Goal: Task Accomplishment & Management: Manage account settings

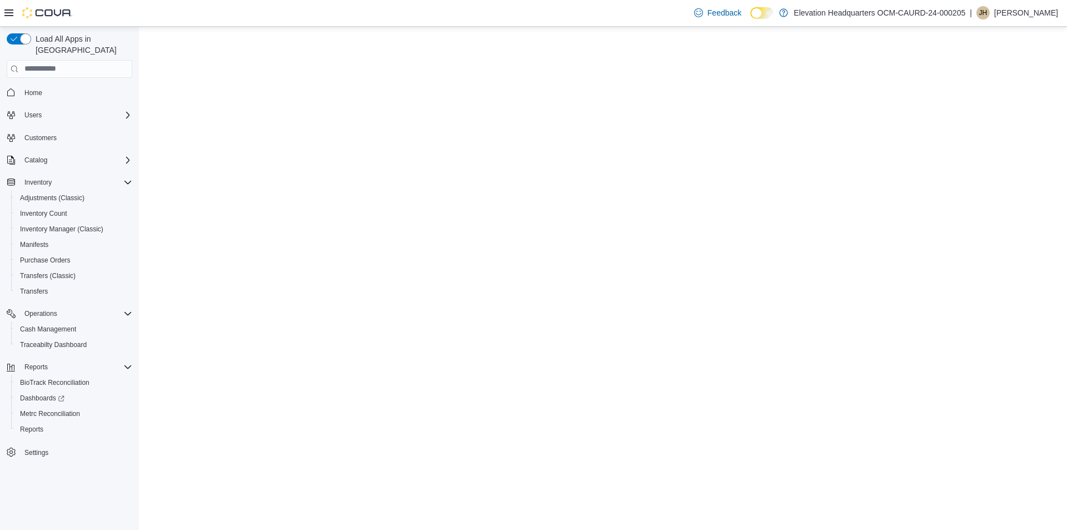
select select "**********"
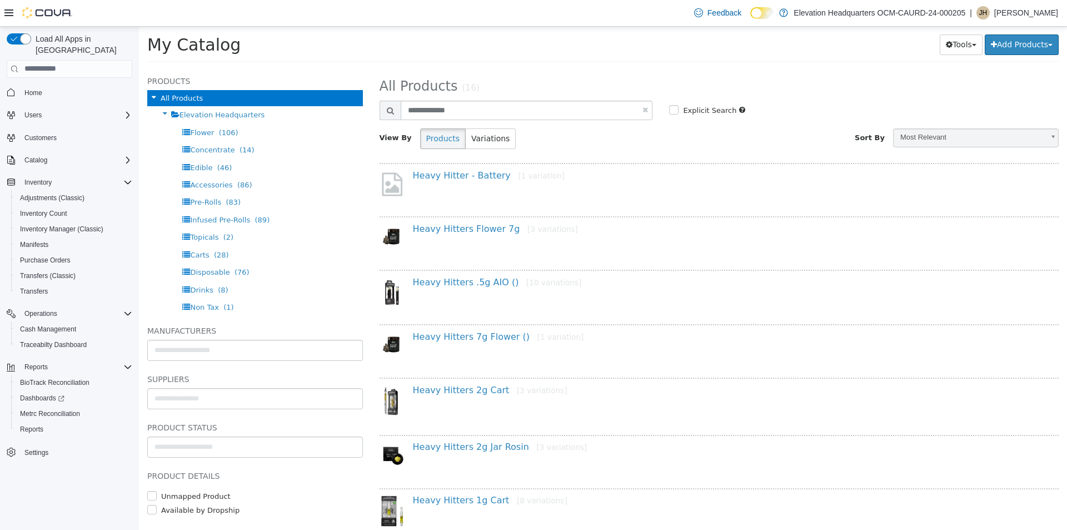
click at [642, 109] on link at bounding box center [645, 109] width 6 height 7
select select "**********"
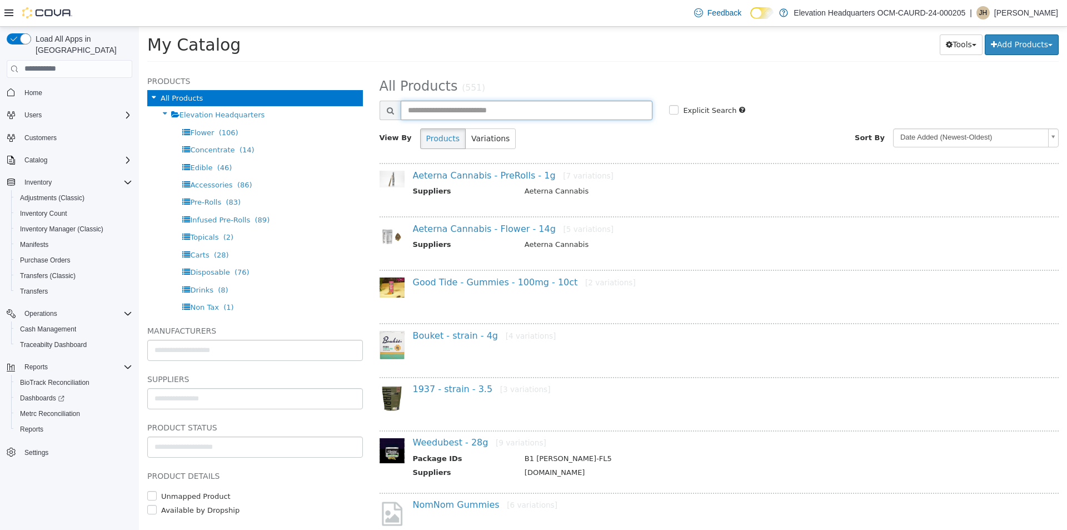
click at [609, 113] on input "text" at bounding box center [527, 109] width 252 height 19
type input "****"
select select "**********"
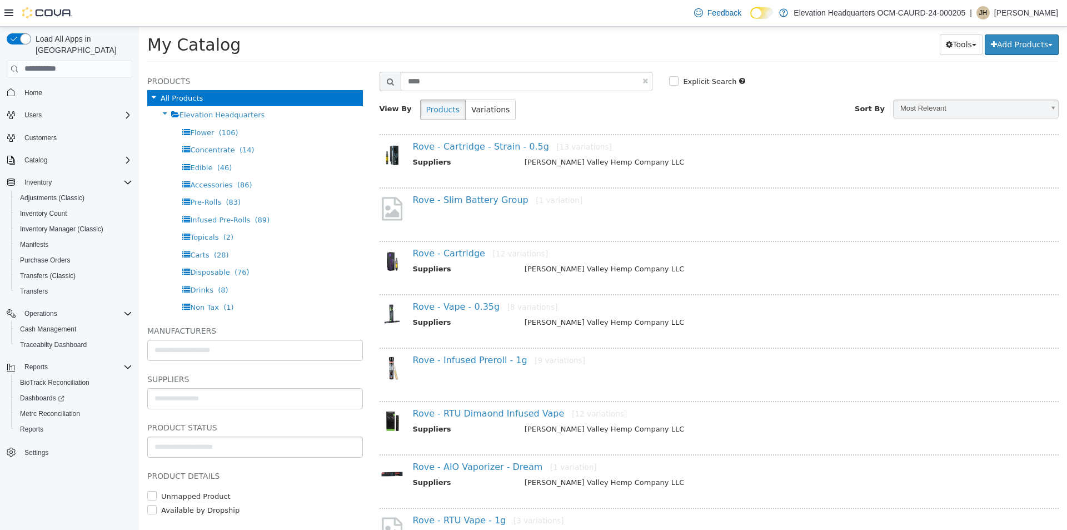
scroll to position [56, 0]
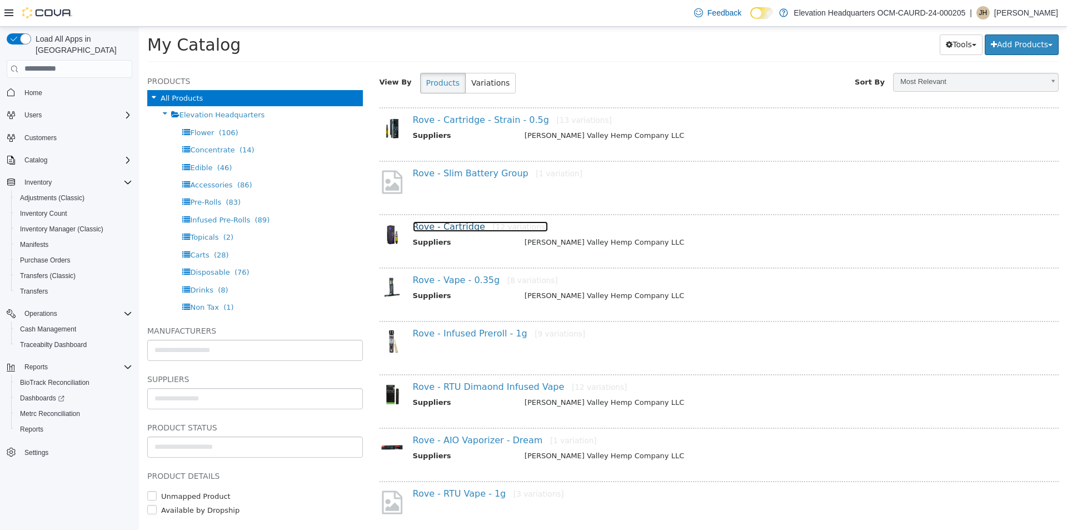
click at [452, 228] on link "Rove - Cartridge [12 variations]" at bounding box center [480, 226] width 135 height 11
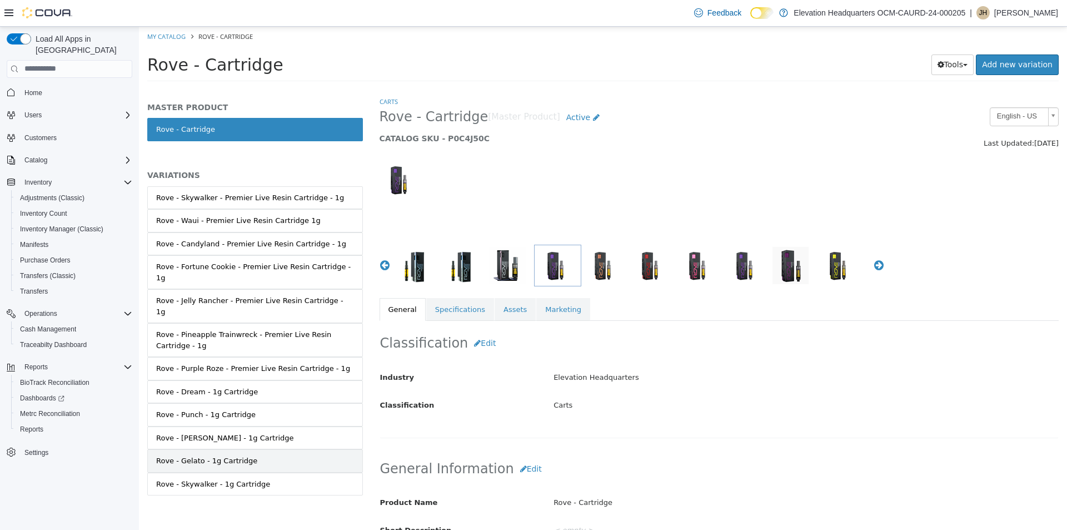
click at [246, 449] on link "Rove - Gelato - 1g Cartridge" at bounding box center [255, 460] width 216 height 23
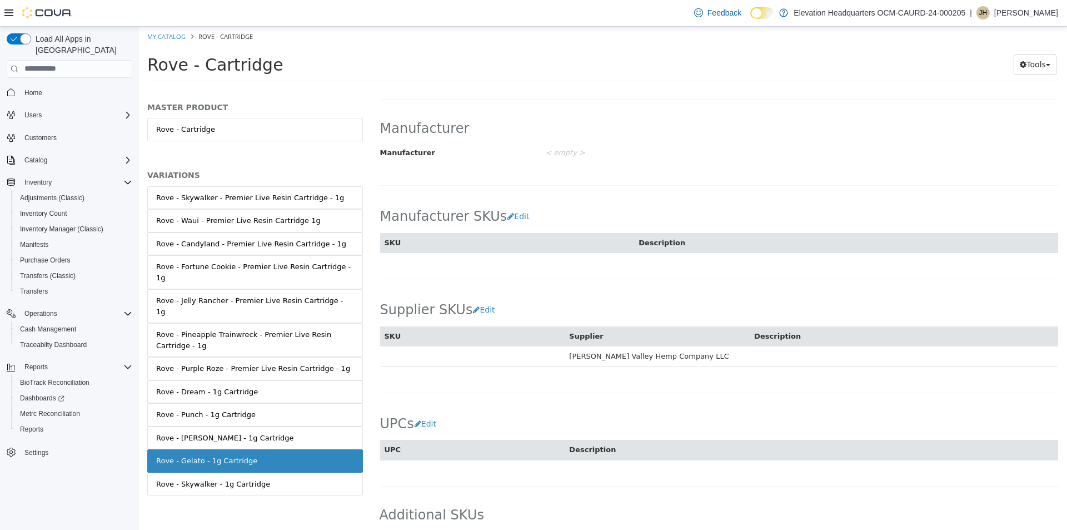
scroll to position [582, 0]
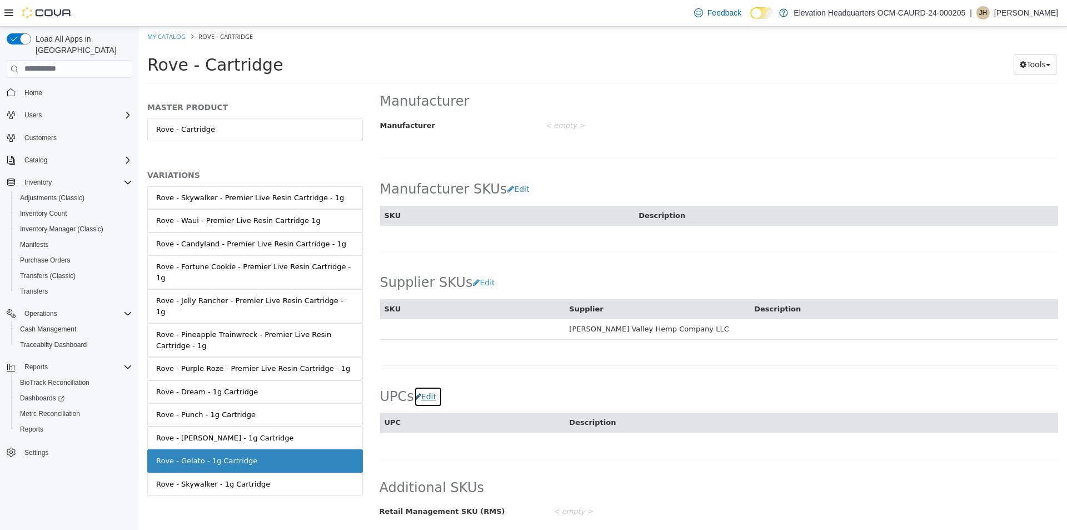
click at [424, 399] on button "Edit" at bounding box center [428, 396] width 28 height 21
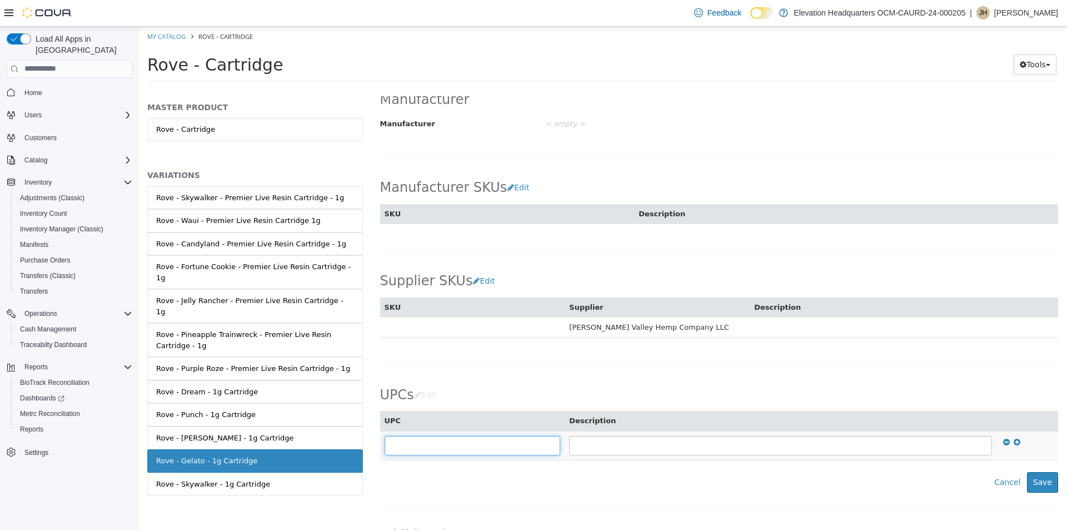
click at [486, 447] on input "text" at bounding box center [473, 444] width 176 height 19
type input "**********"
click at [1027, 480] on button "Save" at bounding box center [1042, 481] width 31 height 21
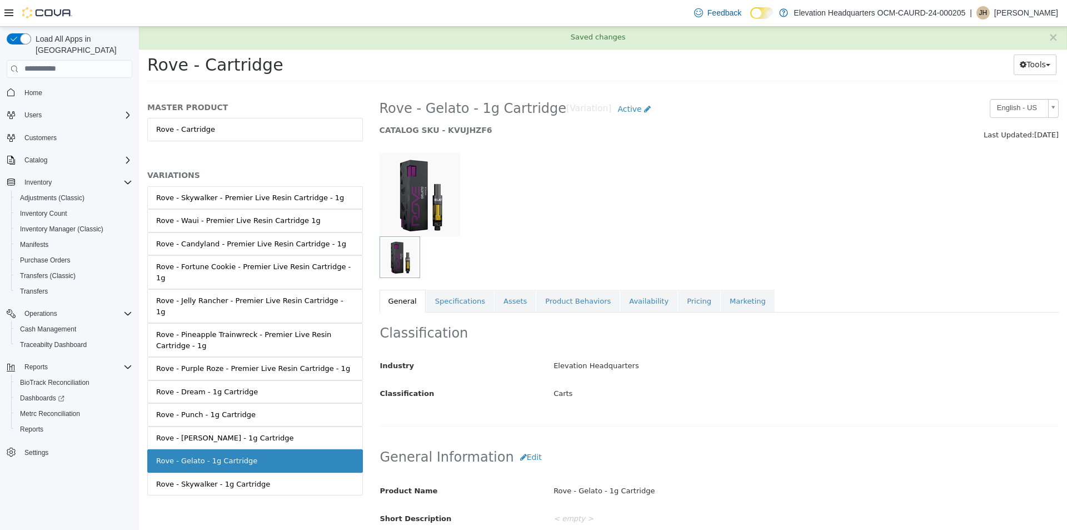
scroll to position [0, 0]
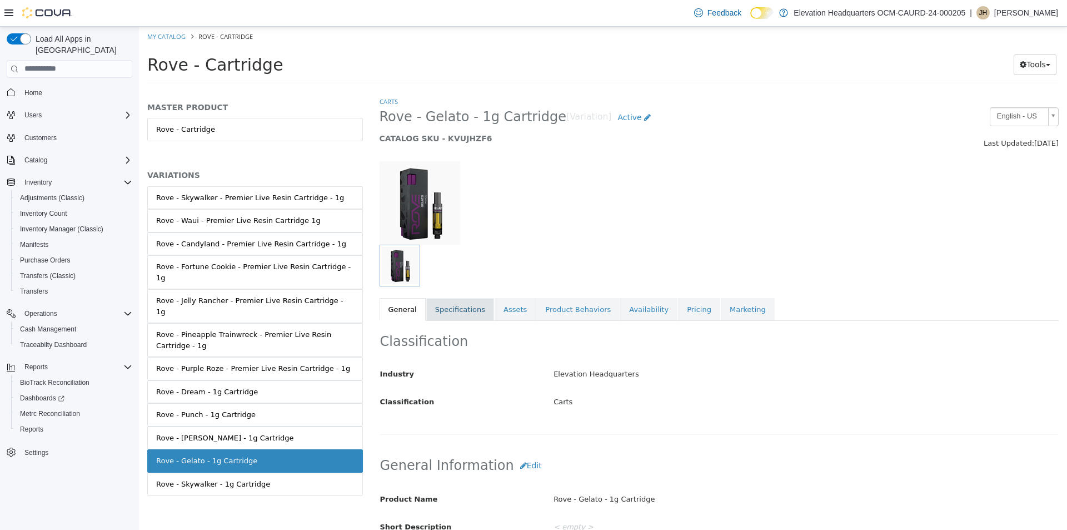
click at [465, 307] on link "Specifications" at bounding box center [460, 308] width 68 height 23
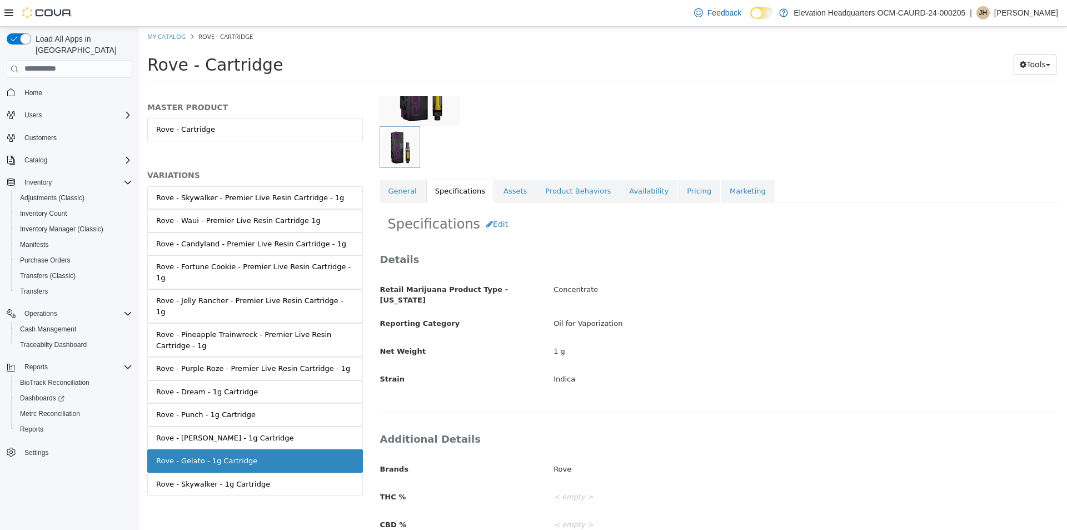
scroll to position [205, 0]
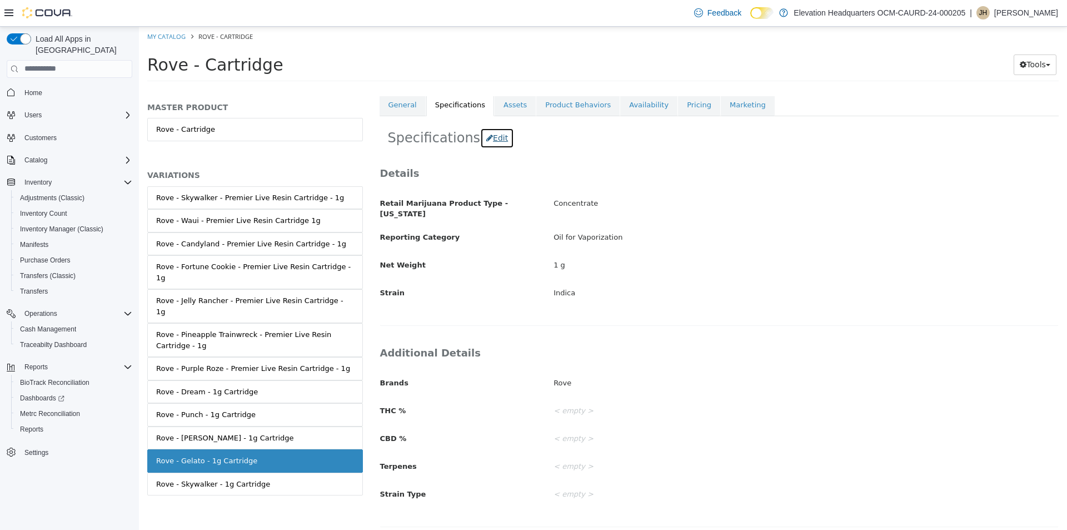
click at [485, 144] on button "Edit" at bounding box center [497, 137] width 34 height 21
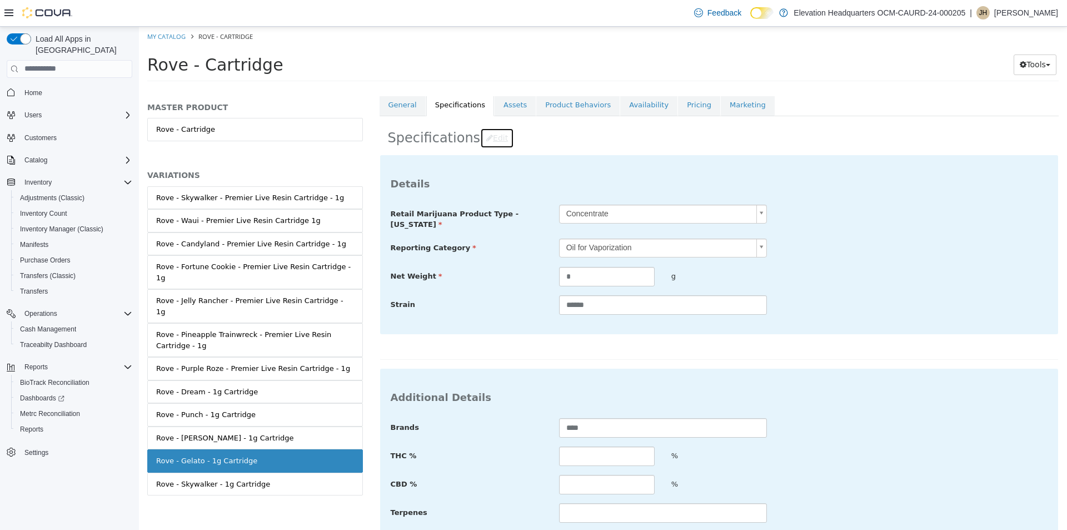
scroll to position [295, 0]
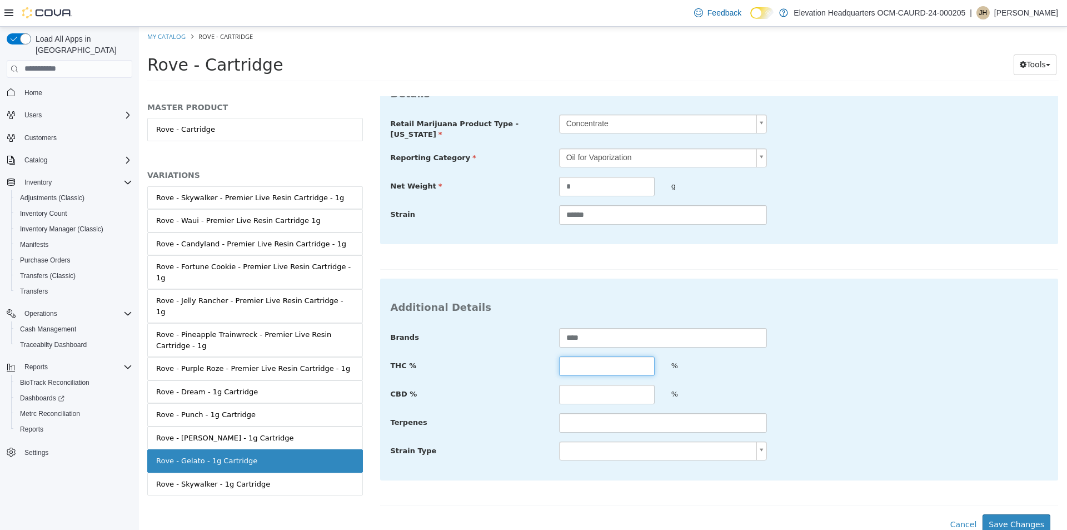
click at [621, 356] on input "text" at bounding box center [607, 365] width 96 height 19
type input "*****"
click at [625, 430] on div "Brands **** THC % ***** % CBD % % Terpenes Strain Type" at bounding box center [719, 393] width 657 height 133
click at [627, 421] on input "text" at bounding box center [663, 421] width 208 height 19
type input "**********"
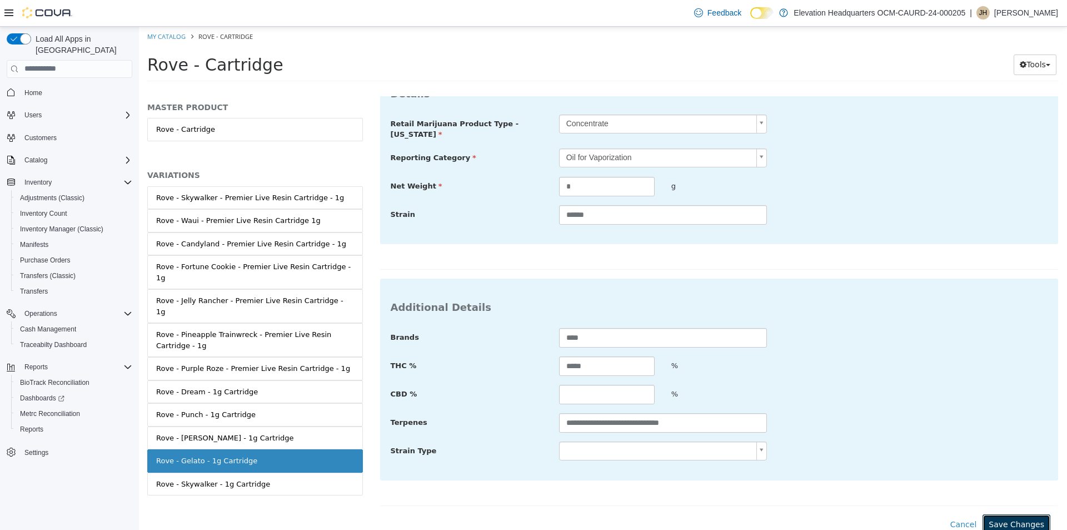
click at [1014, 514] on button "Save Changes" at bounding box center [1017, 524] width 68 height 21
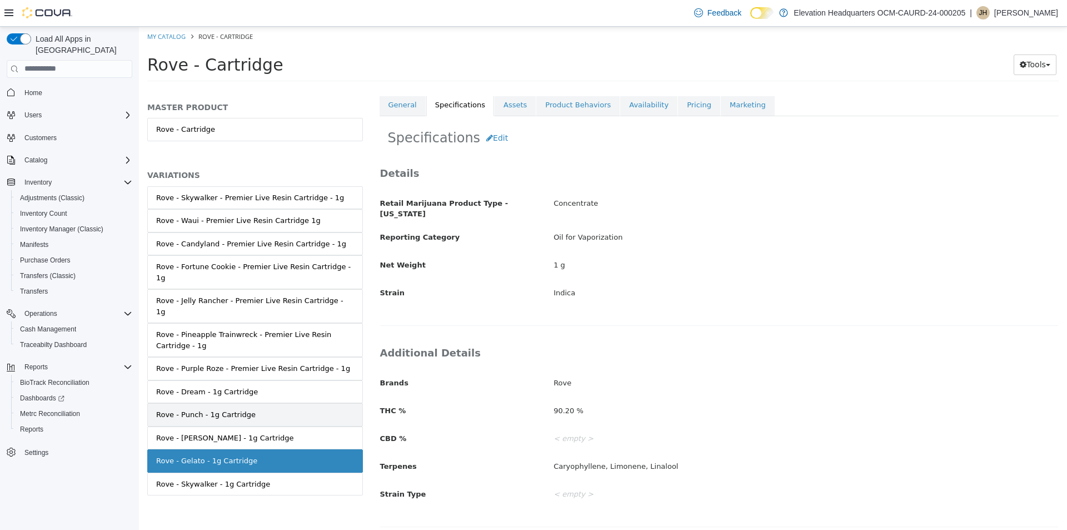
click at [210, 402] on link "Rove - Punch - 1g Cartridge" at bounding box center [255, 413] width 216 height 23
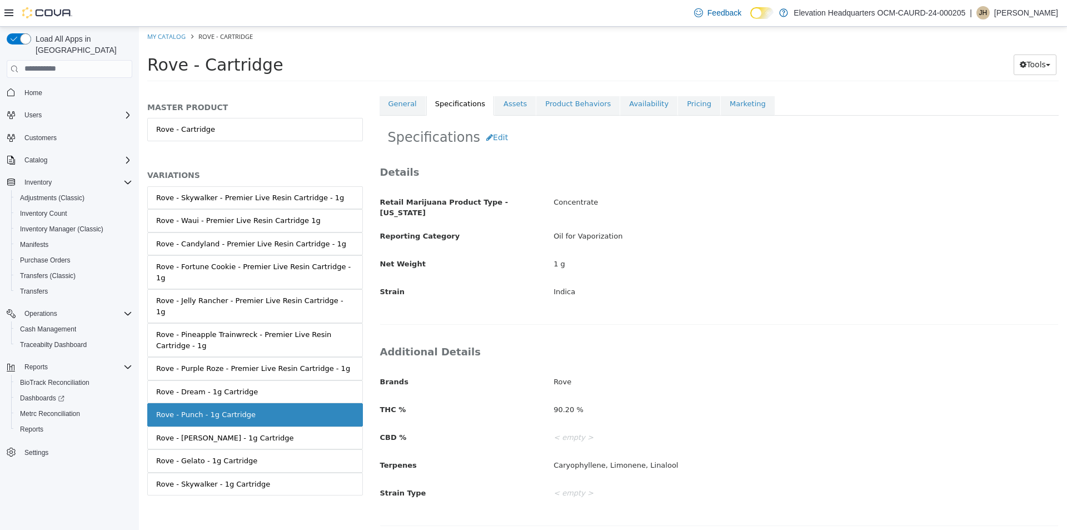
scroll to position [203, 0]
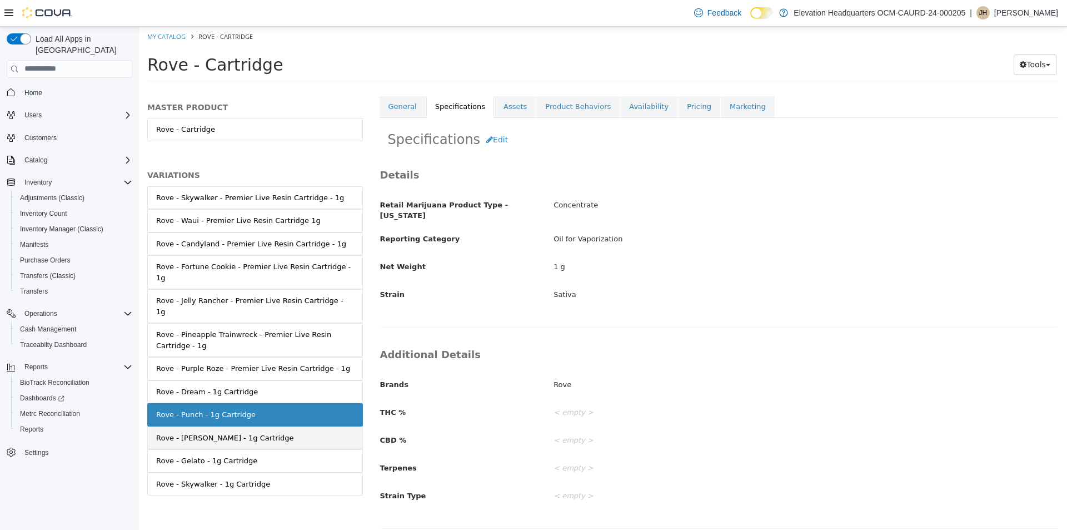
click at [205, 432] on div "Rove - [PERSON_NAME] - 1g Cartridge" at bounding box center [225, 437] width 138 height 11
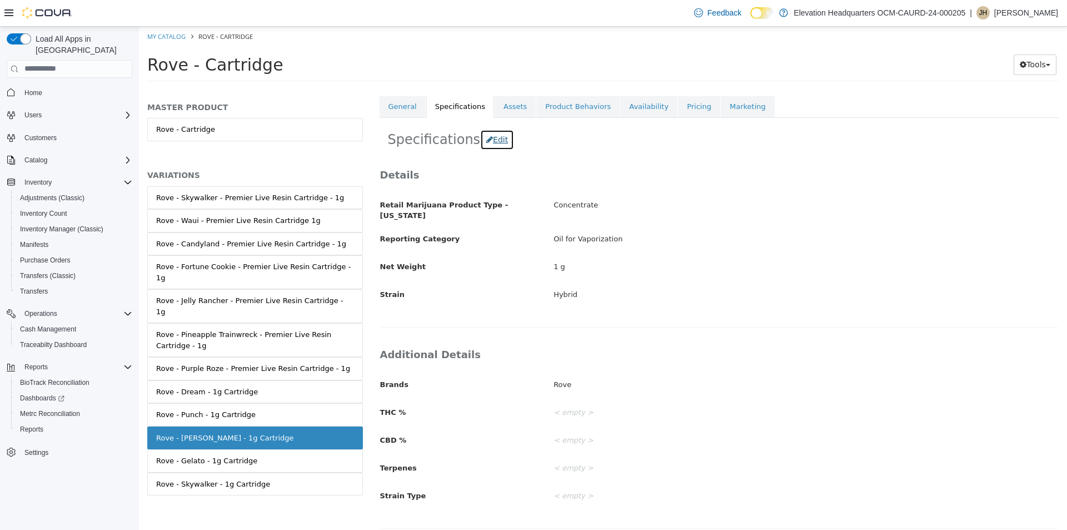
click at [489, 145] on button "Edit" at bounding box center [497, 139] width 34 height 21
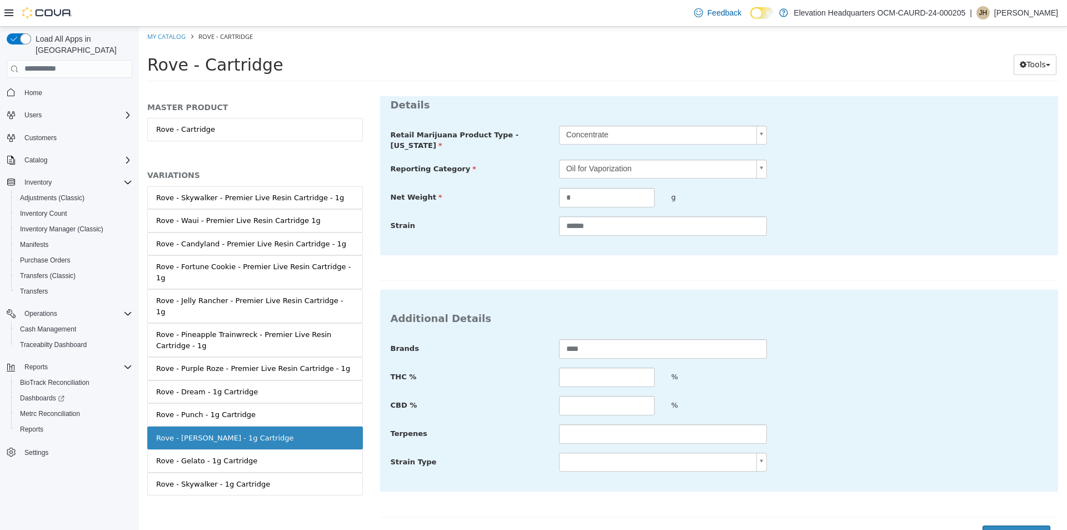
scroll to position [295, 0]
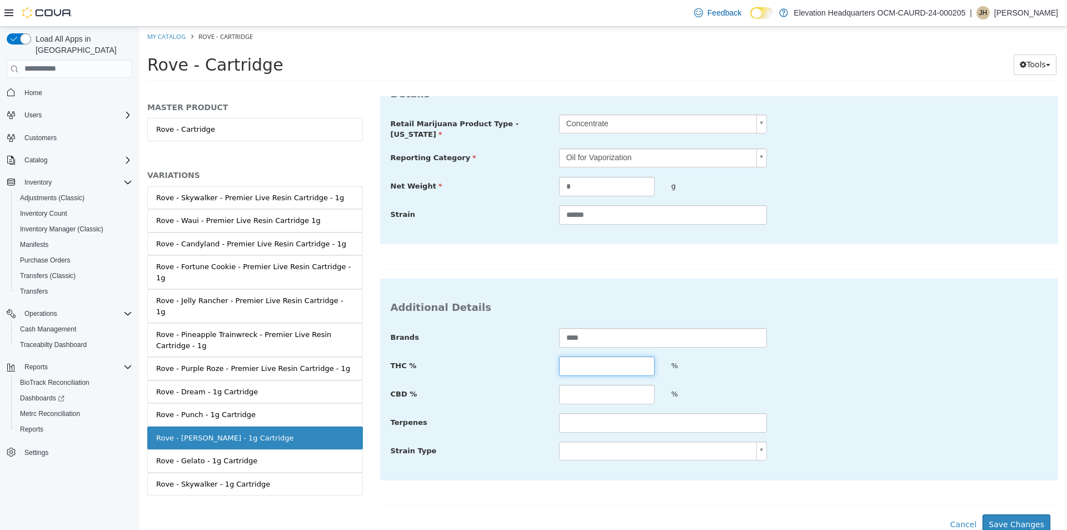
click at [600, 356] on input "text" at bounding box center [607, 365] width 96 height 19
type input "*****"
click at [627, 416] on input "text" at bounding box center [663, 421] width 208 height 19
type input "**********"
click at [1009, 520] on button "Save Changes" at bounding box center [1017, 524] width 68 height 21
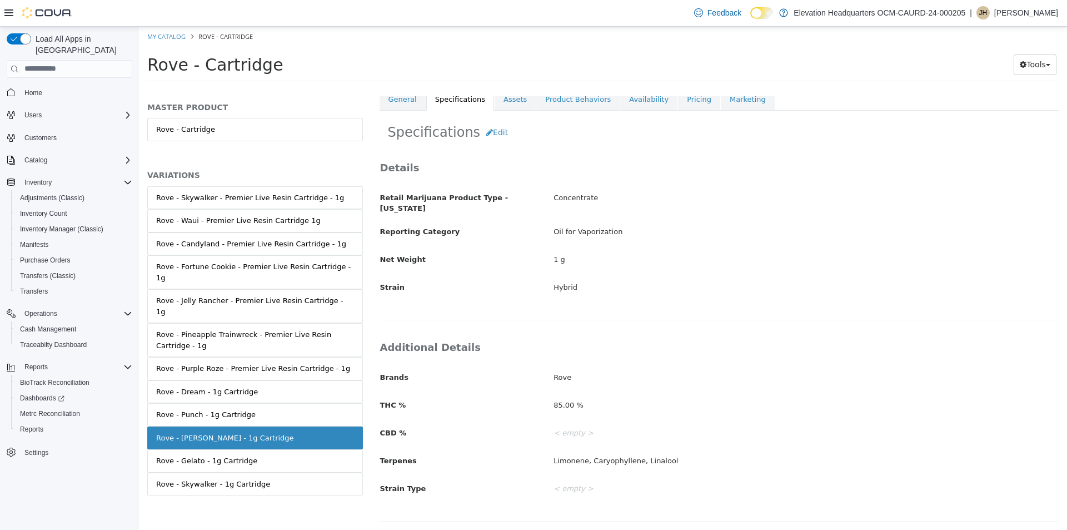
scroll to position [205, 0]
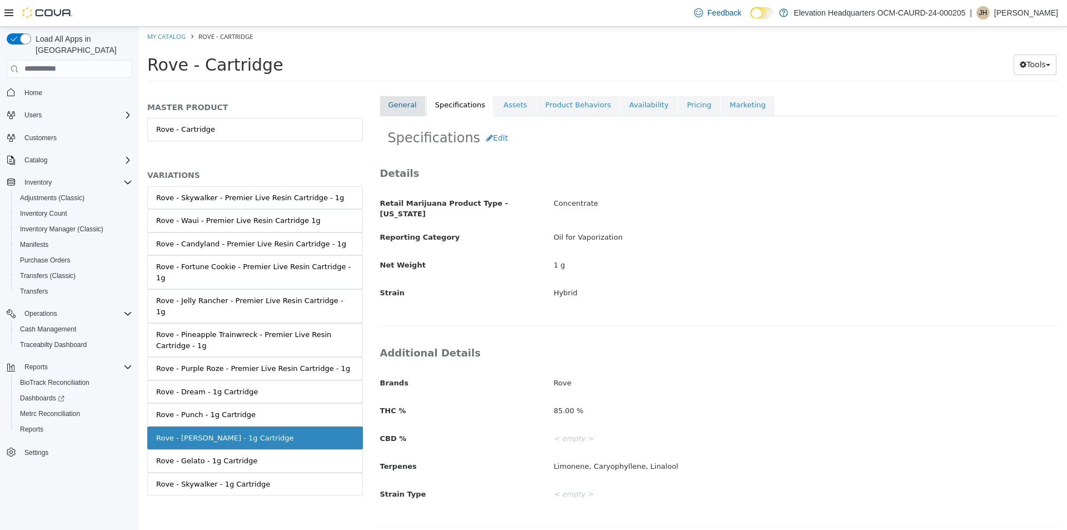
click at [421, 104] on link "General" at bounding box center [403, 104] width 46 height 23
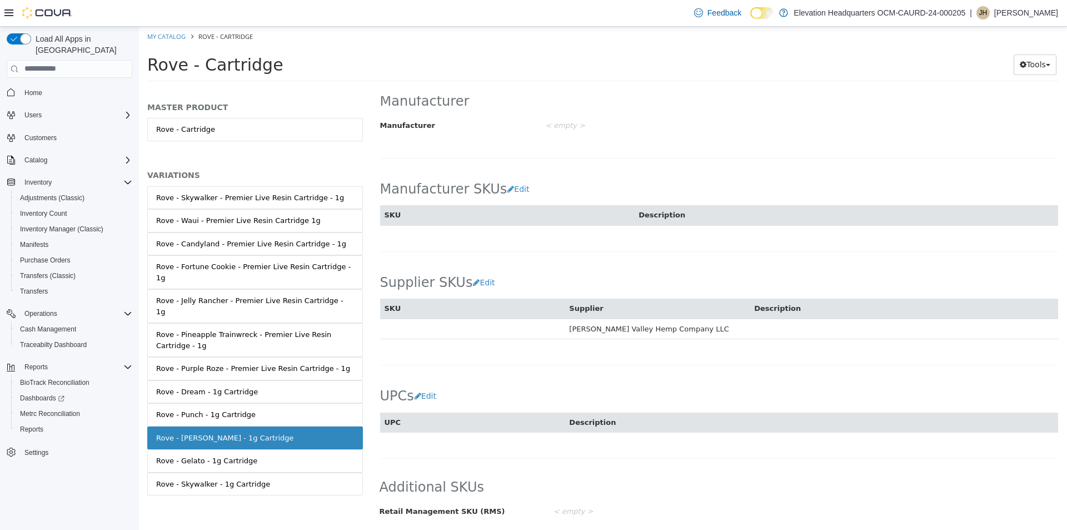
scroll to position [593, 0]
click at [434, 394] on button "Edit" at bounding box center [428, 395] width 28 height 21
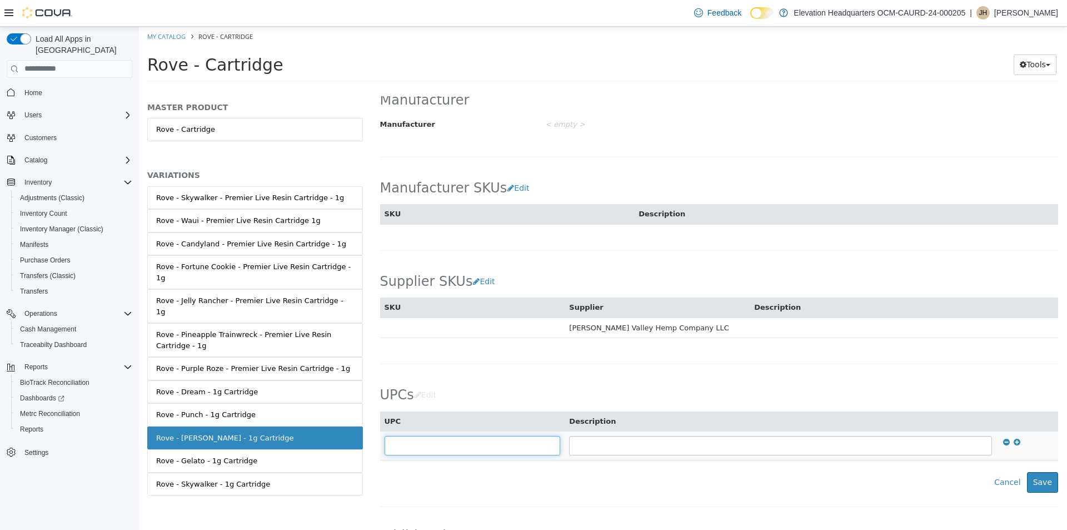
click at [396, 446] on input "text" at bounding box center [473, 444] width 176 height 19
type input "**********"
click at [1032, 489] on button "Save" at bounding box center [1042, 481] width 31 height 21
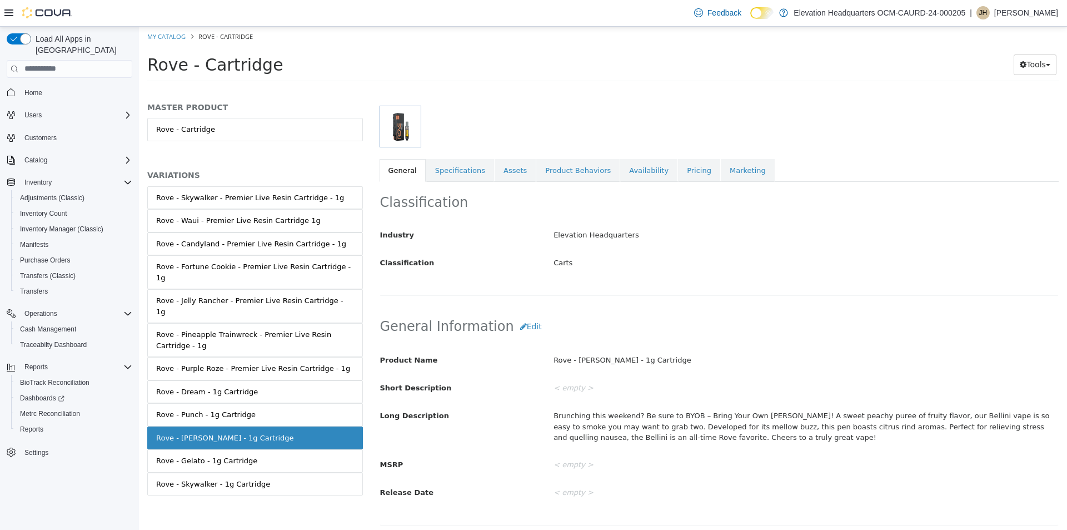
scroll to position [37, 0]
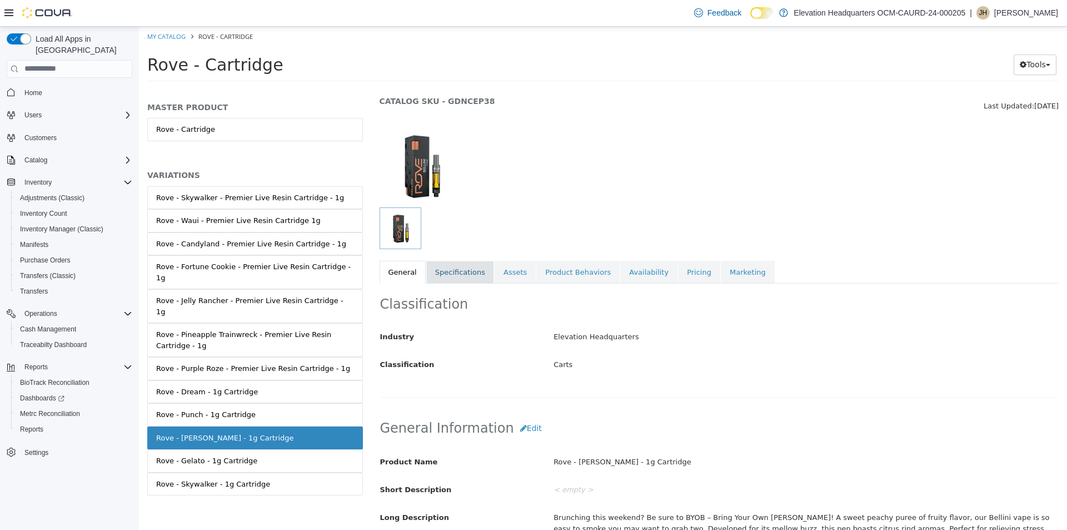
click at [469, 274] on link "Specifications" at bounding box center [460, 271] width 68 height 23
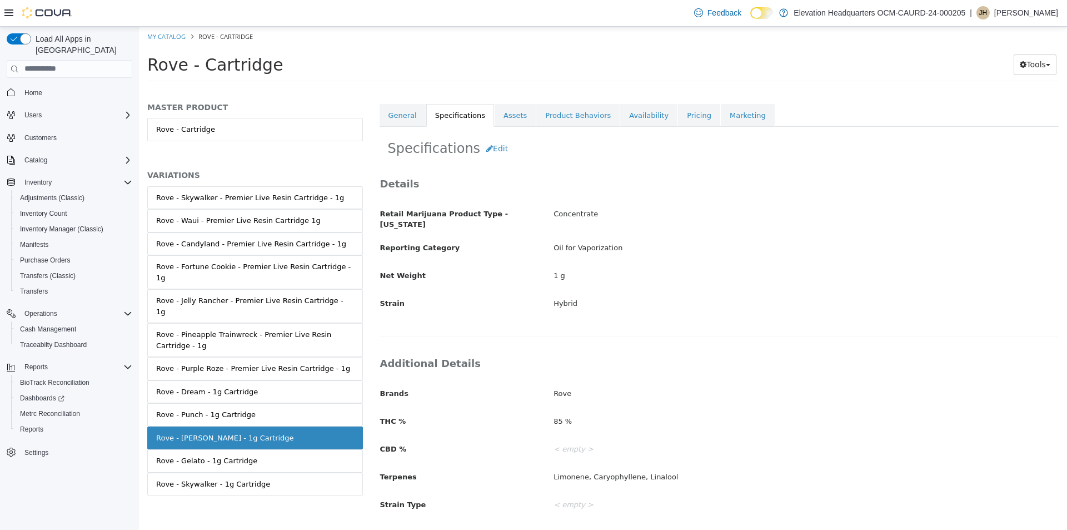
scroll to position [205, 0]
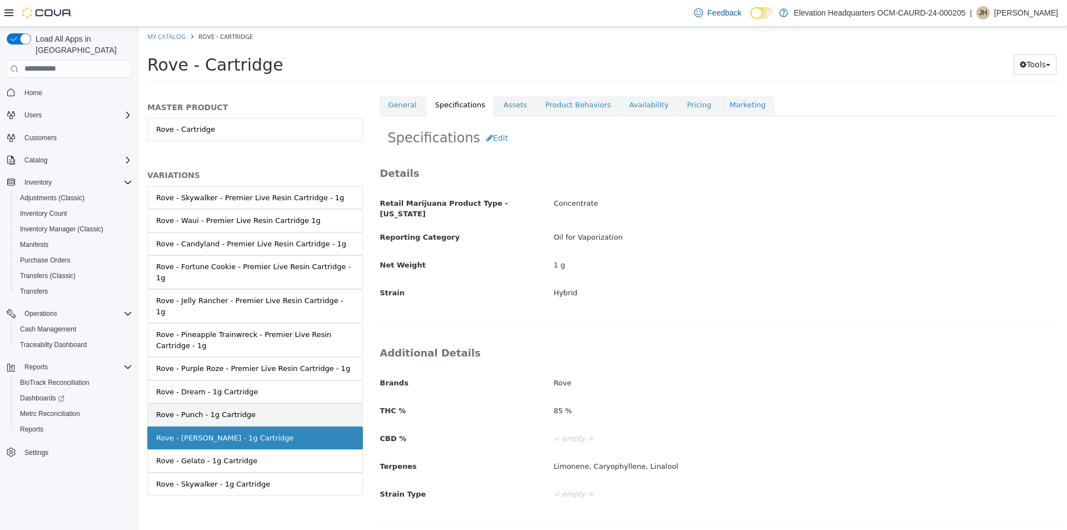
click at [257, 402] on link "Rove - Punch - 1g Cartridge" at bounding box center [255, 413] width 216 height 23
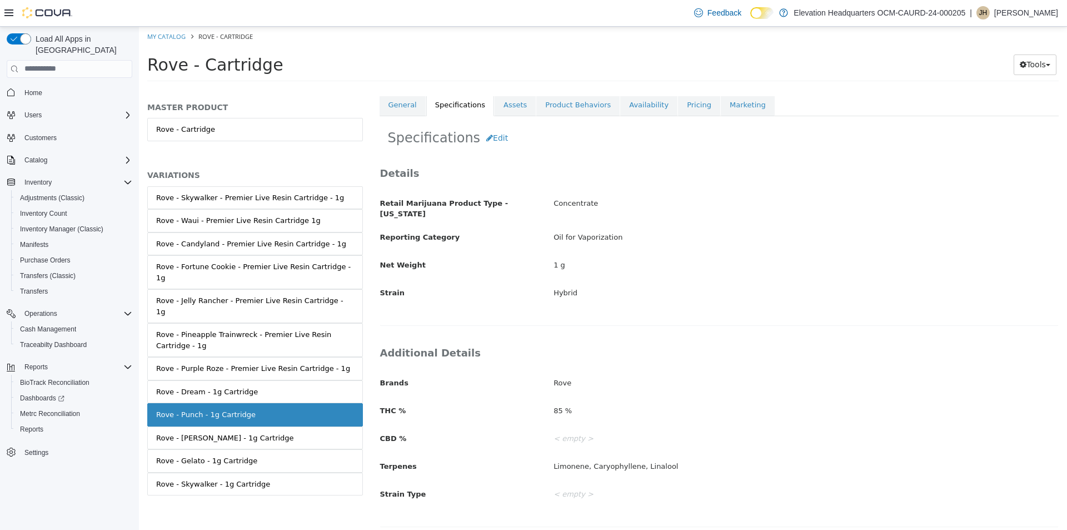
scroll to position [203, 0]
click at [498, 142] on button "Edit" at bounding box center [497, 139] width 34 height 21
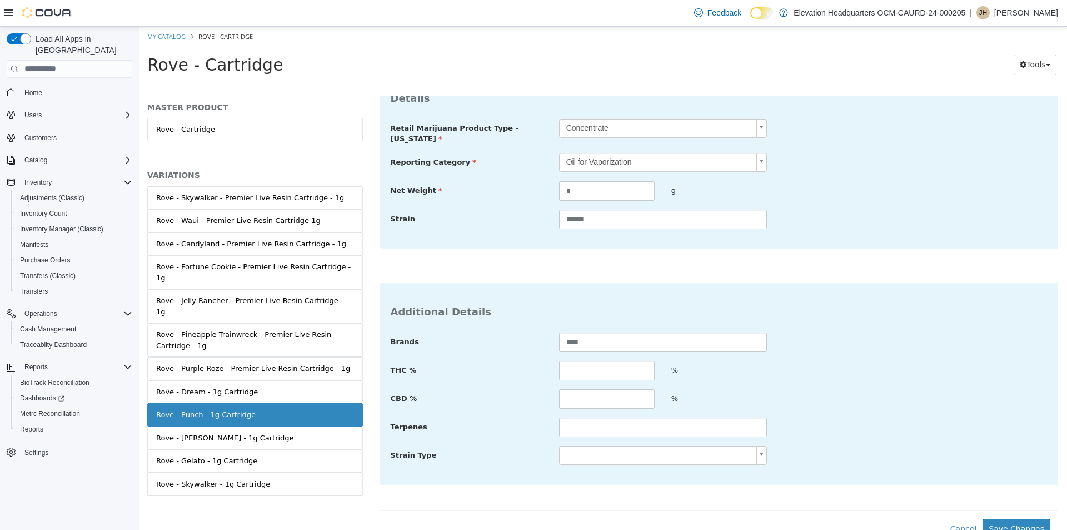
scroll to position [295, 0]
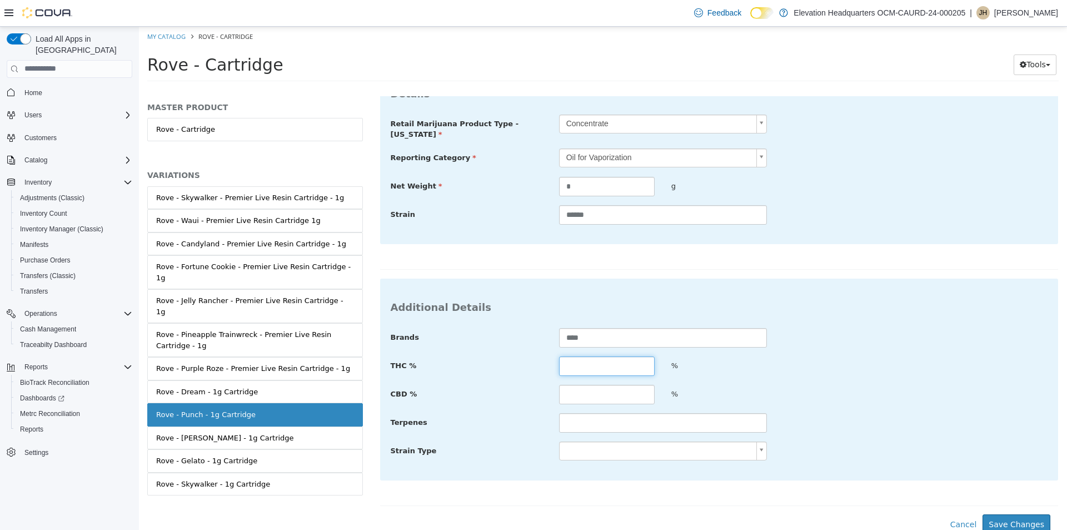
click at [590, 368] on input "text" at bounding box center [607, 365] width 96 height 19
type input "*****"
click at [564, 414] on input "text" at bounding box center [663, 421] width 208 height 19
type input "*"
type input "**********"
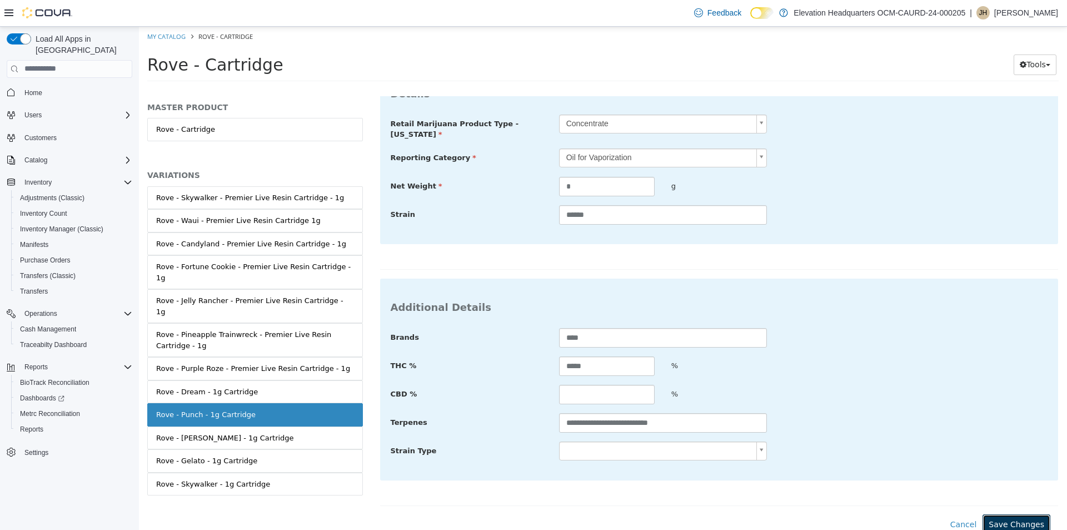
click at [1006, 520] on button "Save Changes" at bounding box center [1017, 524] width 68 height 21
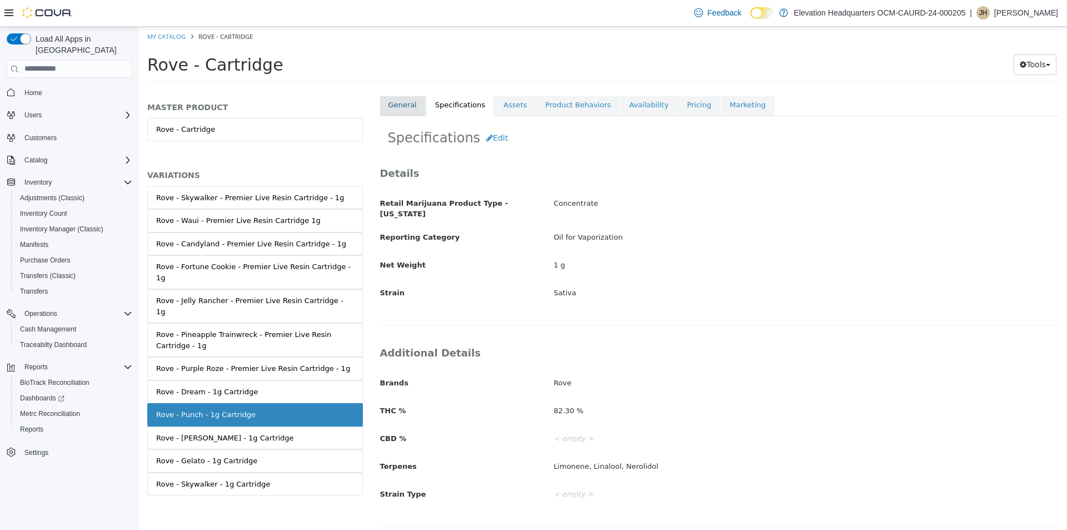
click at [392, 107] on link "General" at bounding box center [403, 104] width 46 height 23
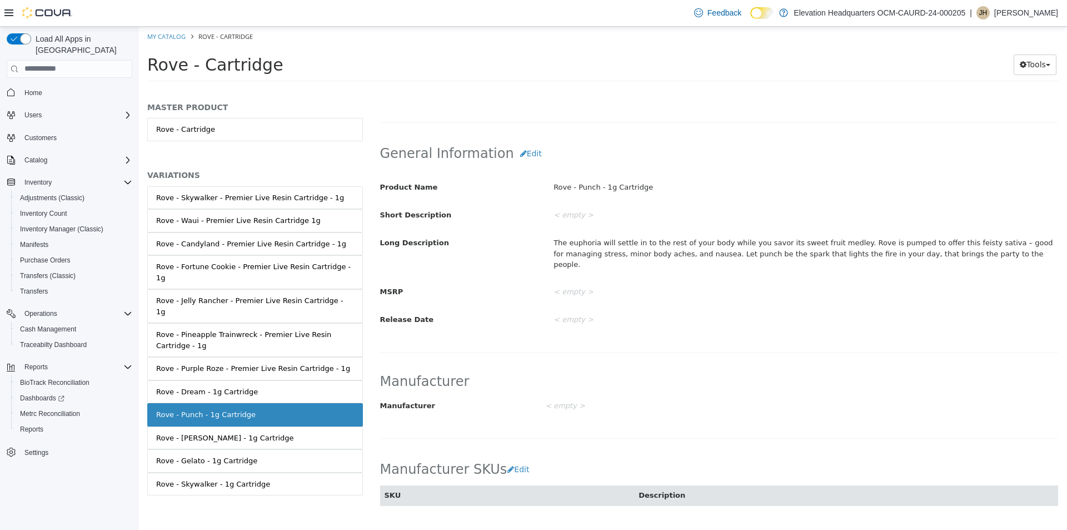
scroll to position [536, 0]
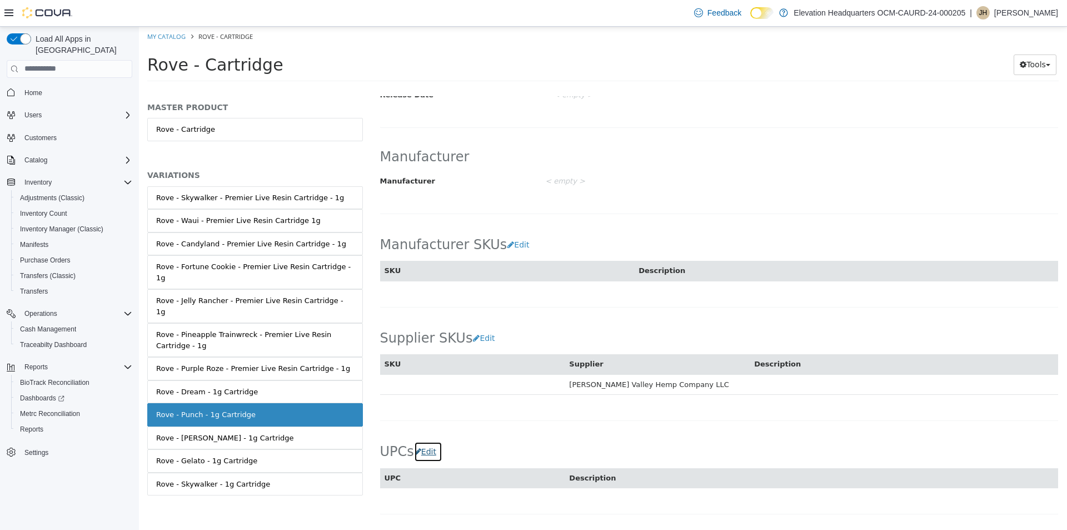
click at [419, 450] on button "Edit" at bounding box center [428, 451] width 28 height 21
click at [442, 503] on td at bounding box center [472, 501] width 185 height 29
click at [441, 497] on input "text" at bounding box center [473, 501] width 176 height 19
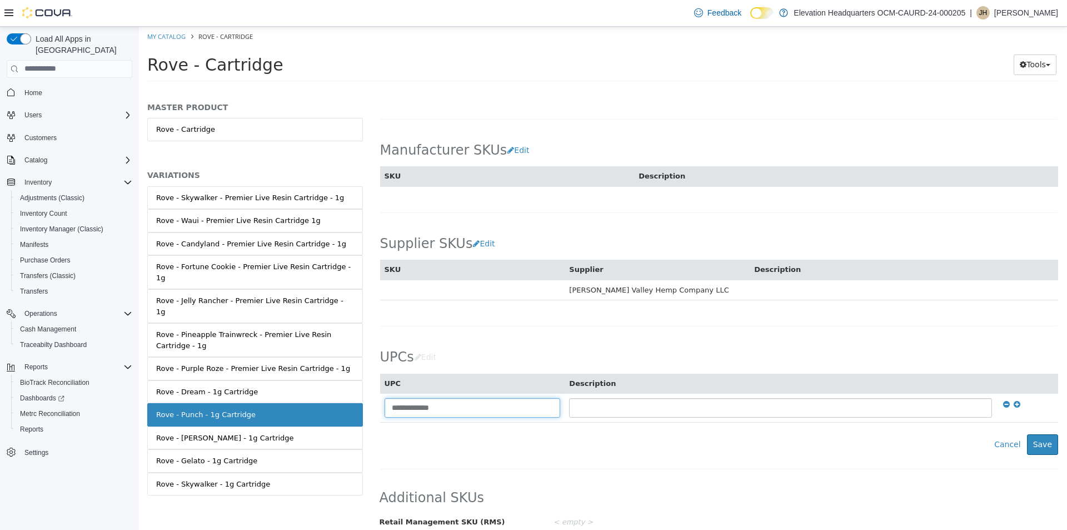
scroll to position [632, 0]
type input "**********"
click at [1035, 436] on button "Save" at bounding box center [1042, 442] width 31 height 21
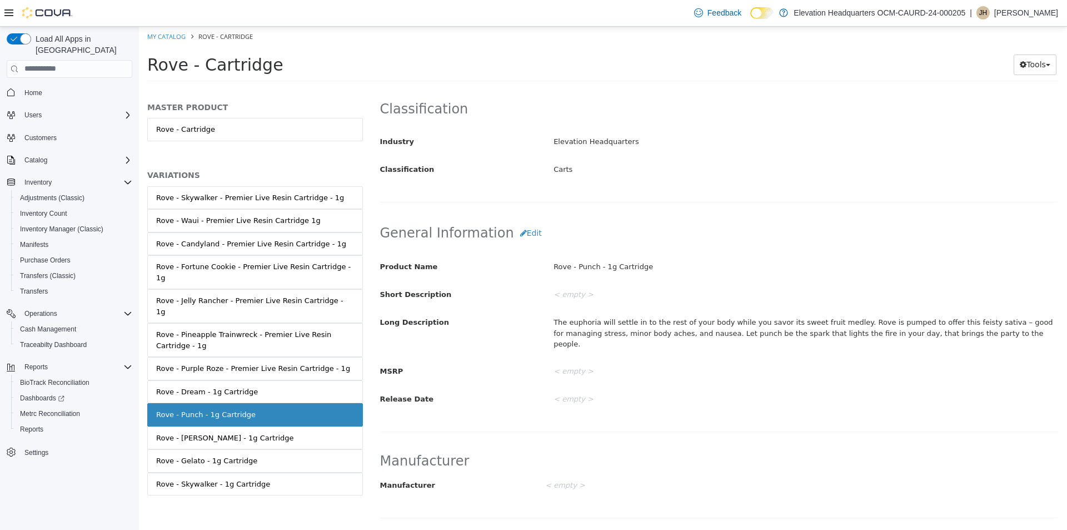
scroll to position [47, 0]
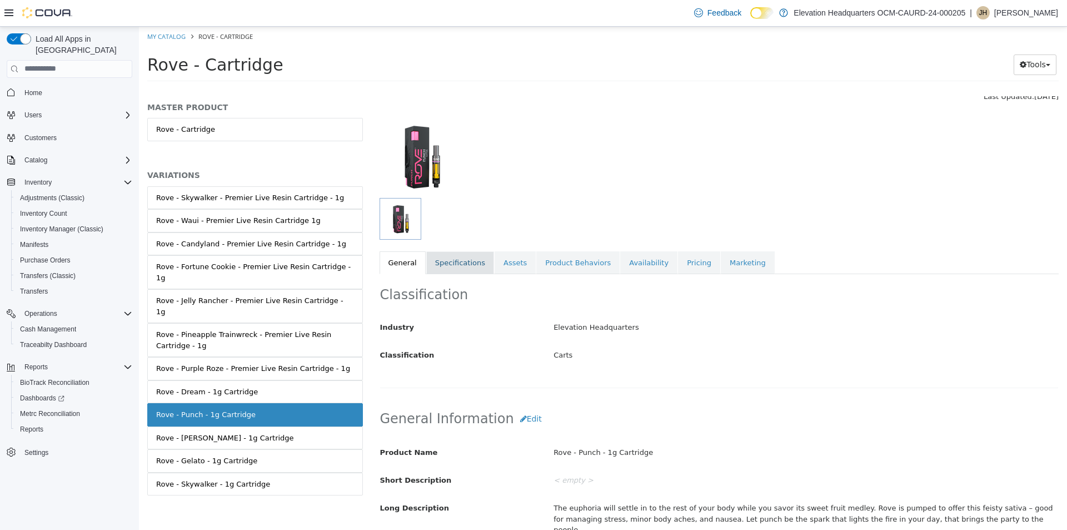
click at [466, 264] on link "Specifications" at bounding box center [460, 262] width 68 height 23
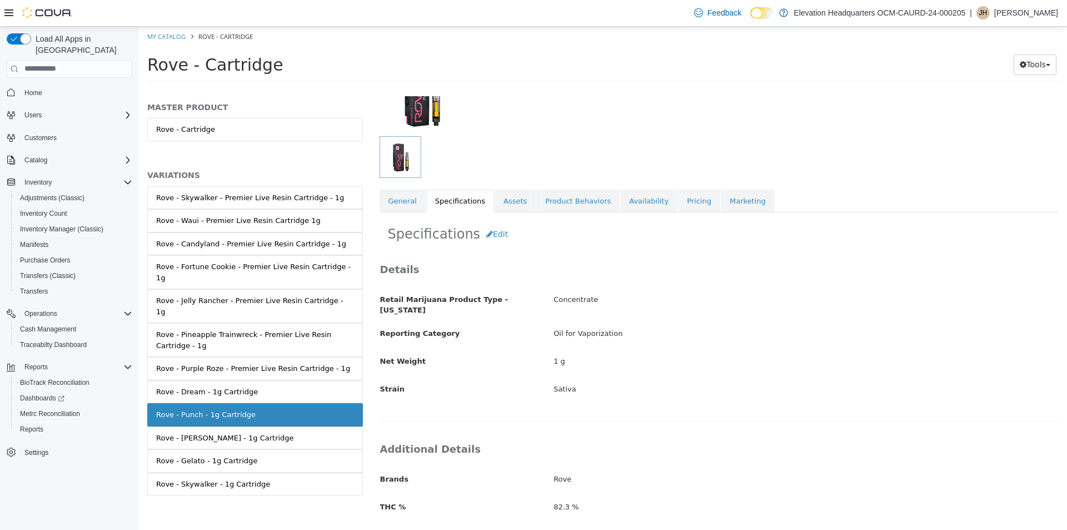
scroll to position [205, 0]
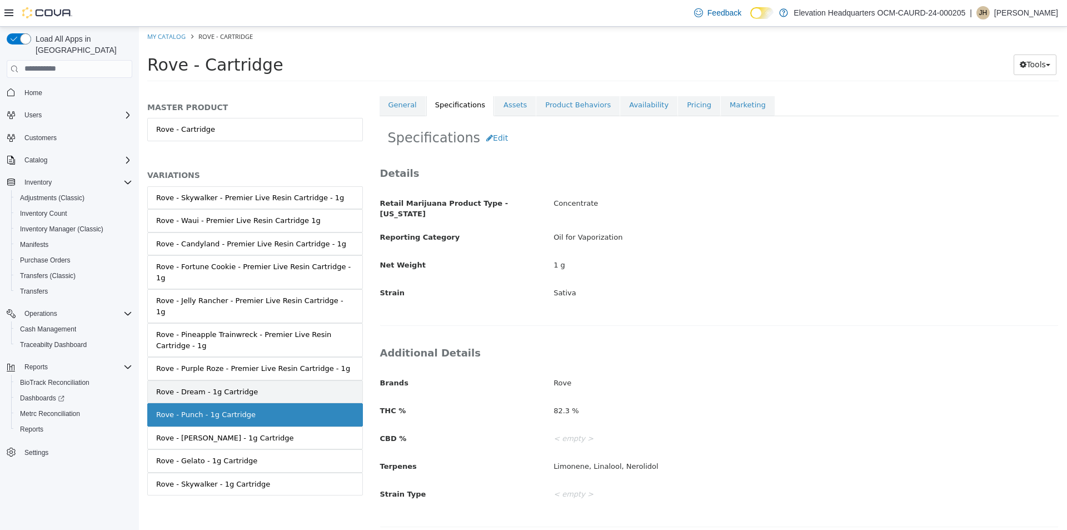
click at [338, 380] on link "Rove - Dream - 1g Cartridge" at bounding box center [255, 391] width 216 height 23
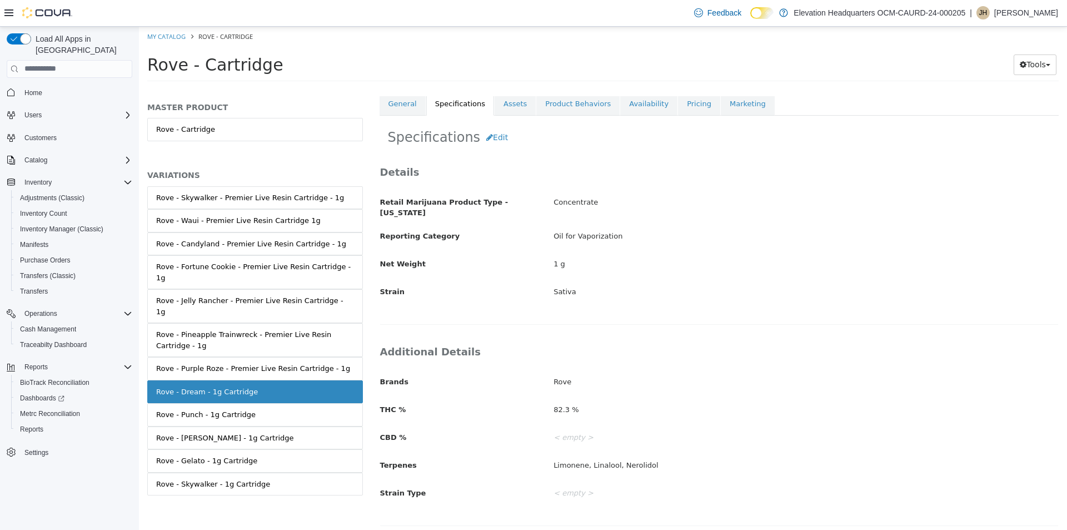
scroll to position [203, 0]
click at [498, 145] on button "Edit" at bounding box center [497, 139] width 34 height 21
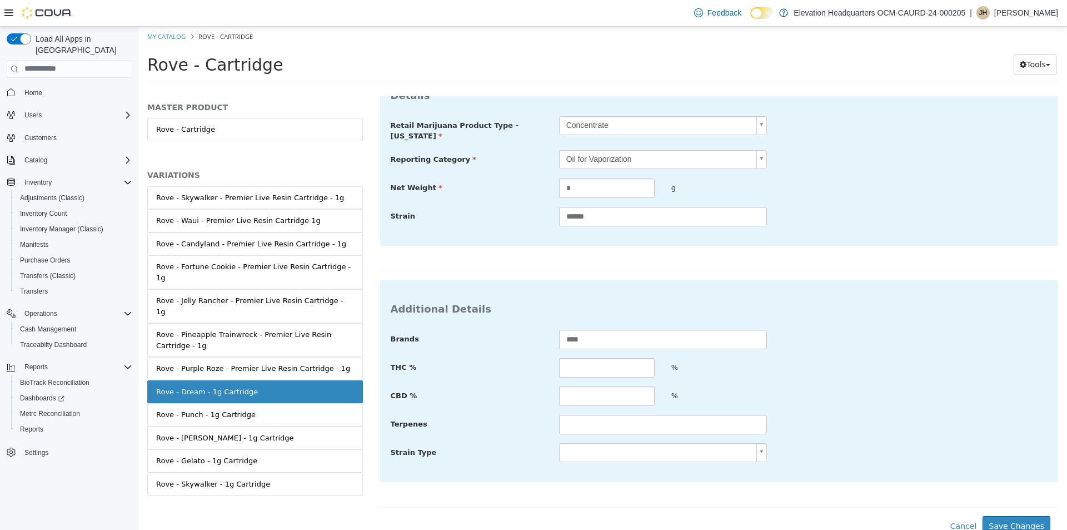
scroll to position [295, 0]
click at [647, 356] on input "text" at bounding box center [607, 365] width 96 height 19
type input "*****"
click at [616, 413] on input "text" at bounding box center [663, 421] width 208 height 19
type input "**********"
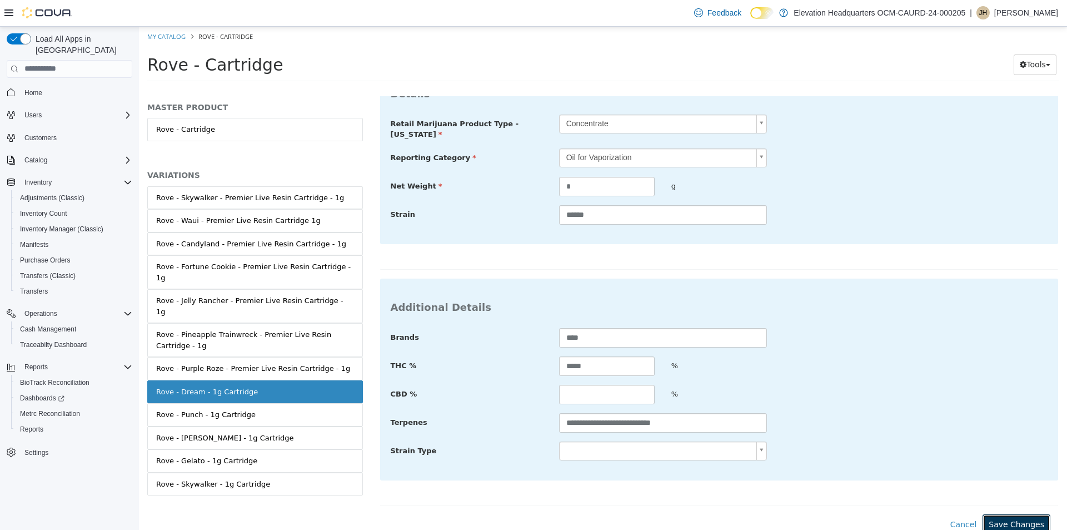
click at [989, 515] on button "Save Changes" at bounding box center [1017, 524] width 68 height 21
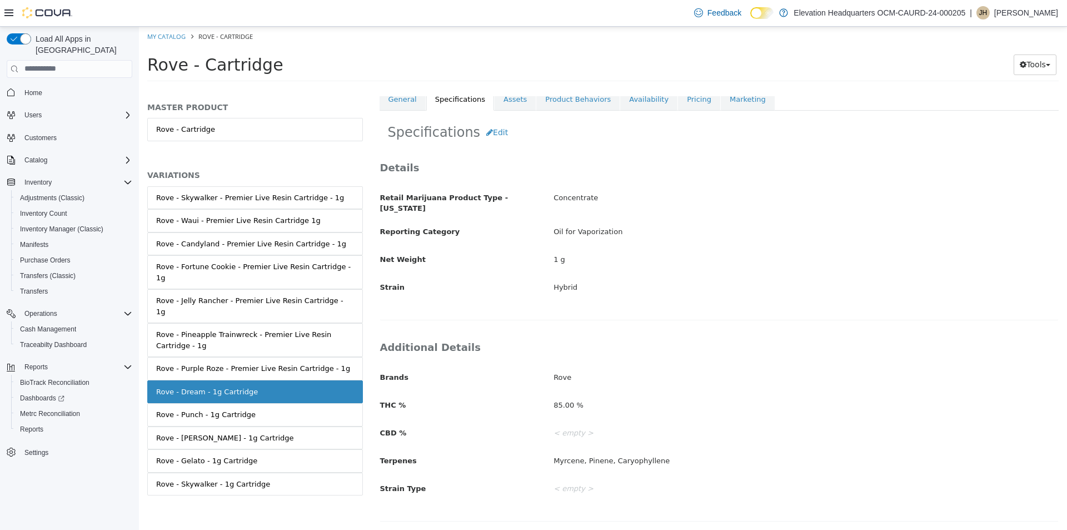
scroll to position [205, 0]
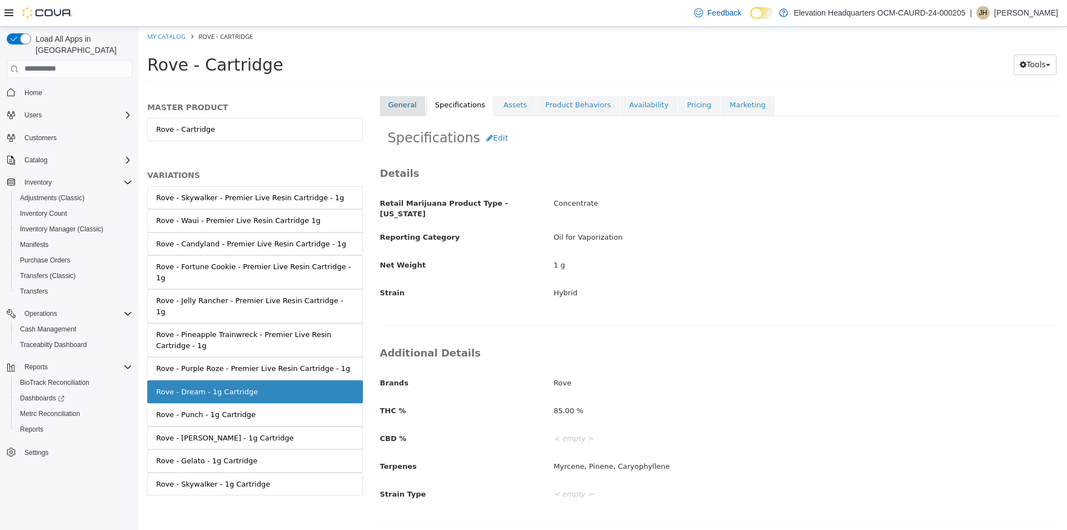
click at [403, 109] on link "General" at bounding box center [403, 104] width 46 height 23
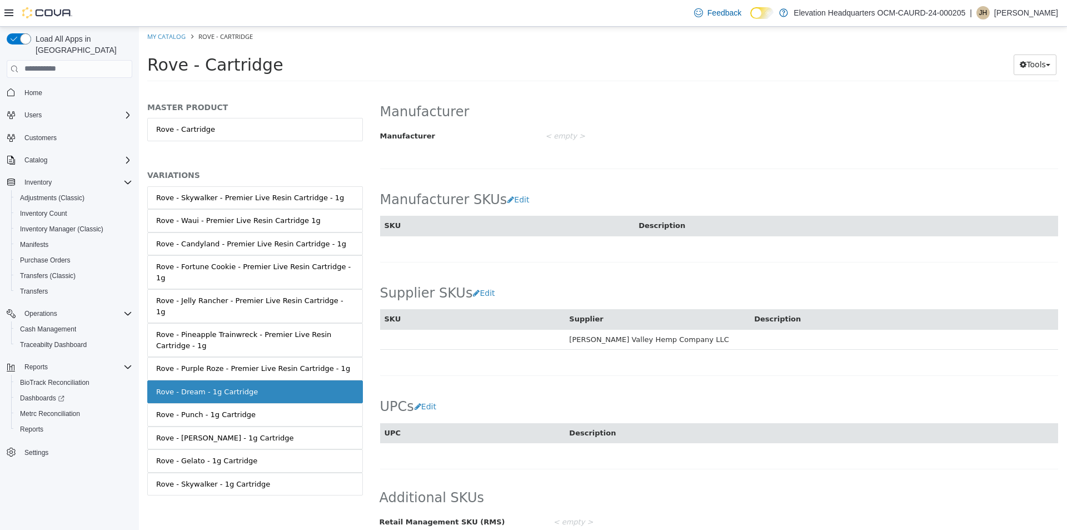
scroll to position [592, 0]
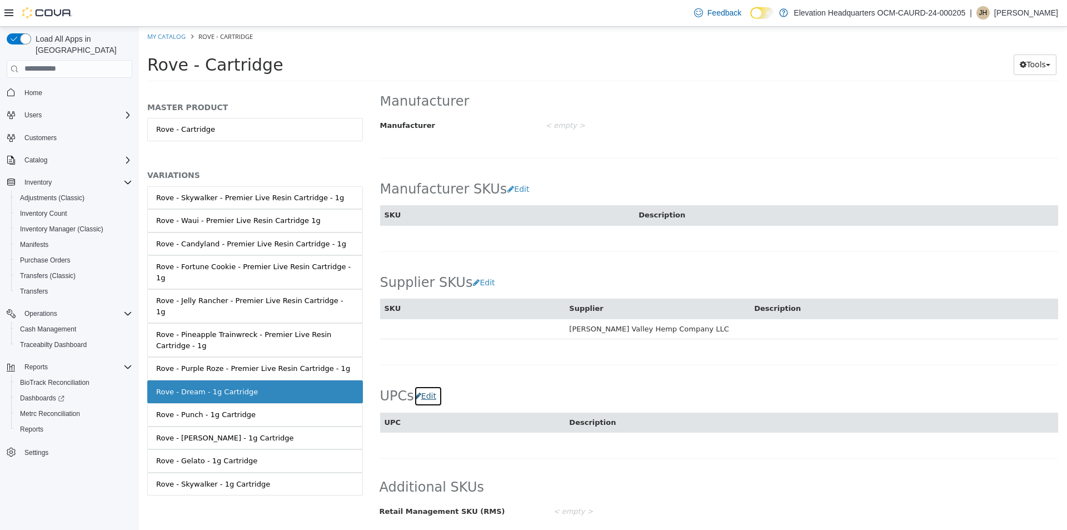
click at [422, 393] on button "Edit" at bounding box center [428, 395] width 28 height 21
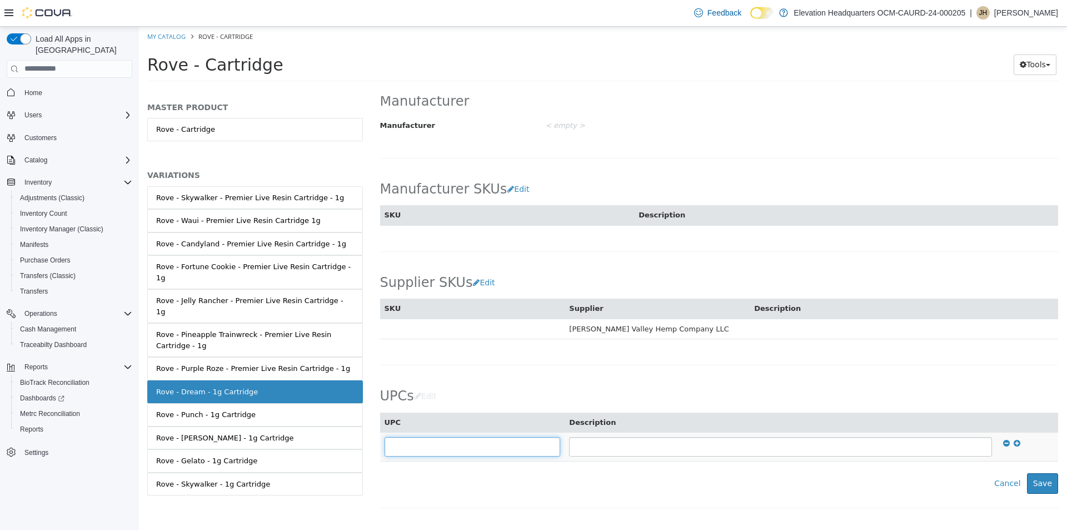
click at [449, 444] on input "text" at bounding box center [473, 445] width 176 height 19
type input "**********"
click at [1035, 481] on button "Save" at bounding box center [1042, 482] width 31 height 21
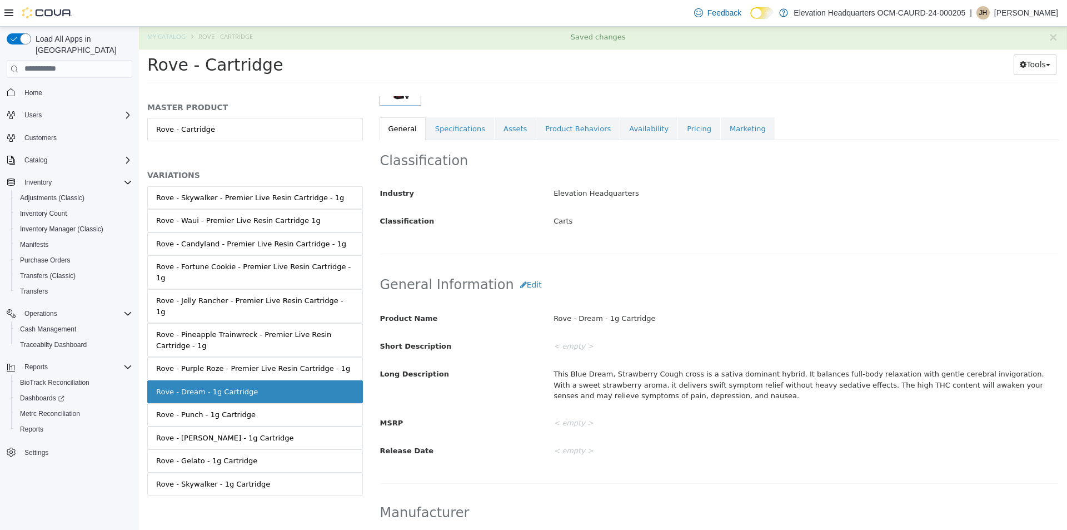
scroll to position [0, 0]
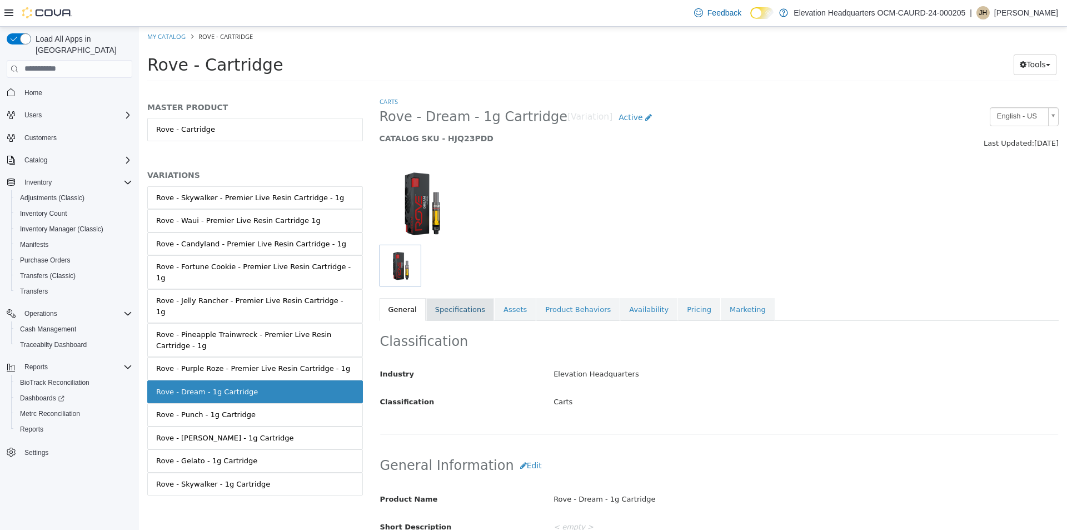
click at [426, 304] on link "Specifications" at bounding box center [460, 308] width 68 height 23
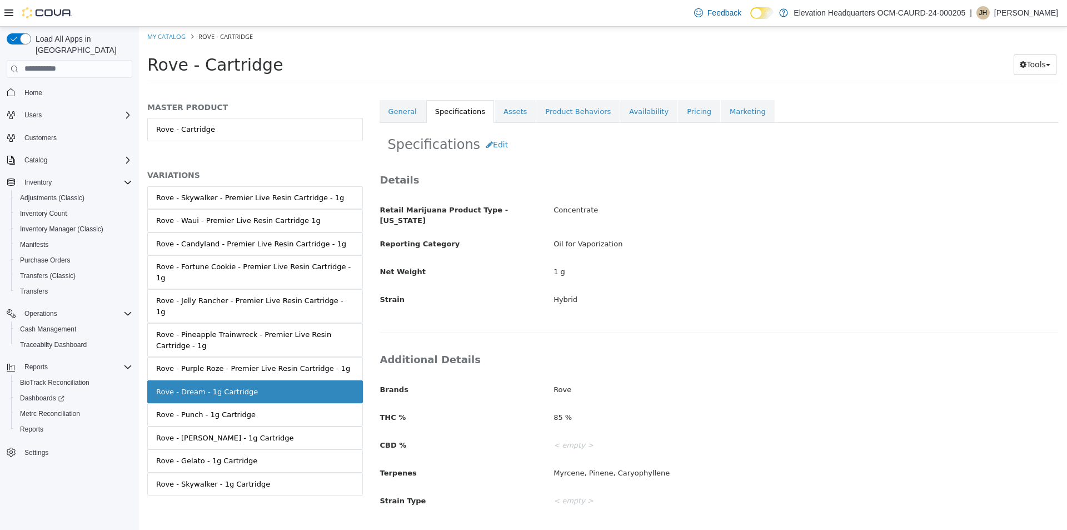
scroll to position [205, 0]
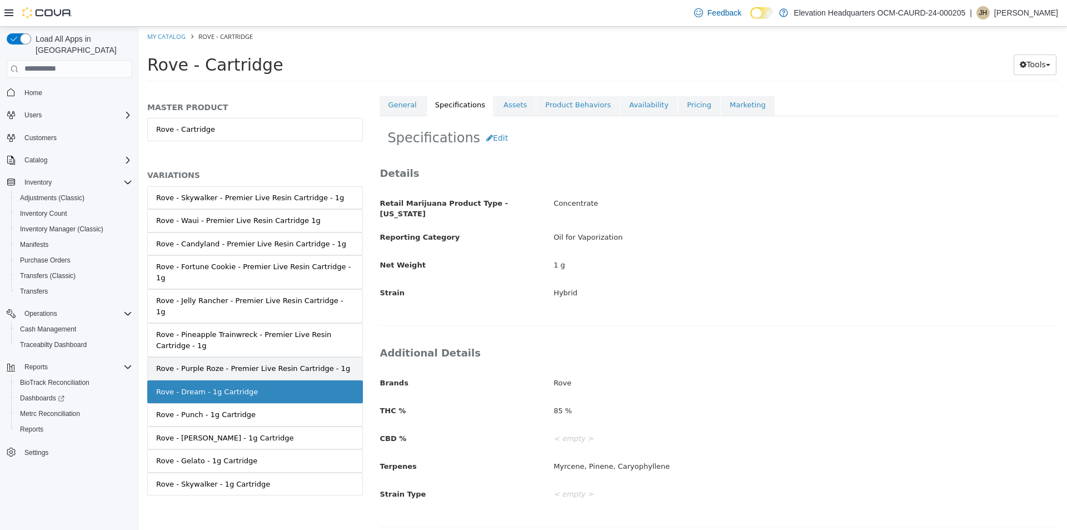
click at [245, 362] on div "Rove - Purple Roze - Premier Live Resin Cartridge - 1g" at bounding box center [253, 367] width 194 height 11
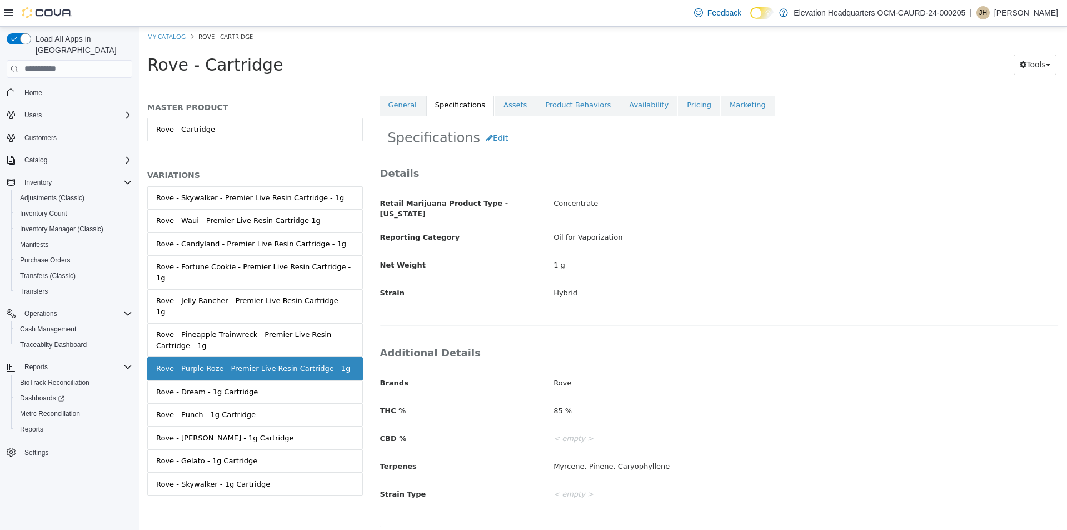
scroll to position [203, 0]
click at [306, 472] on link "Rove - Skywalker - 1g Cartridge" at bounding box center [255, 483] width 216 height 23
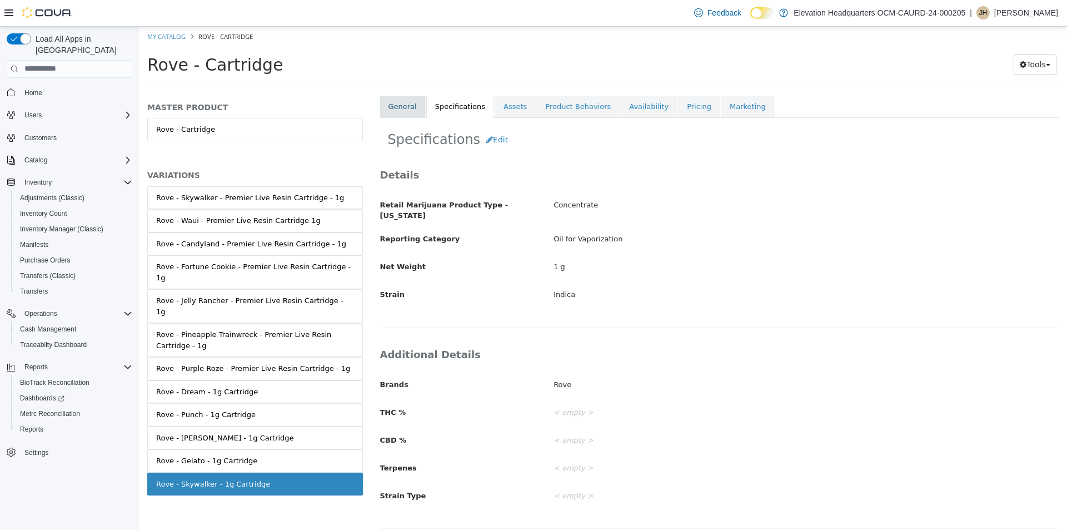
click at [409, 98] on link "General" at bounding box center [403, 105] width 46 height 23
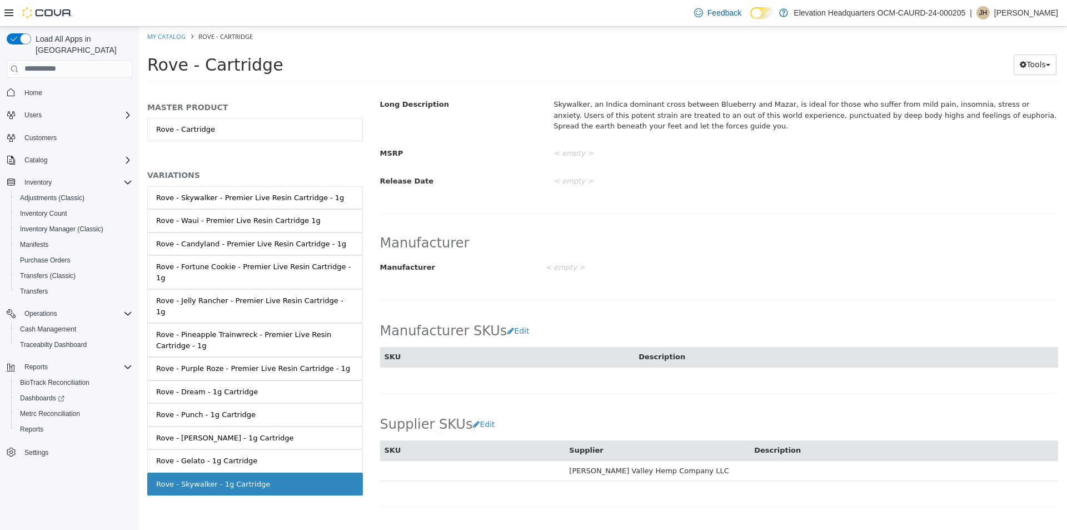
scroll to position [592, 0]
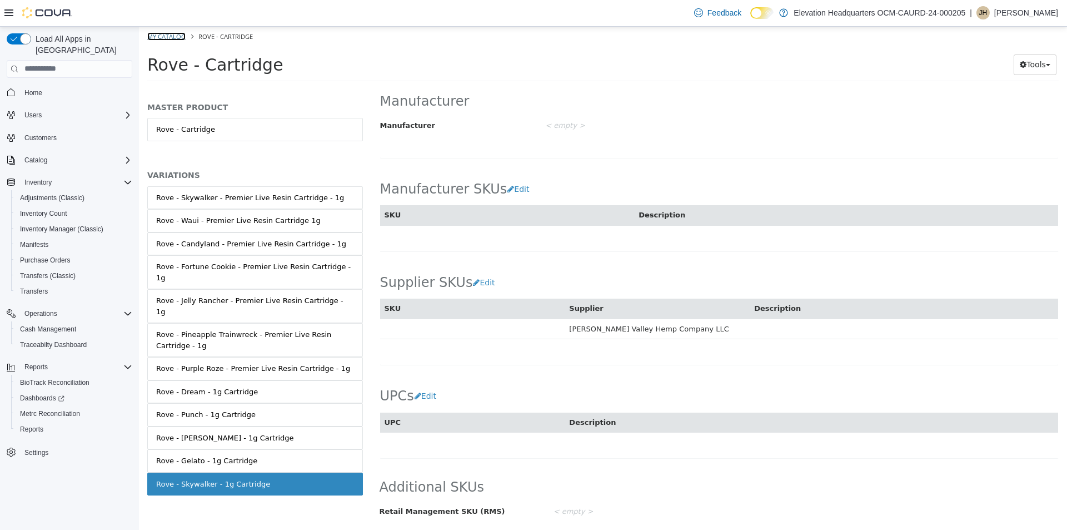
click at [163, 32] on link "My Catalog" at bounding box center [166, 36] width 38 height 8
select select "**********"
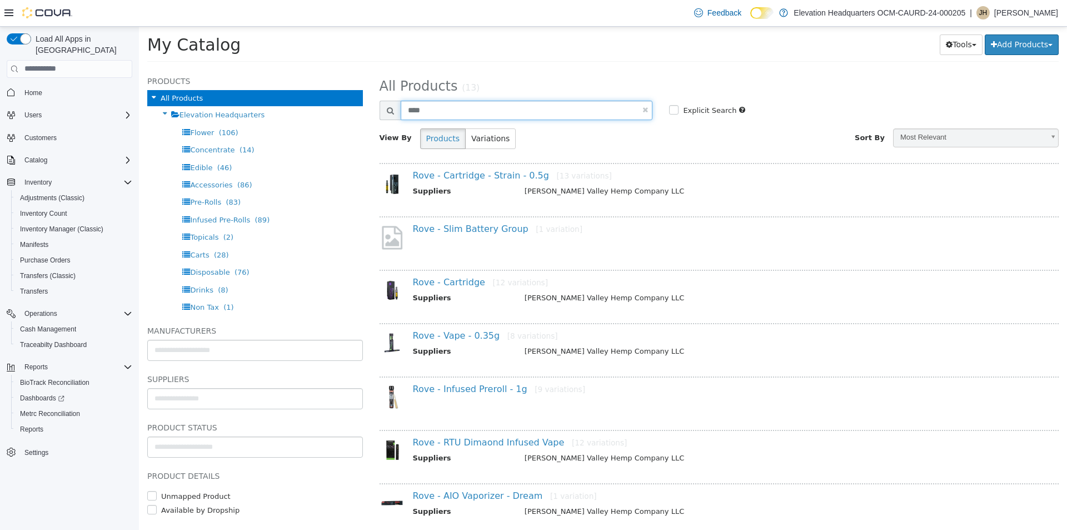
drag, startPoint x: 602, startPoint y: 116, endPoint x: 604, endPoint y: 123, distance: 6.8
click at [604, 123] on div "**********" at bounding box center [720, 115] width 680 height 83
click at [603, 121] on div at bounding box center [720, 120] width 680 height 2
click at [601, 106] on input "****" at bounding box center [527, 109] width 252 height 19
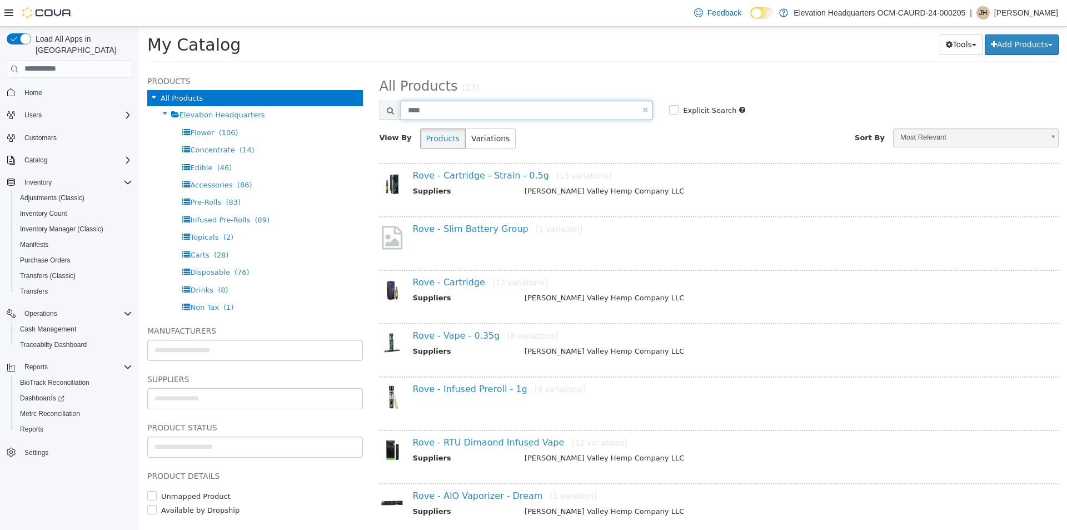
click at [601, 106] on input "****" at bounding box center [527, 109] width 252 height 19
type input "****"
select select "**********"
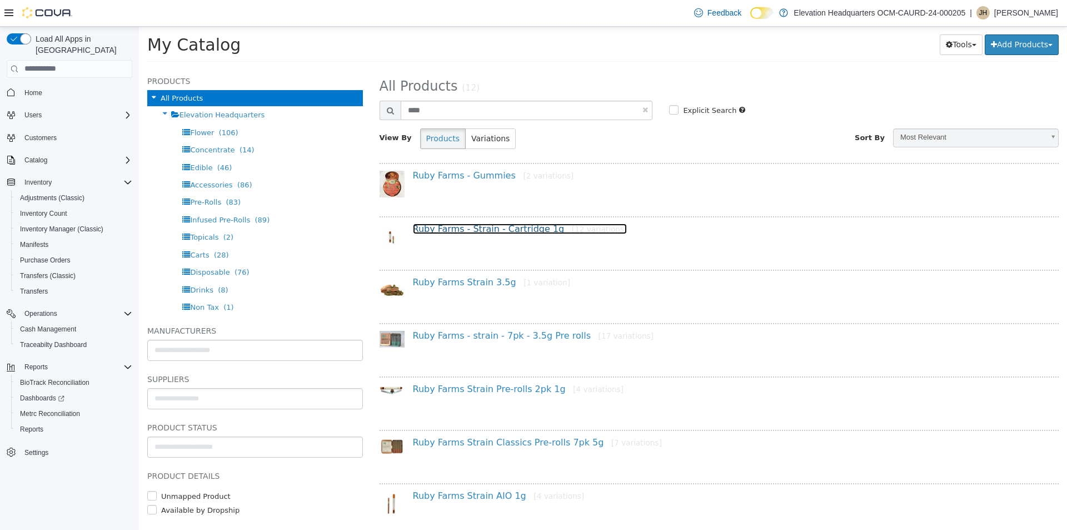
click at [479, 225] on link "Ruby Farms - Strain - Cartridge 1g [12 variations]" at bounding box center [520, 228] width 215 height 11
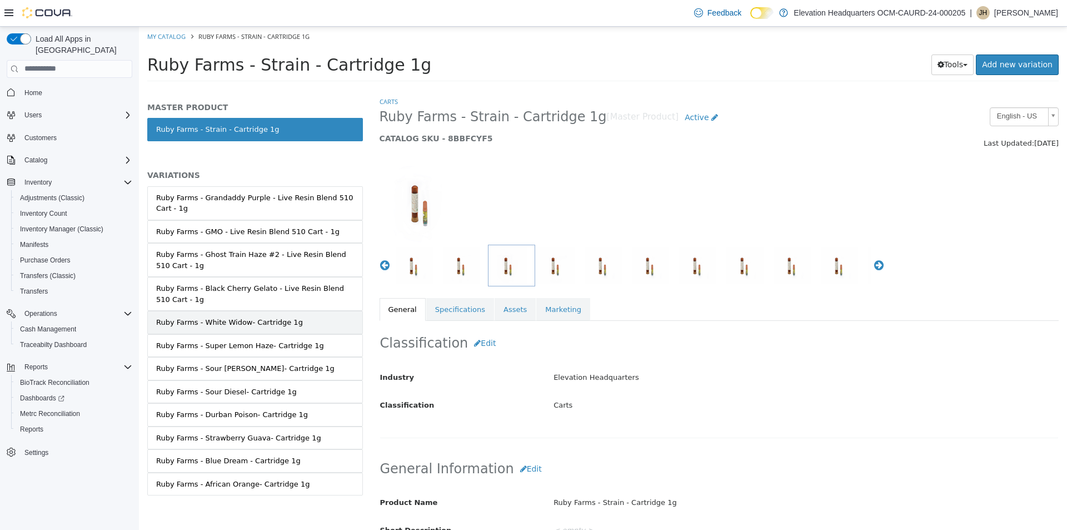
scroll to position [3, 0]
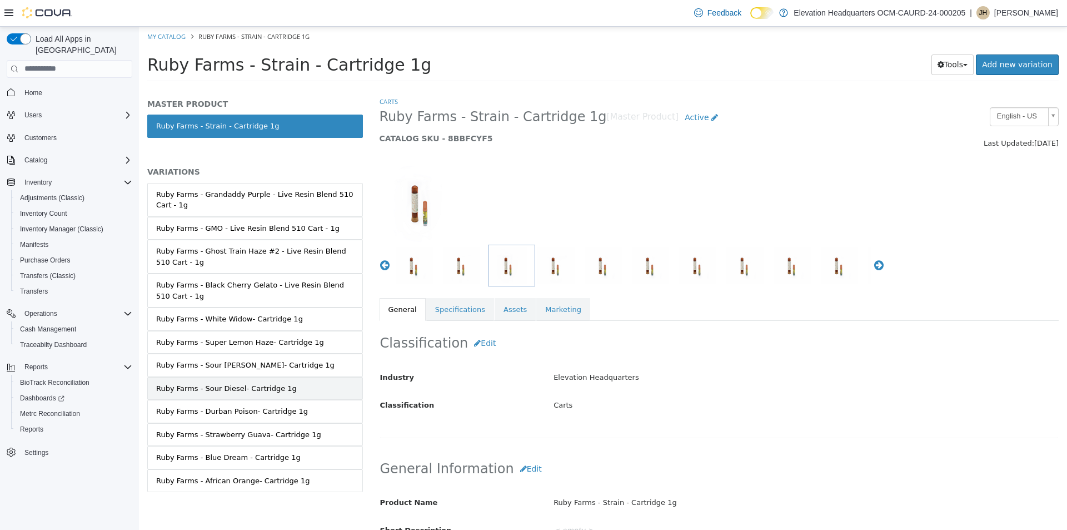
click at [287, 395] on link "Ruby Farms - Sour Diesel- Cartridge 1g" at bounding box center [255, 387] width 216 height 23
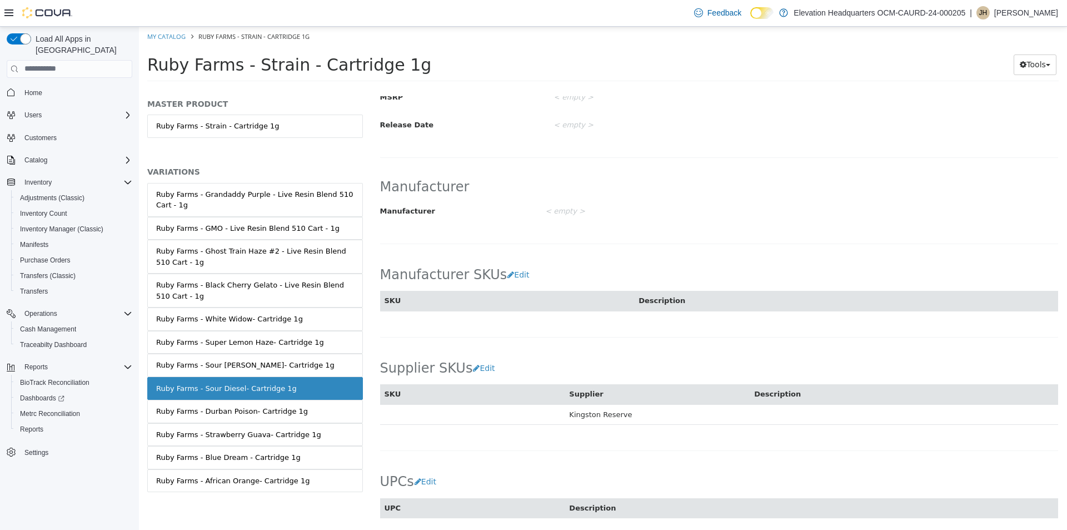
scroll to position [593, 0]
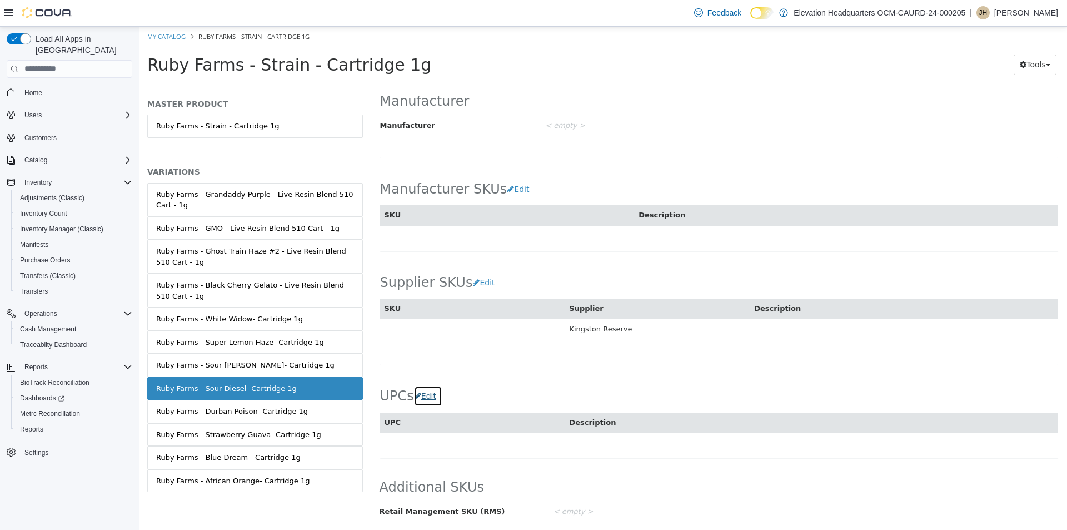
click at [422, 398] on button "Edit" at bounding box center [428, 395] width 28 height 21
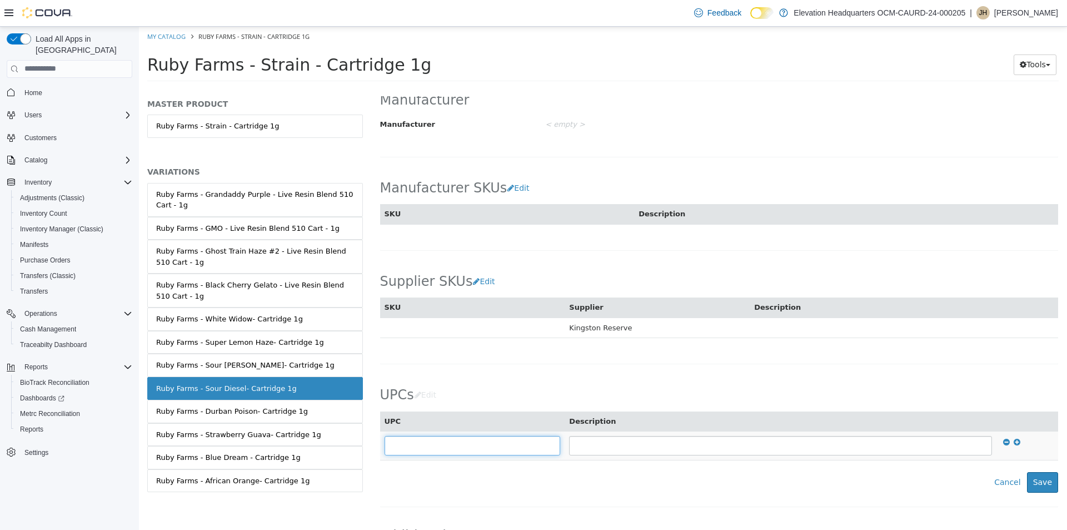
click at [420, 445] on input "text" at bounding box center [473, 444] width 176 height 19
type input "**********"
click at [1032, 476] on button "Save" at bounding box center [1042, 481] width 31 height 21
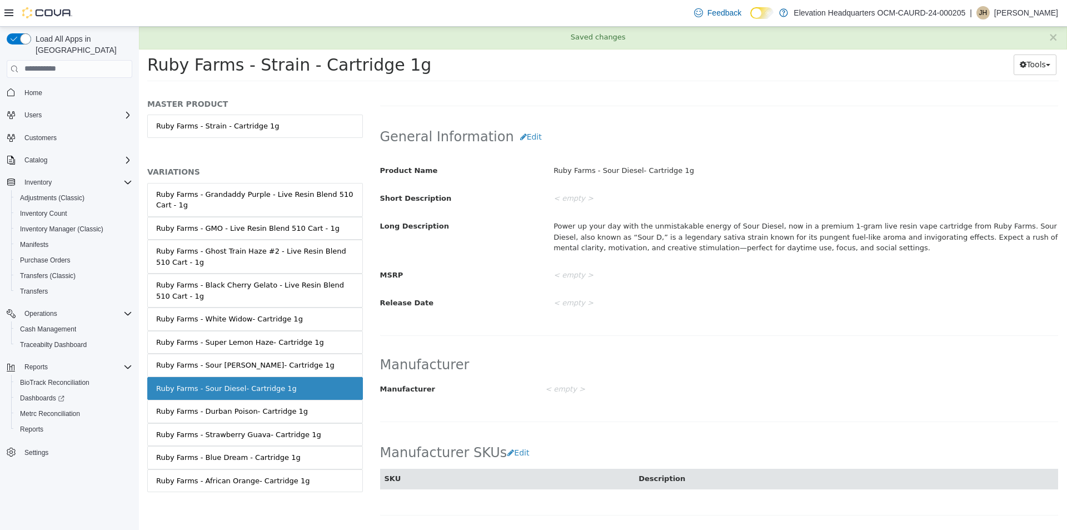
scroll to position [93, 0]
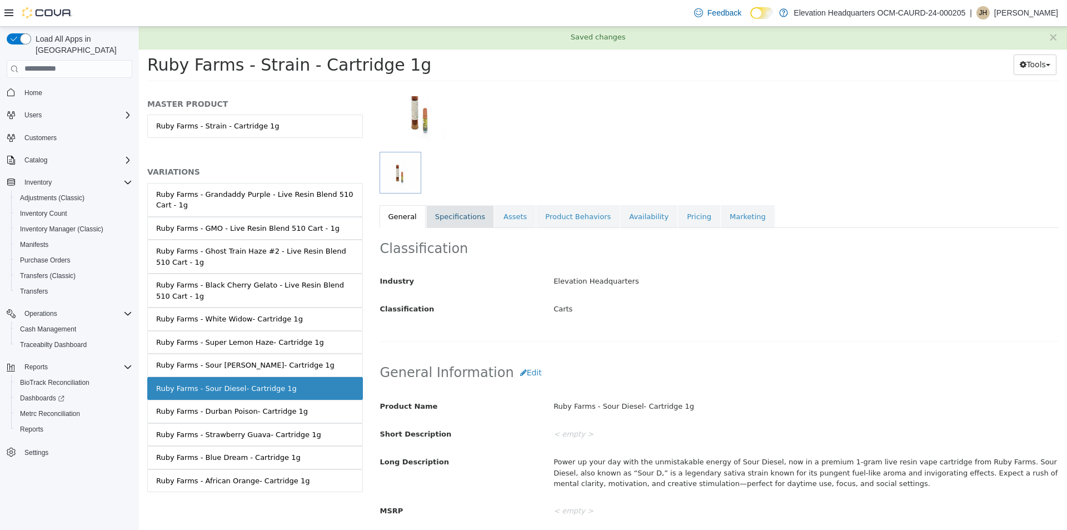
click at [480, 221] on link "Specifications" at bounding box center [460, 216] width 68 height 23
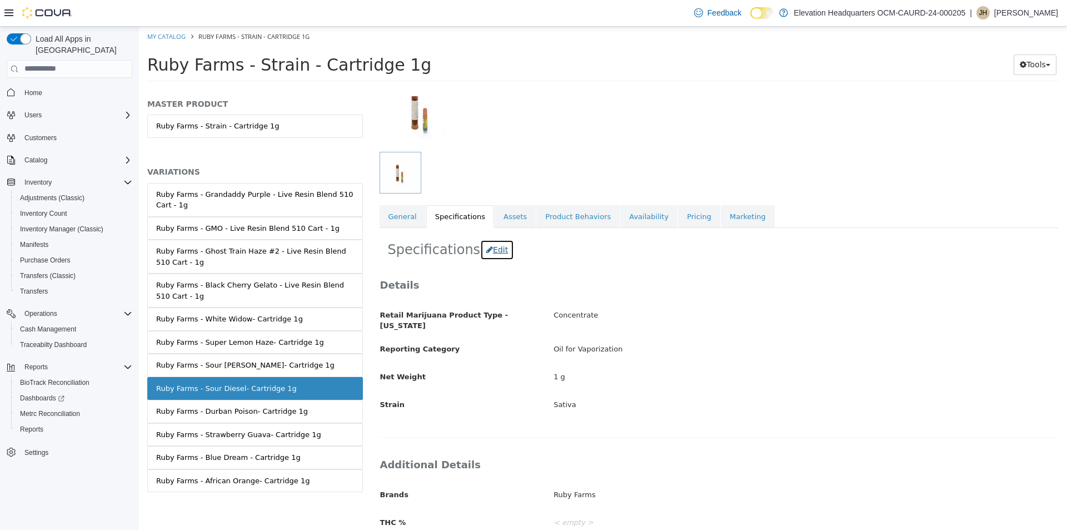
click at [496, 249] on button "Edit" at bounding box center [497, 249] width 34 height 21
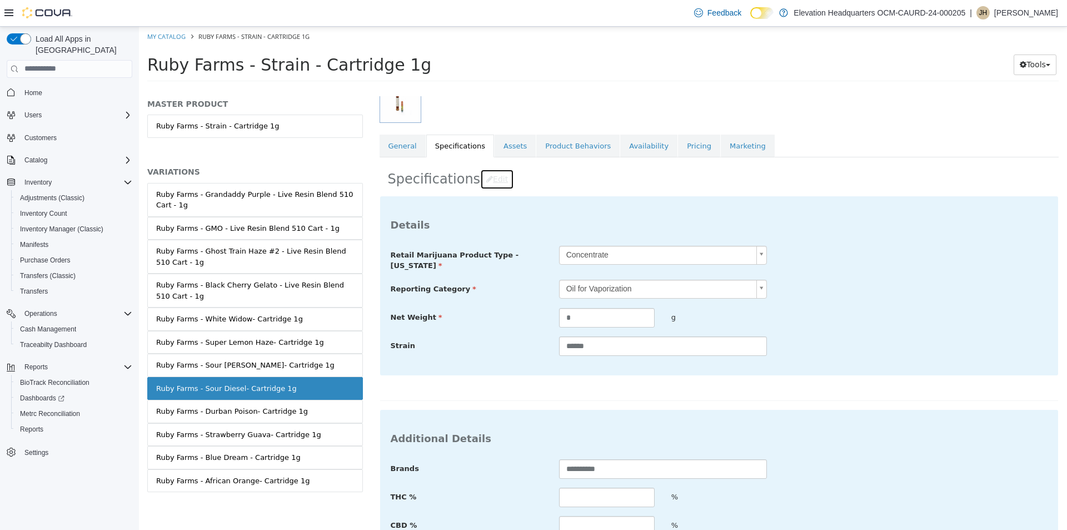
scroll to position [295, 0]
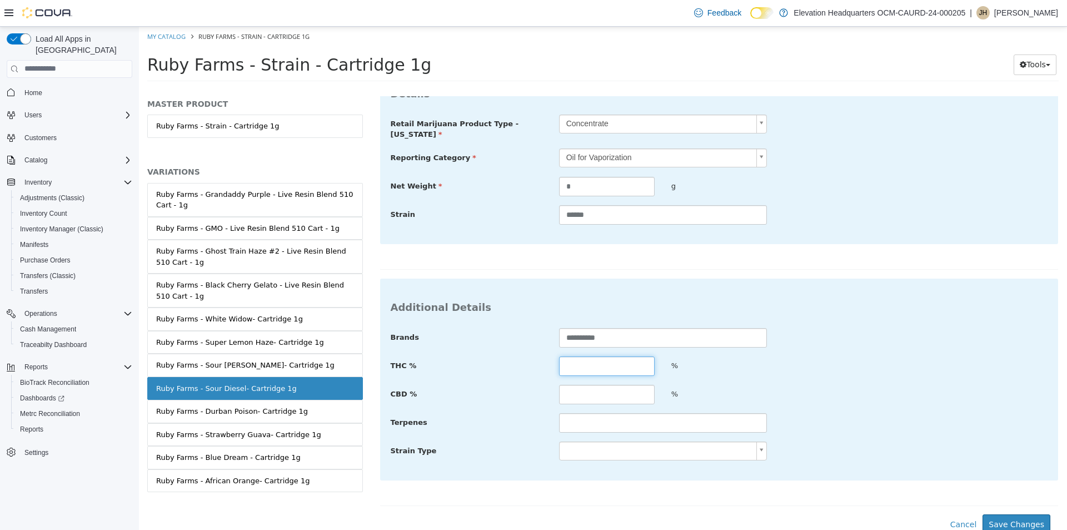
click at [593, 362] on input "text" at bounding box center [607, 365] width 96 height 19
type input "*****"
click at [607, 395] on input "text" at bounding box center [607, 393] width 96 height 19
type input "****"
click at [1023, 517] on button "Save Changes" at bounding box center [1017, 524] width 68 height 21
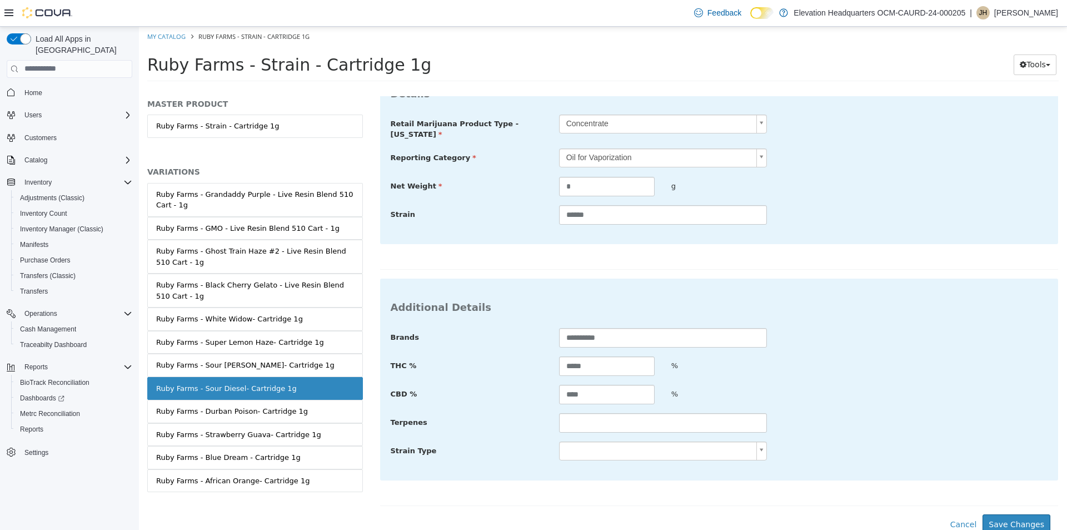
scroll to position [205, 0]
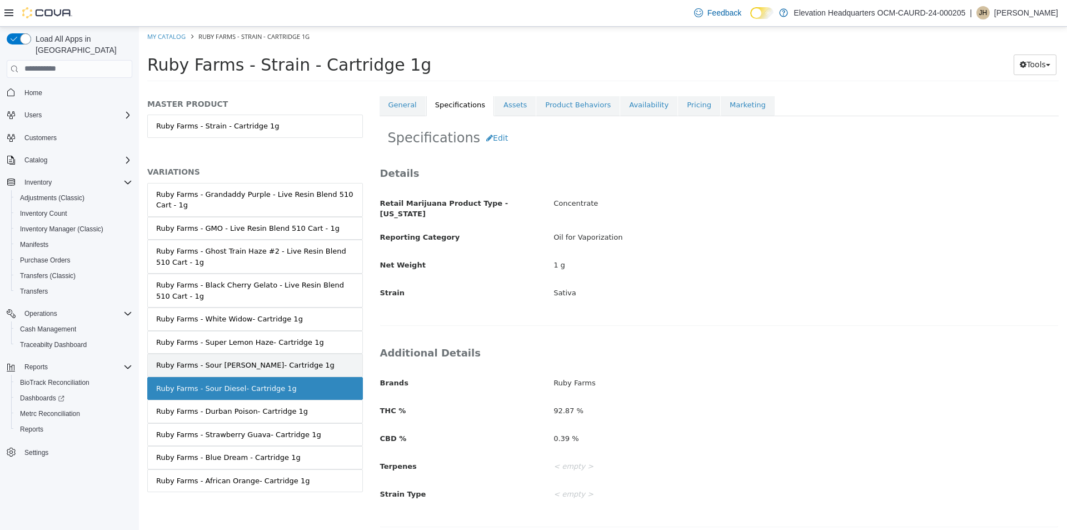
click at [291, 370] on link "Ruby Farms - Sour [PERSON_NAME]- Cartridge 1g" at bounding box center [255, 364] width 216 height 23
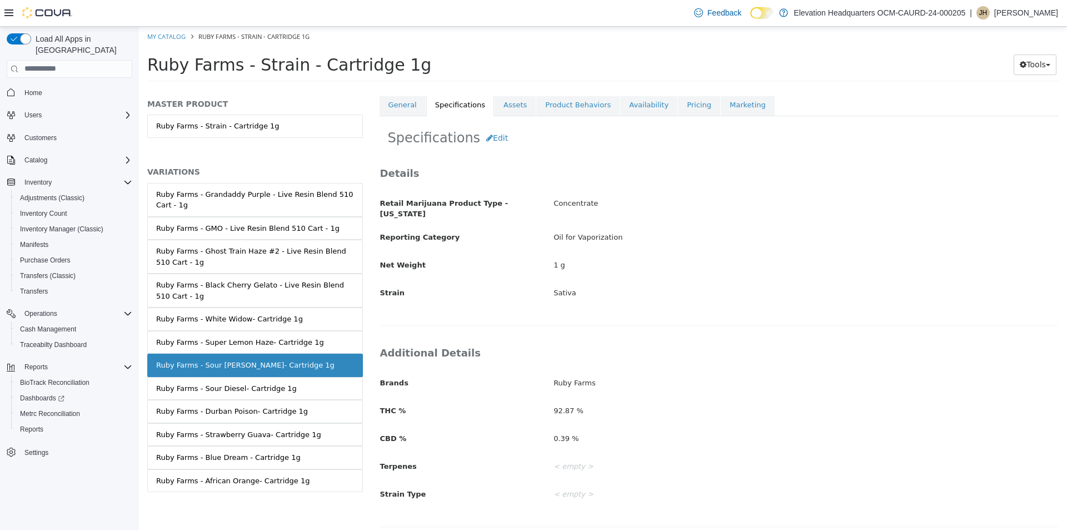
scroll to position [203, 0]
click at [495, 134] on button "Edit" at bounding box center [497, 139] width 34 height 21
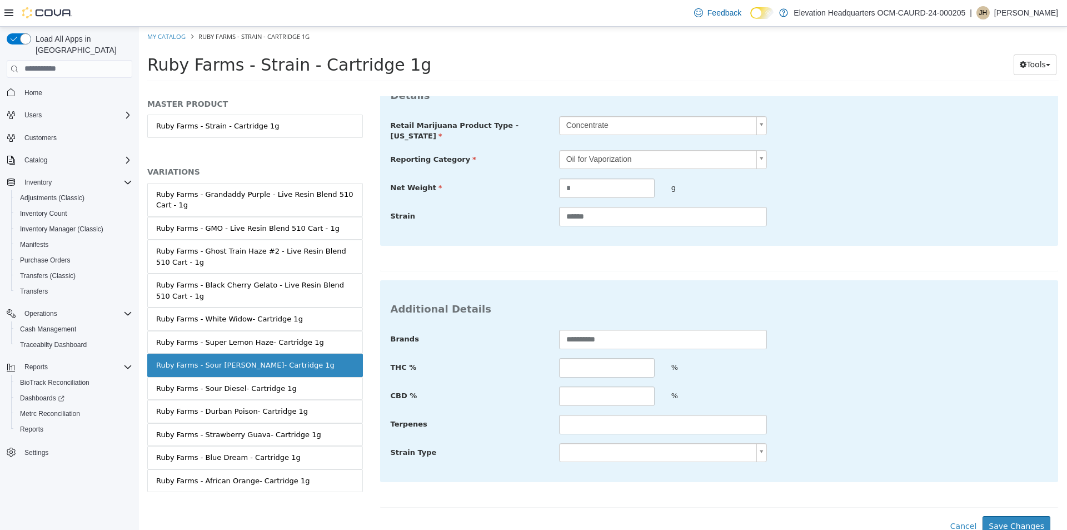
scroll to position [295, 0]
click at [620, 356] on input "text" at bounding box center [607, 365] width 96 height 19
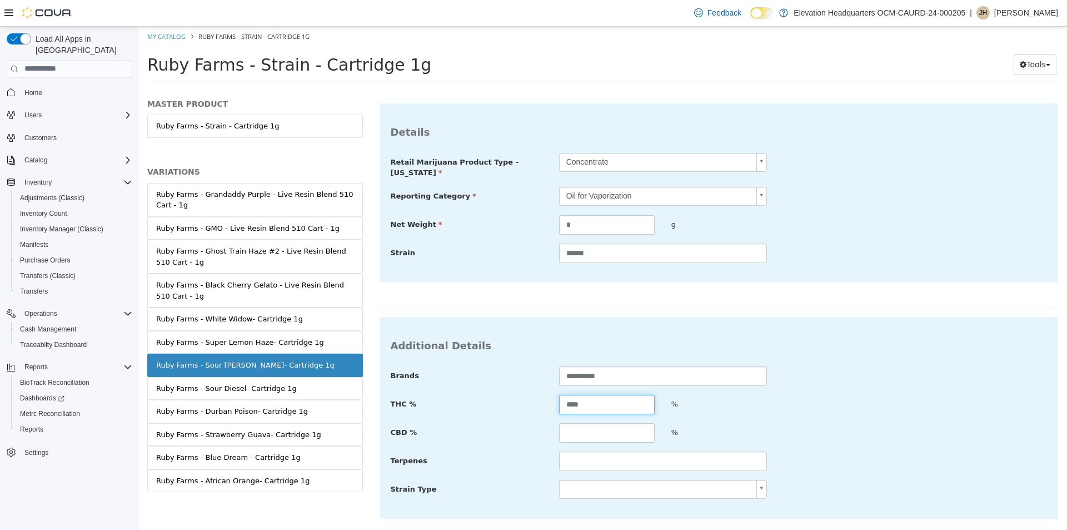
scroll to position [239, 0]
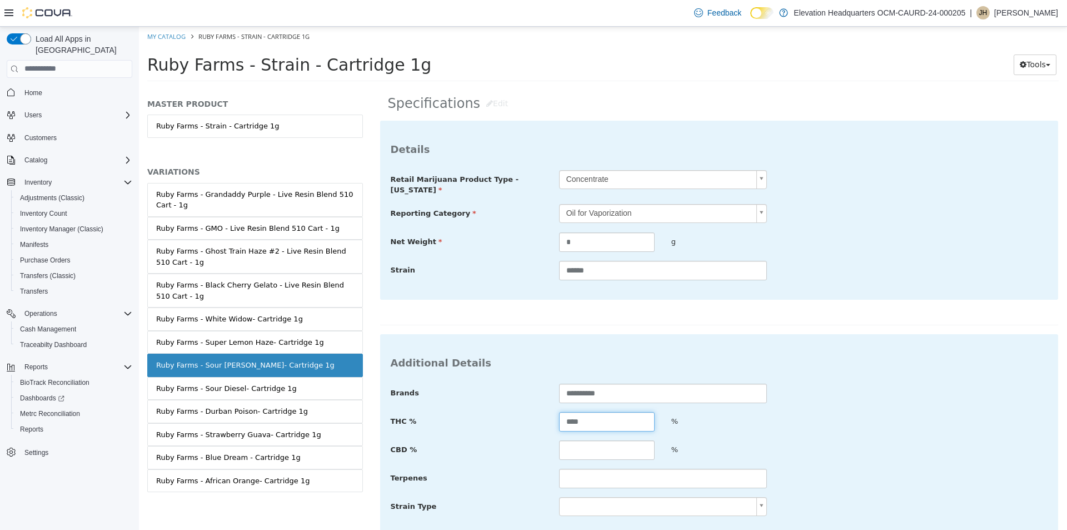
type input "****"
click at [626, 443] on input "text" at bounding box center [607, 449] width 96 height 19
type input "****"
click at [822, 403] on div "**********" at bounding box center [719, 449] width 657 height 133
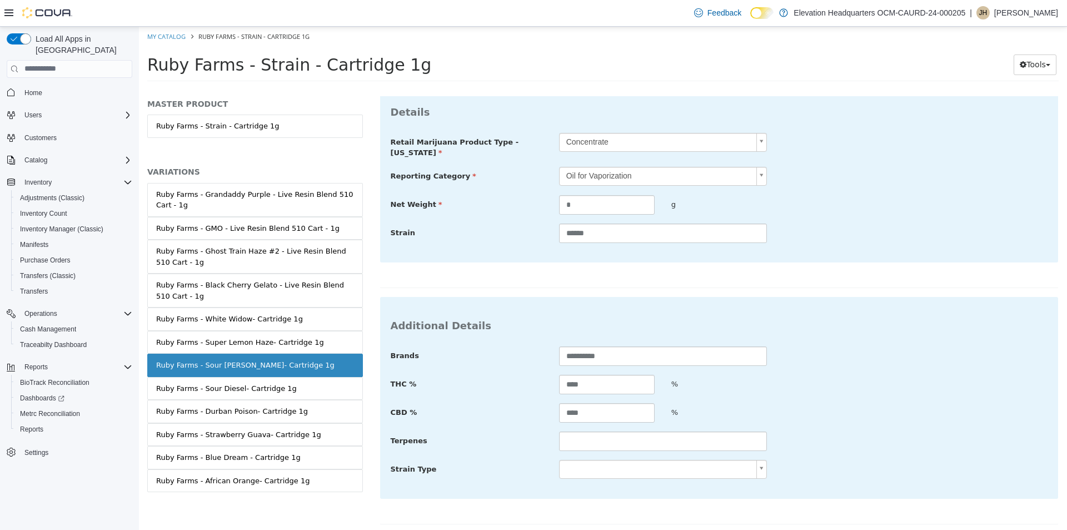
scroll to position [295, 0]
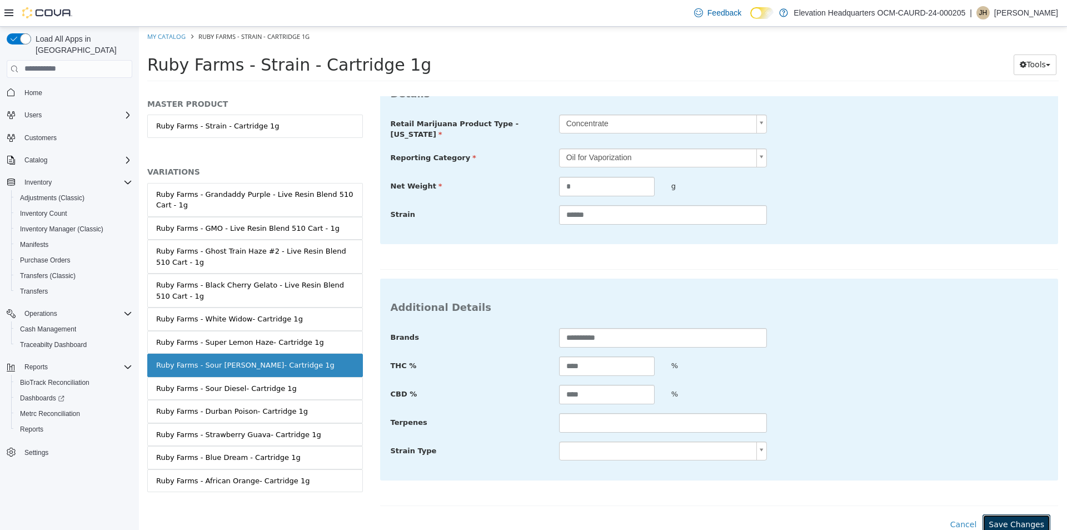
click at [998, 514] on button "Save Changes" at bounding box center [1017, 524] width 68 height 21
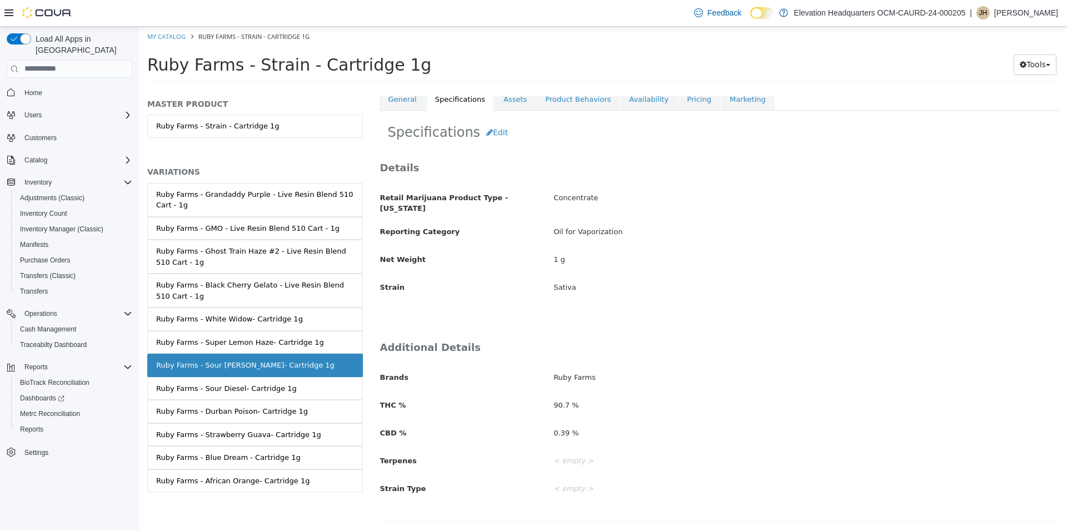
scroll to position [205, 0]
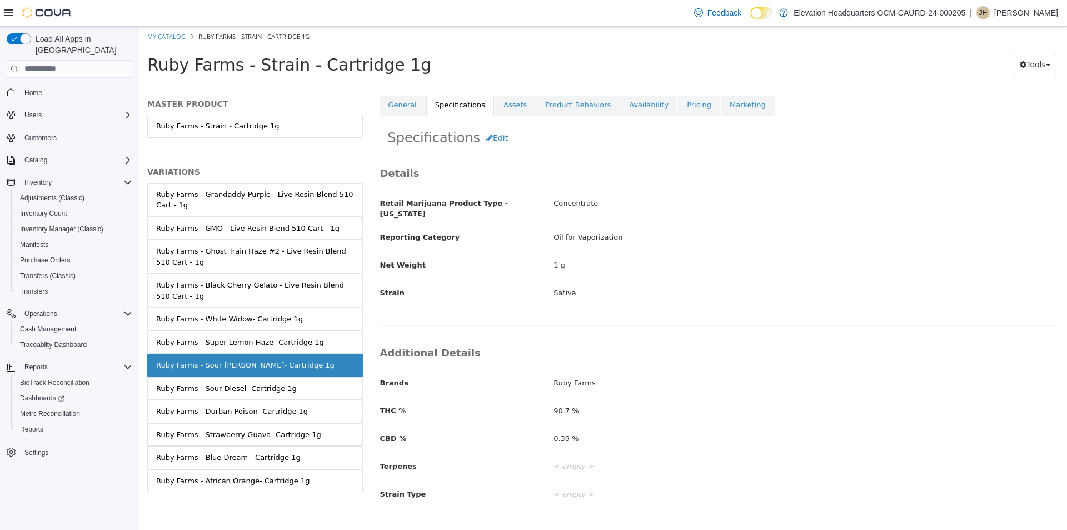
click at [406, 116] on div "Specifications Edit Details Retail Marijuana Product Type - [US_STATE] Concentr…" at bounding box center [720, 325] width 680 height 419
click at [408, 110] on link "General" at bounding box center [403, 104] width 46 height 23
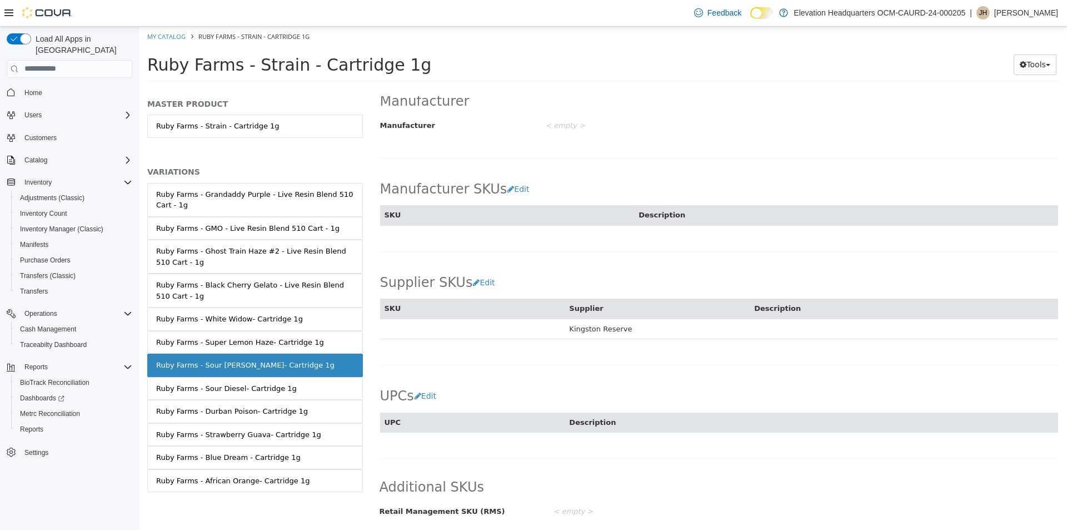
scroll to position [593, 0]
click at [432, 387] on button "Edit" at bounding box center [428, 395] width 28 height 21
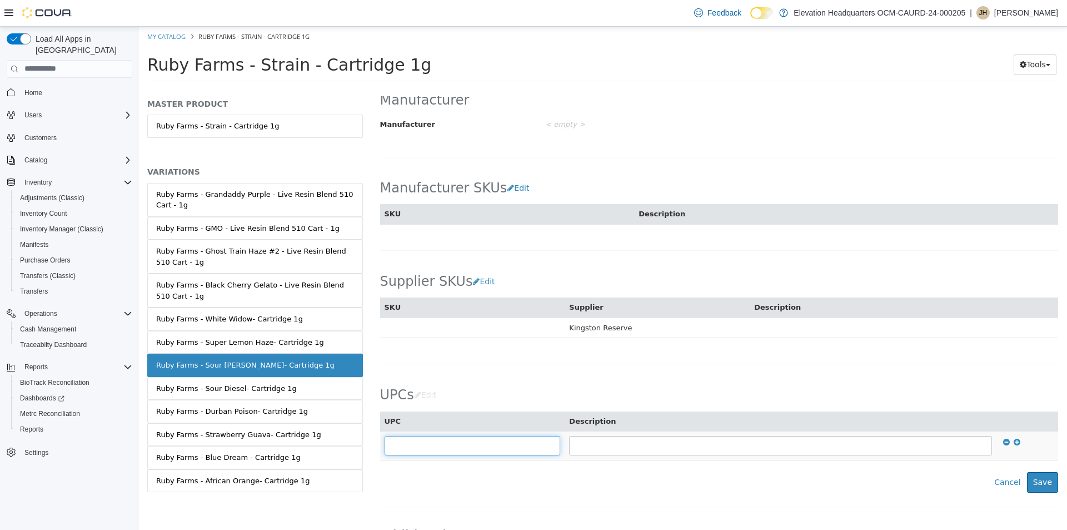
click at [435, 436] on input "text" at bounding box center [473, 444] width 176 height 19
type input "**********"
click at [1040, 477] on button "Save" at bounding box center [1042, 481] width 31 height 21
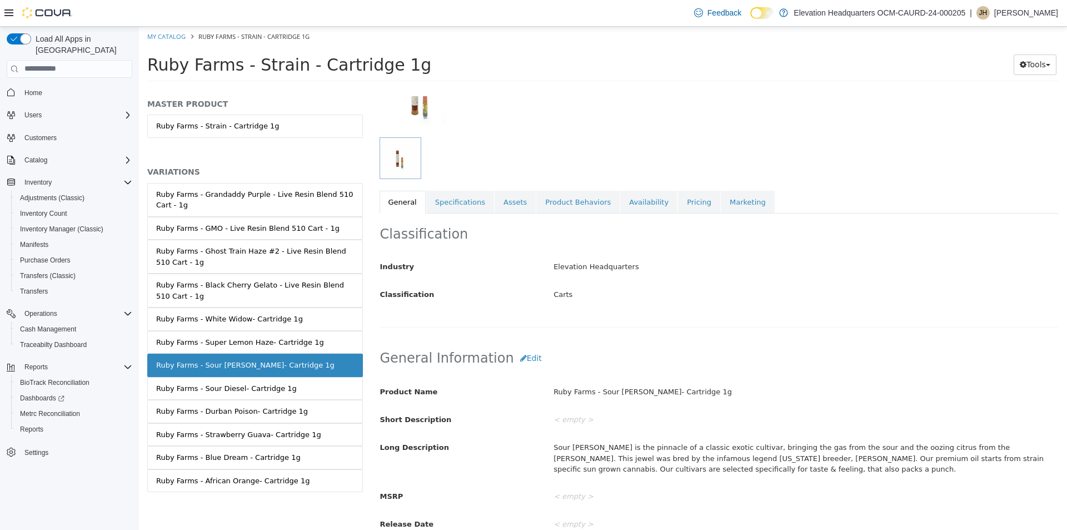
scroll to position [93, 0]
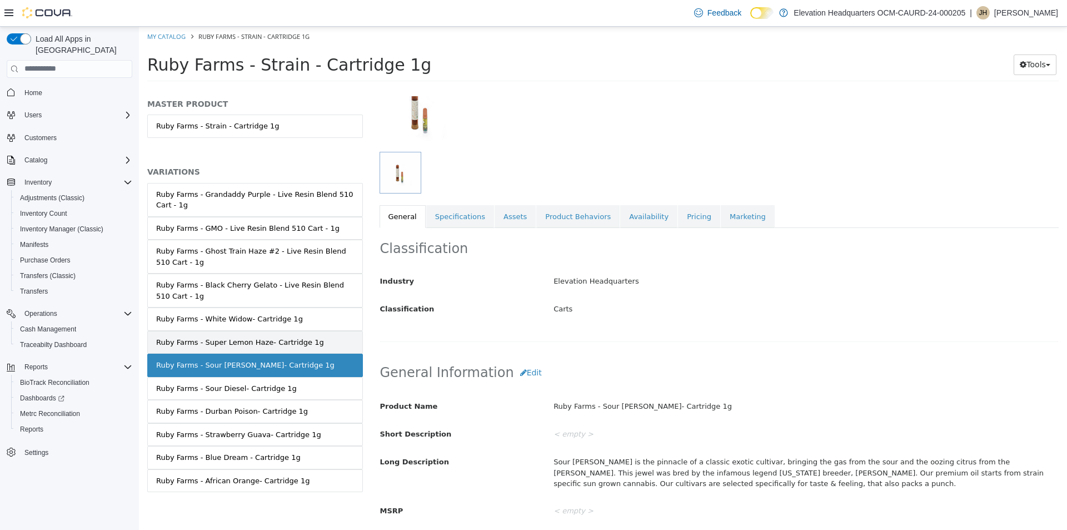
click at [235, 345] on div "Ruby Farms - Super Lemon Haze- Cartridge 1g" at bounding box center [240, 341] width 168 height 11
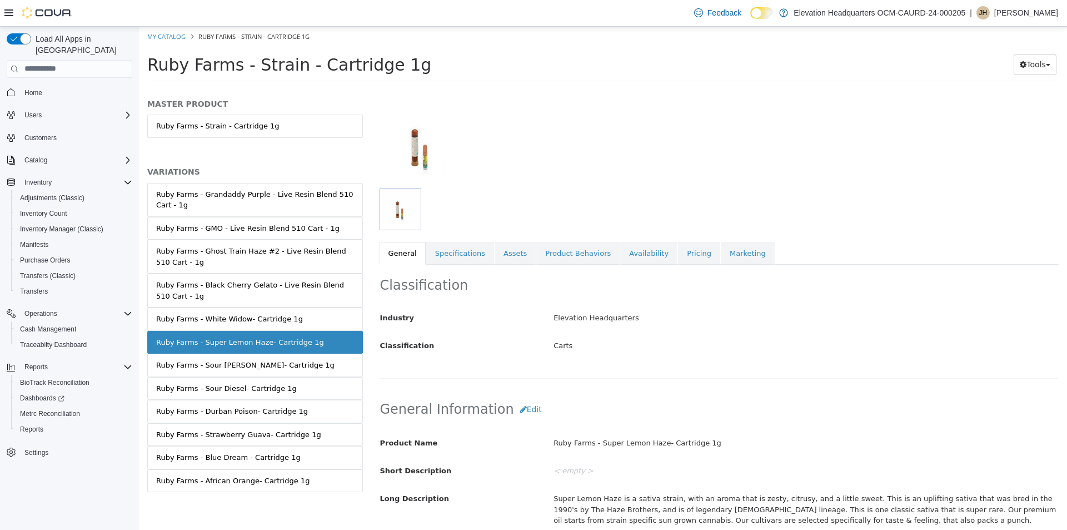
scroll to position [37, 0]
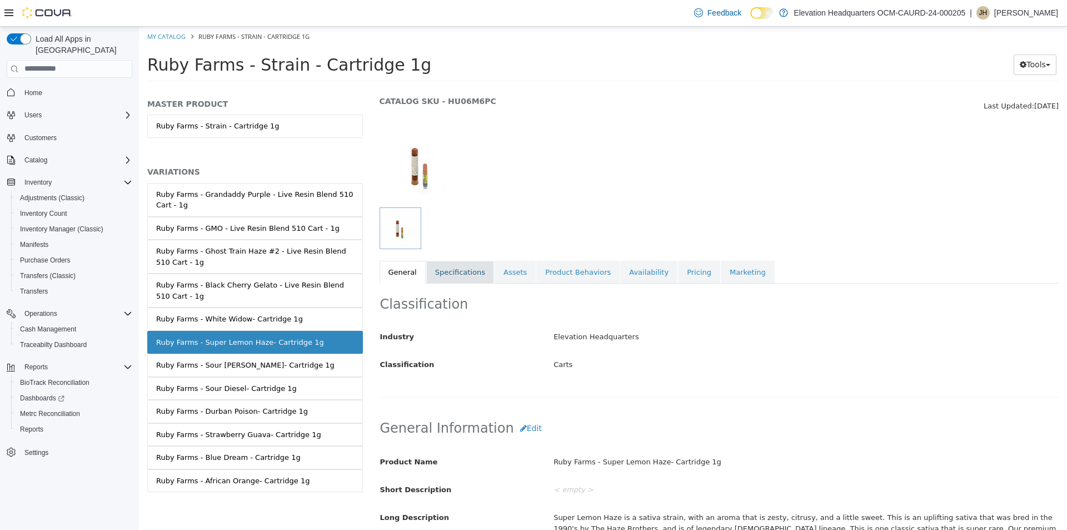
click at [441, 272] on link "Specifications" at bounding box center [460, 271] width 68 height 23
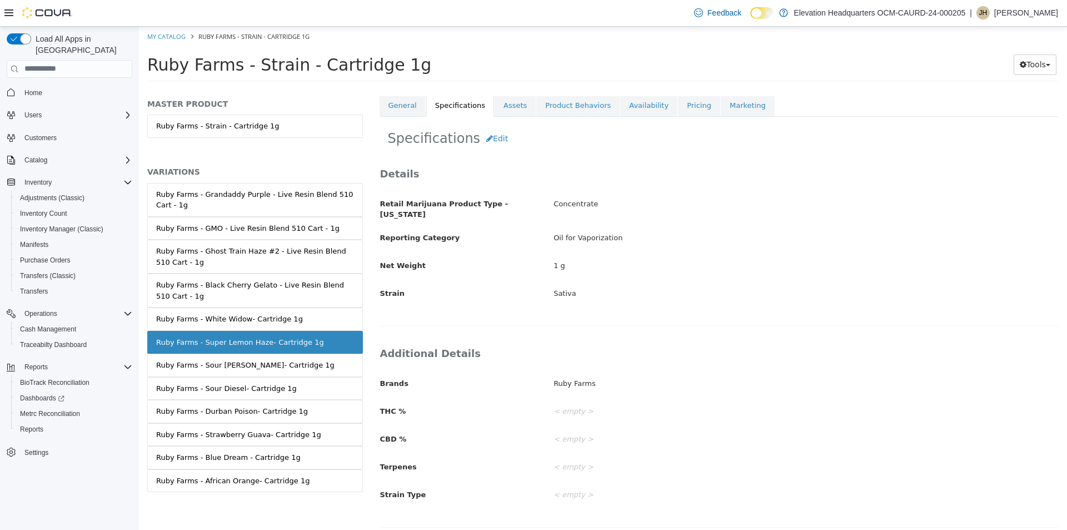
scroll to position [205, 0]
click at [272, 311] on link "Ruby Farms - White Widow- Cartridge 1g" at bounding box center [255, 318] width 216 height 23
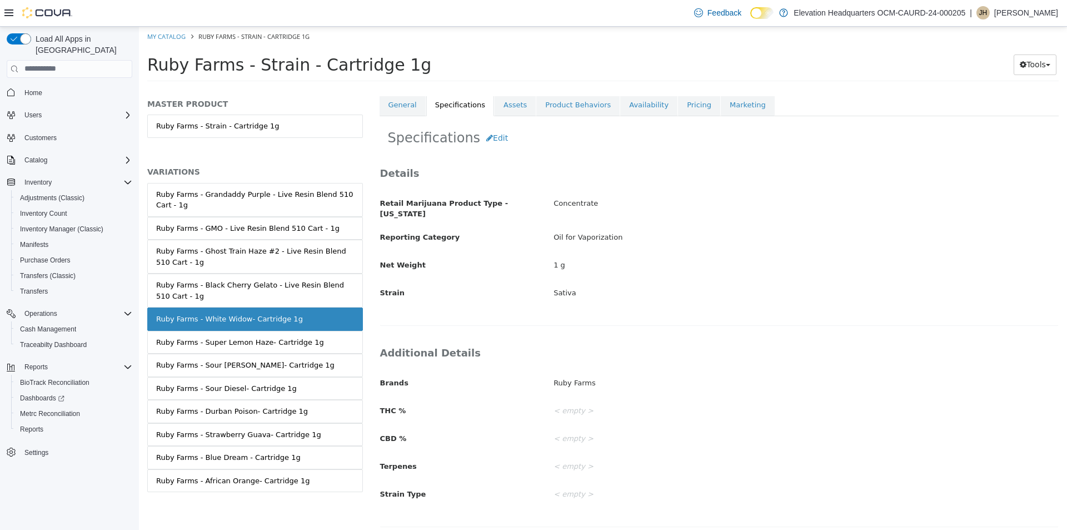
scroll to position [203, 0]
click at [407, 102] on link "General" at bounding box center [403, 105] width 46 height 23
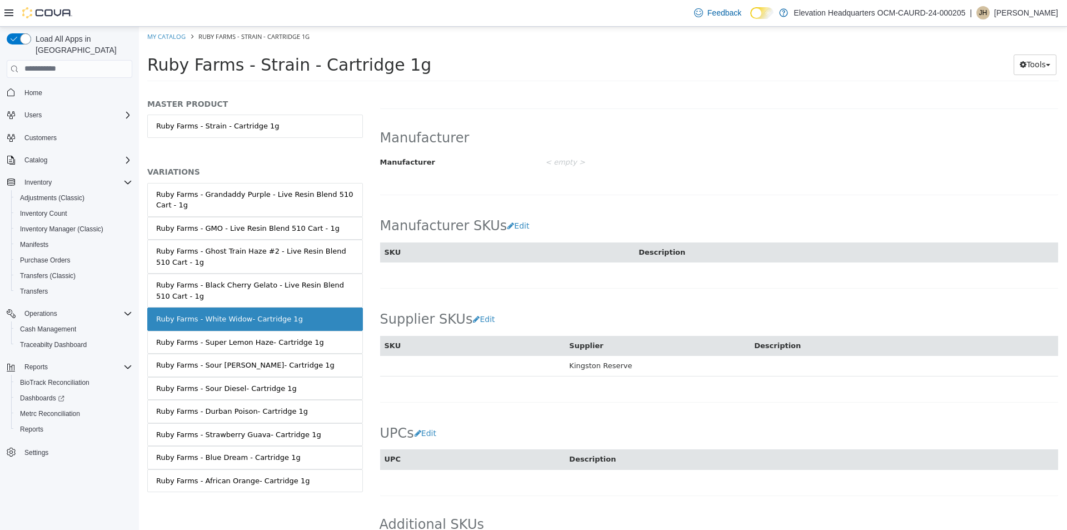
scroll to position [593, 0]
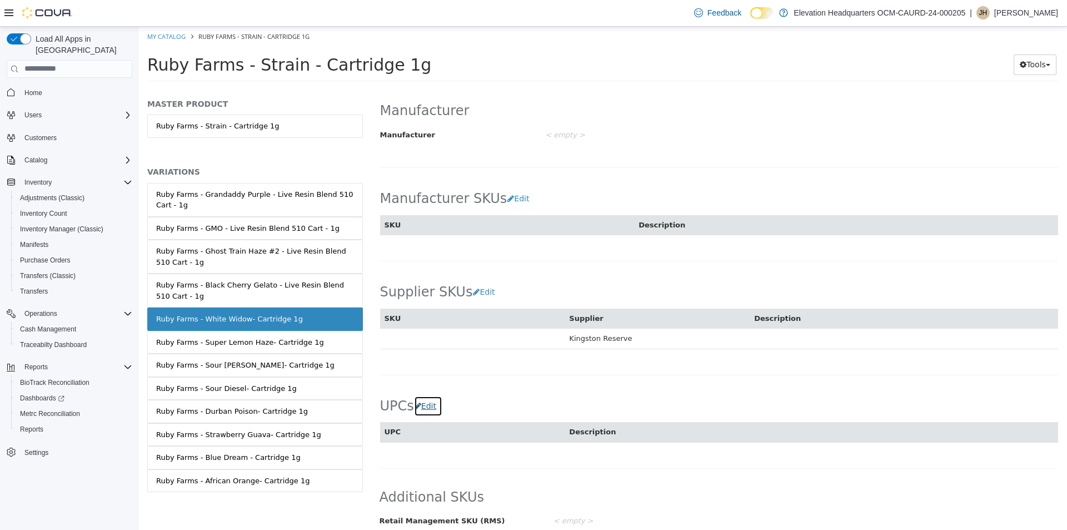
click at [426, 395] on button "Edit" at bounding box center [428, 405] width 28 height 21
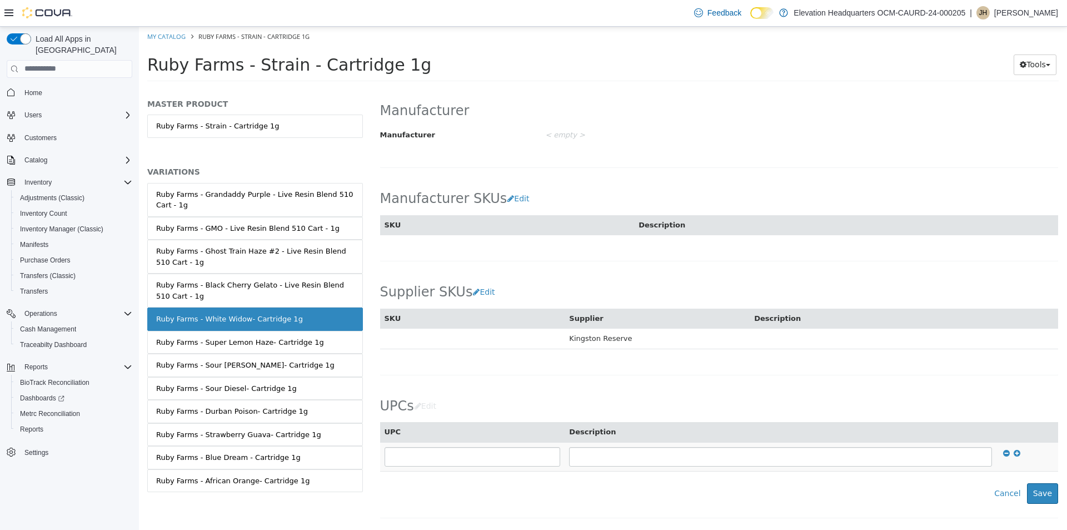
click at [424, 441] on td at bounding box center [472, 455] width 185 height 29
click at [424, 446] on input "text" at bounding box center [473, 455] width 176 height 19
type input "**********"
click at [1044, 482] on button "Save" at bounding box center [1042, 492] width 31 height 21
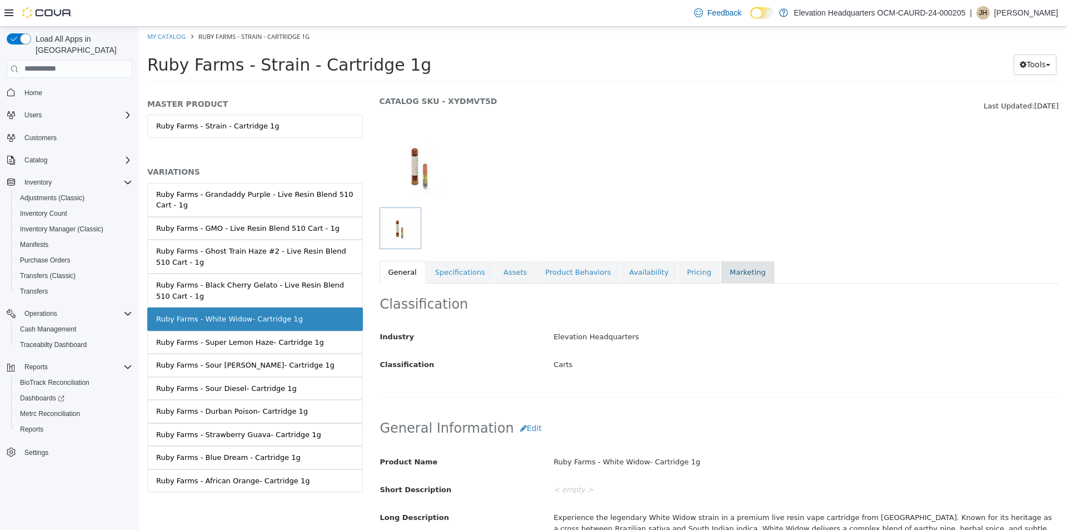
scroll to position [0, 0]
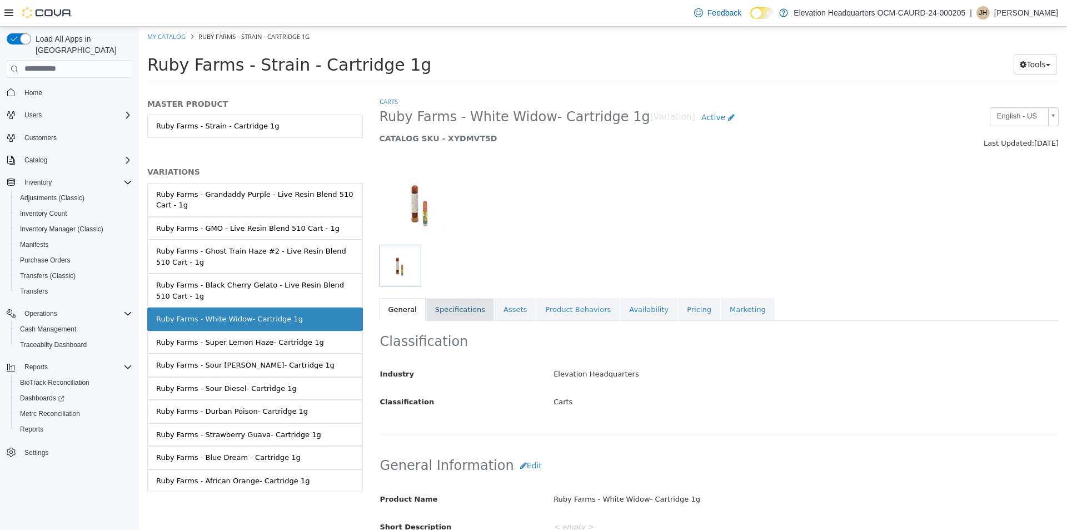
click at [457, 306] on link "Specifications" at bounding box center [460, 308] width 68 height 23
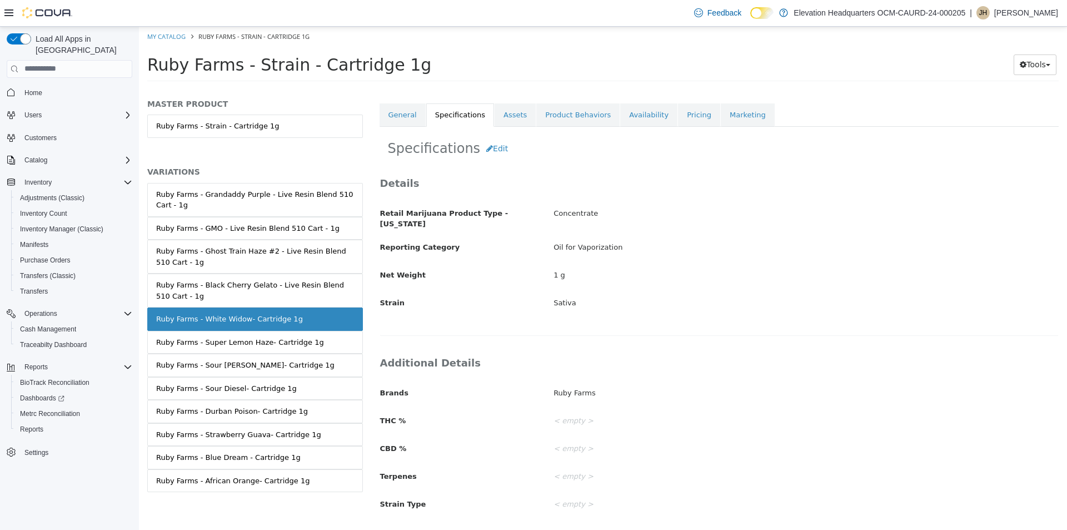
scroll to position [204, 0]
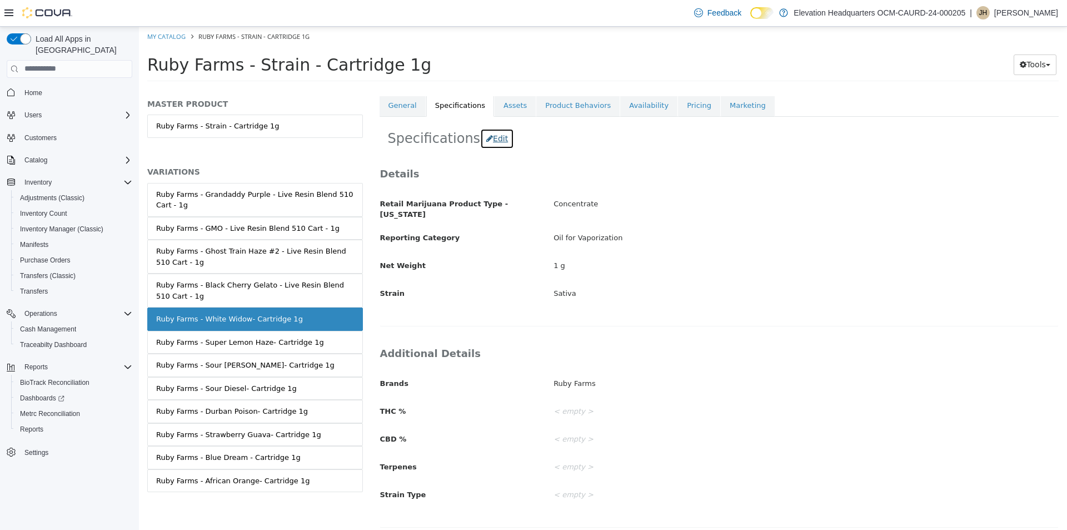
click at [497, 146] on button "Edit" at bounding box center [497, 138] width 34 height 21
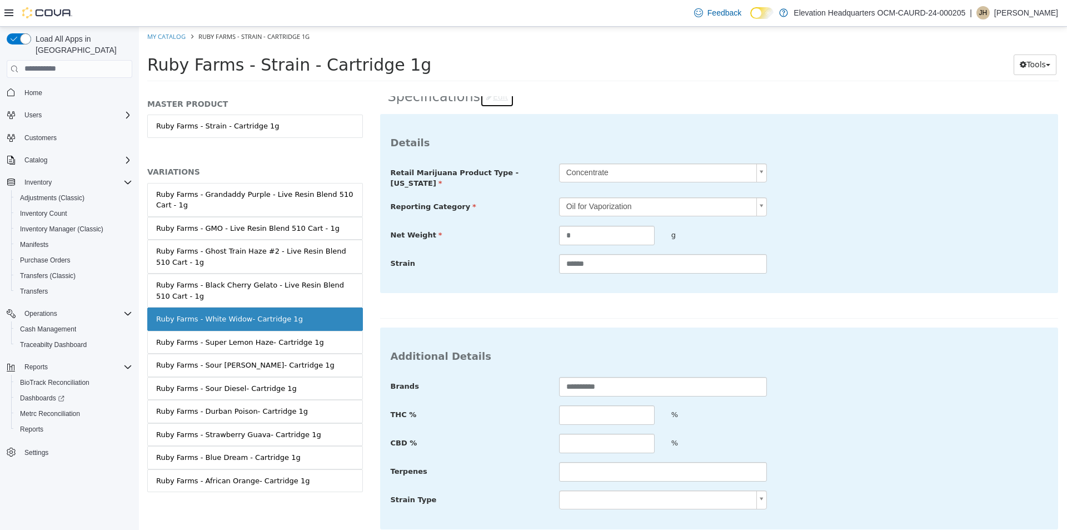
scroll to position [295, 0]
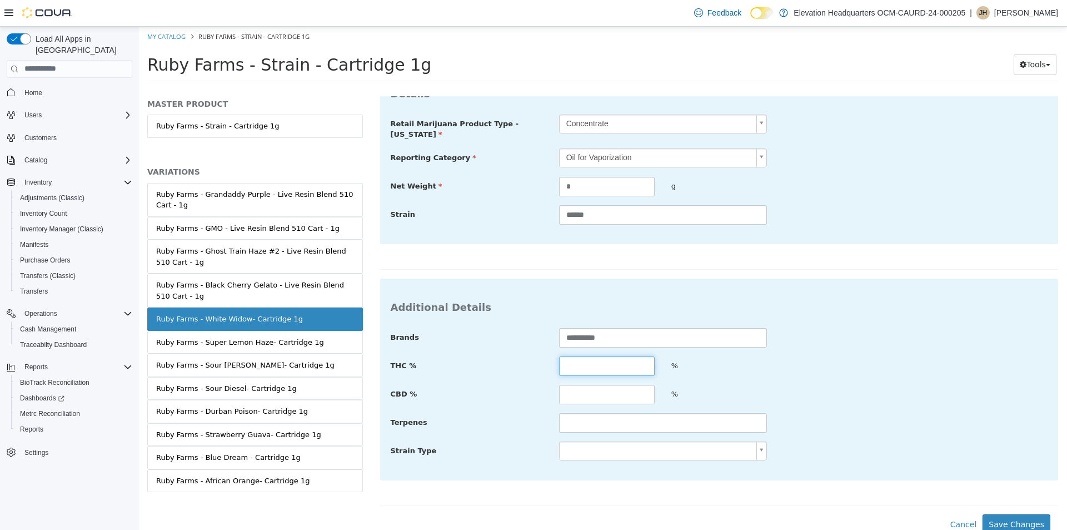
click at [626, 362] on input "text" at bounding box center [607, 365] width 96 height 19
type input "****"
click at [622, 390] on input "text" at bounding box center [607, 393] width 96 height 19
type input "****"
click at [619, 421] on input "text" at bounding box center [663, 421] width 208 height 19
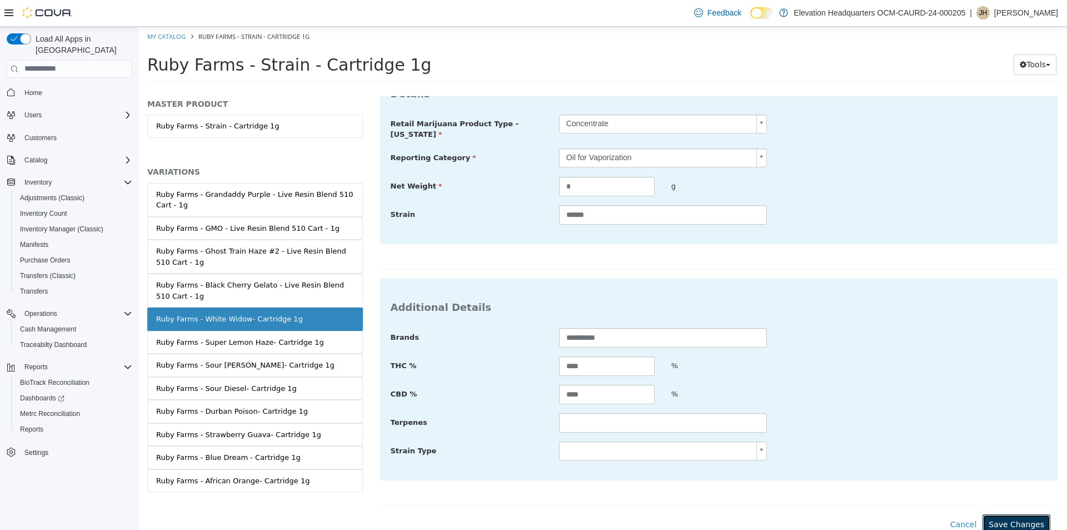
click at [1029, 517] on button "Save Changes" at bounding box center [1017, 524] width 68 height 21
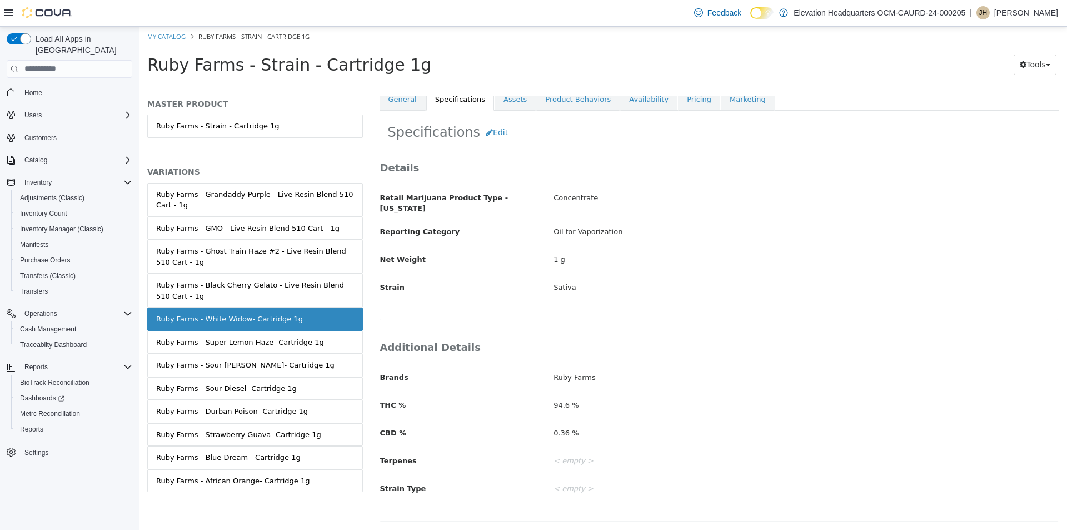
scroll to position [205, 0]
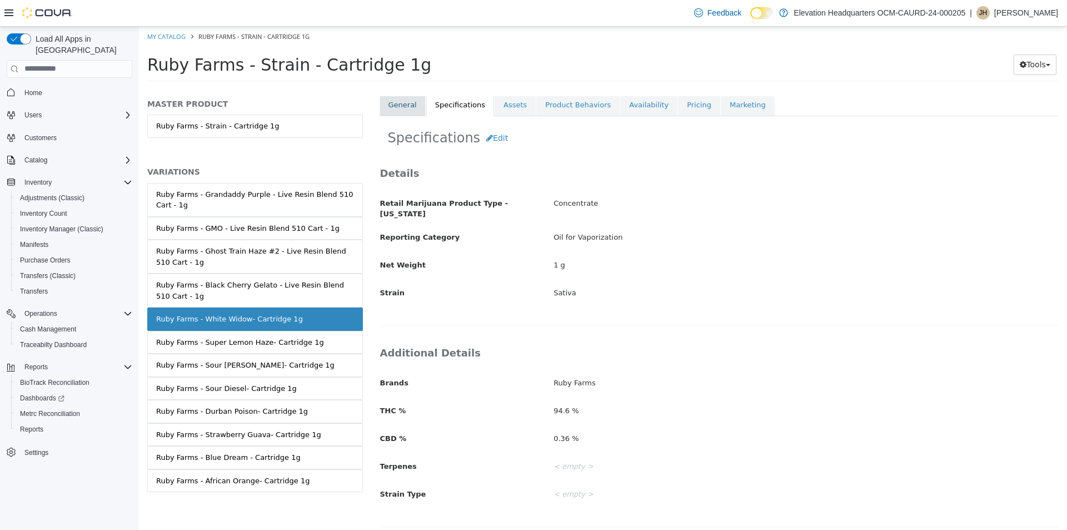
click at [412, 111] on link "General" at bounding box center [403, 104] width 46 height 23
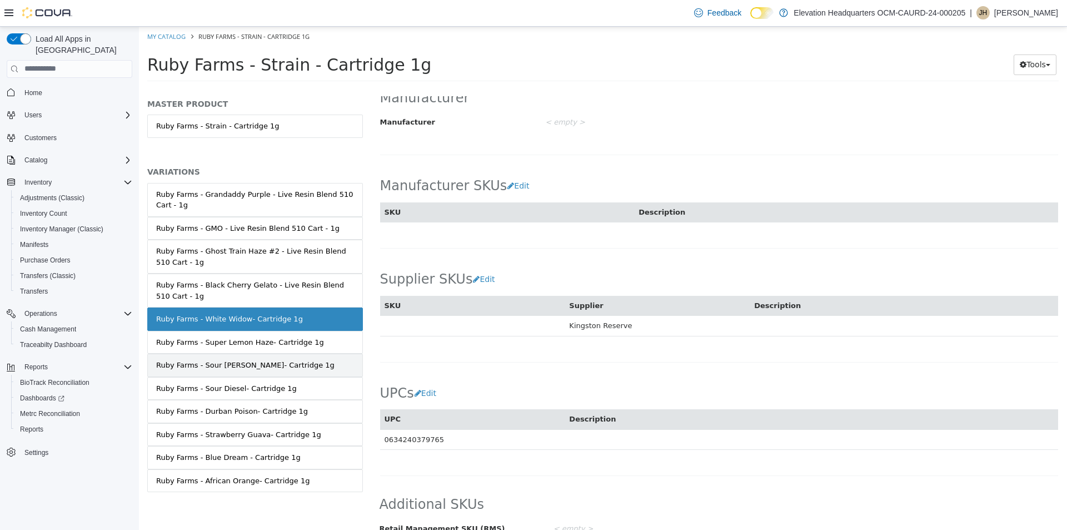
scroll to position [614, 0]
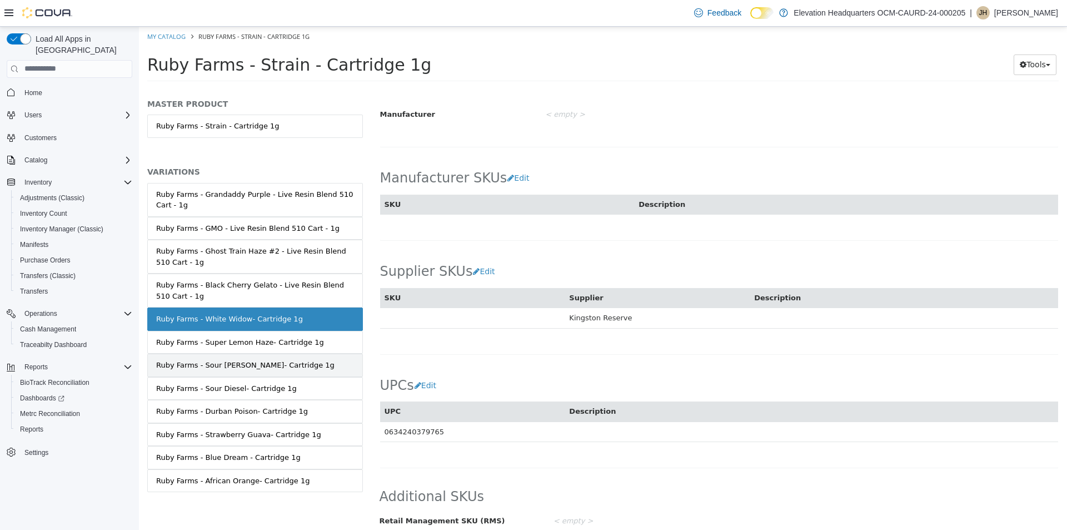
click at [246, 370] on link "Ruby Farms - Sour [PERSON_NAME]- Cartridge 1g" at bounding box center [255, 364] width 216 height 23
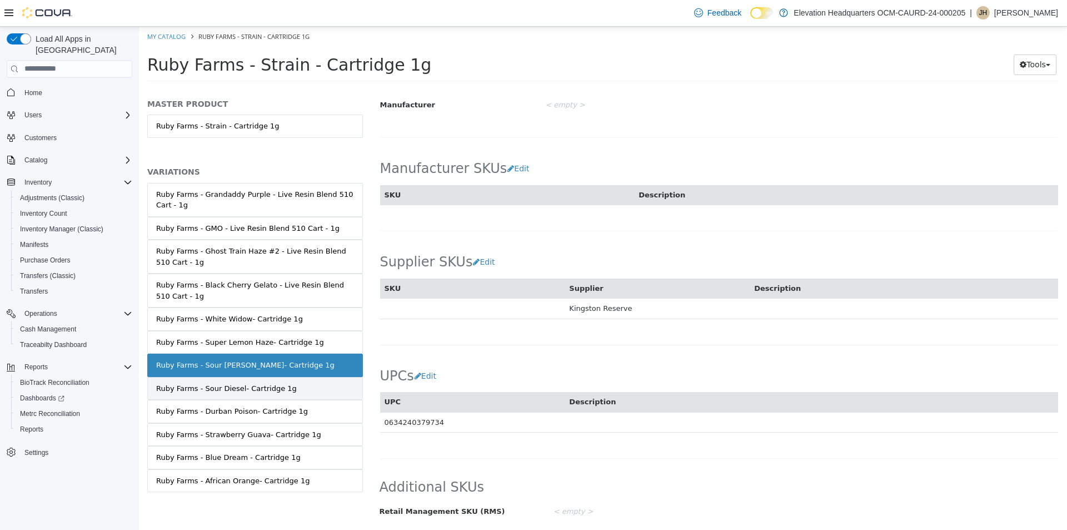
scroll to position [612, 0]
click at [223, 396] on link "Ruby Farms - Sour Diesel- Cartridge 1g" at bounding box center [255, 387] width 216 height 23
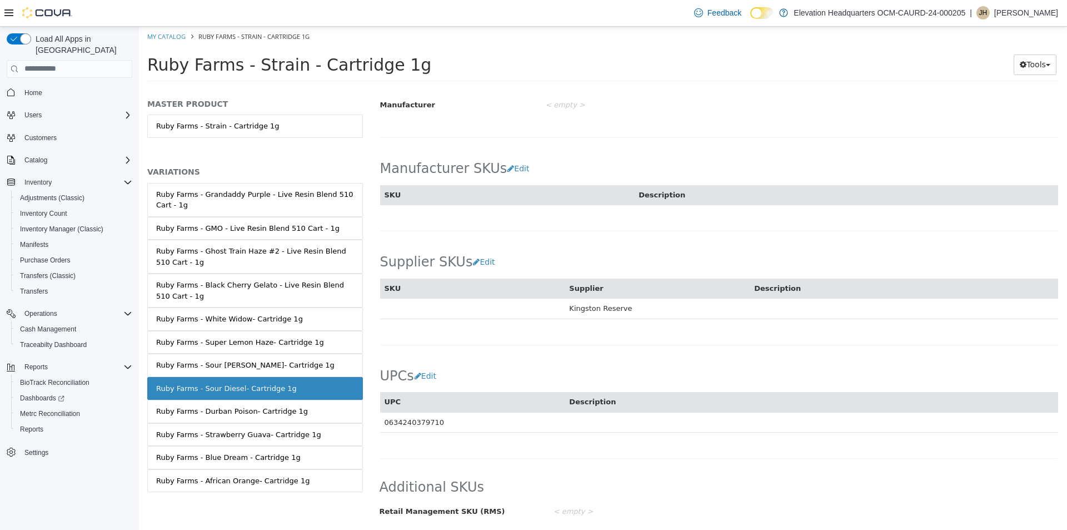
scroll to position [612, 0]
click at [229, 301] on link "Ruby Farms - Black Cherry Gelato - Live Resin Blend 510 Cart - 1g" at bounding box center [255, 290] width 216 height 34
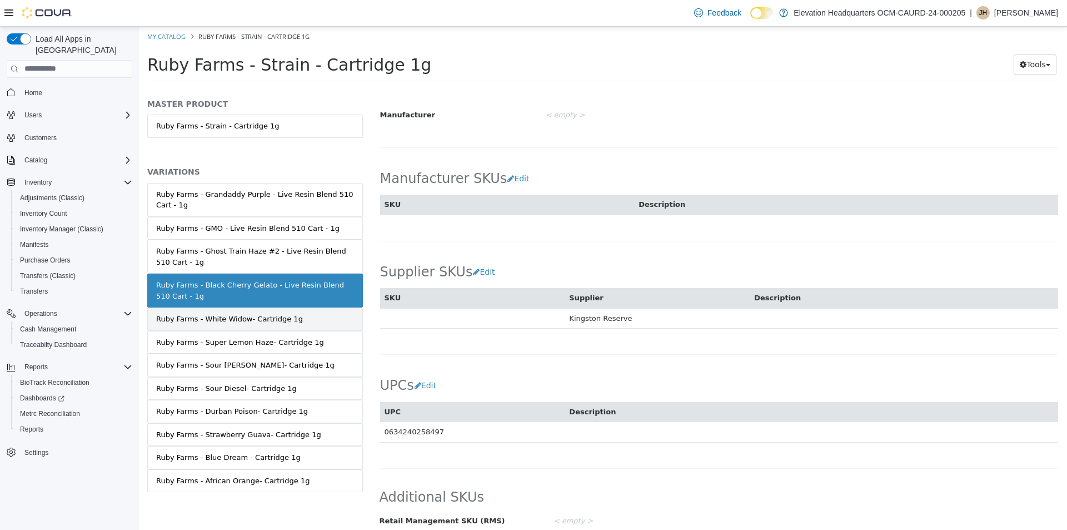
scroll to position [612, 0]
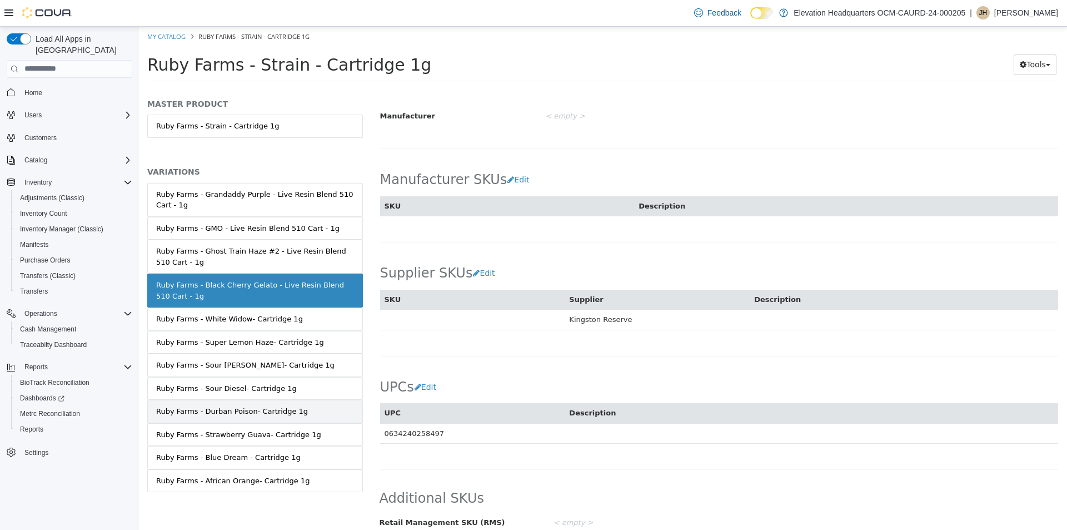
click at [291, 414] on div "Ruby Farms - Durban Poison- Cartridge 1g" at bounding box center [232, 410] width 152 height 11
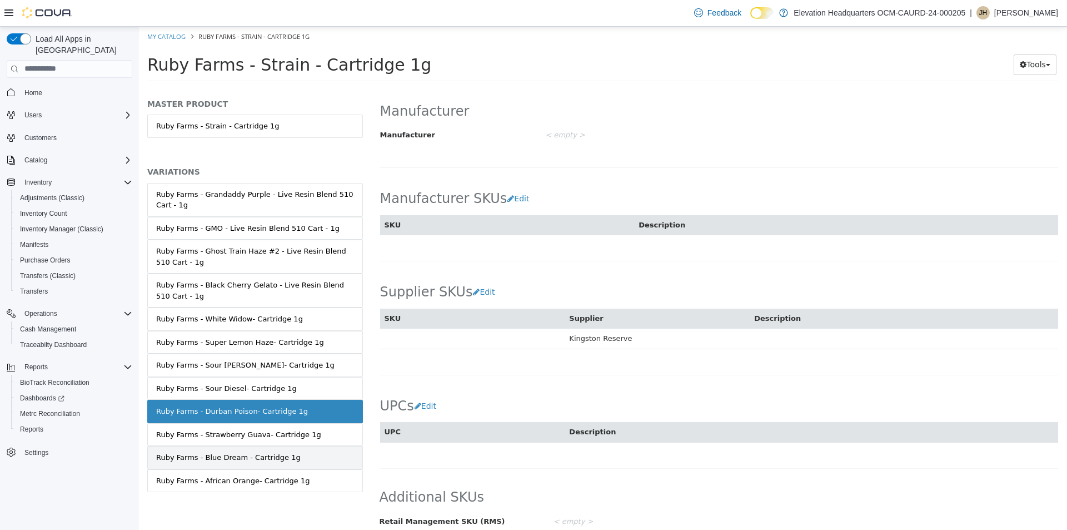
scroll to position [593, 0]
click at [426, 395] on button "Edit" at bounding box center [428, 405] width 28 height 21
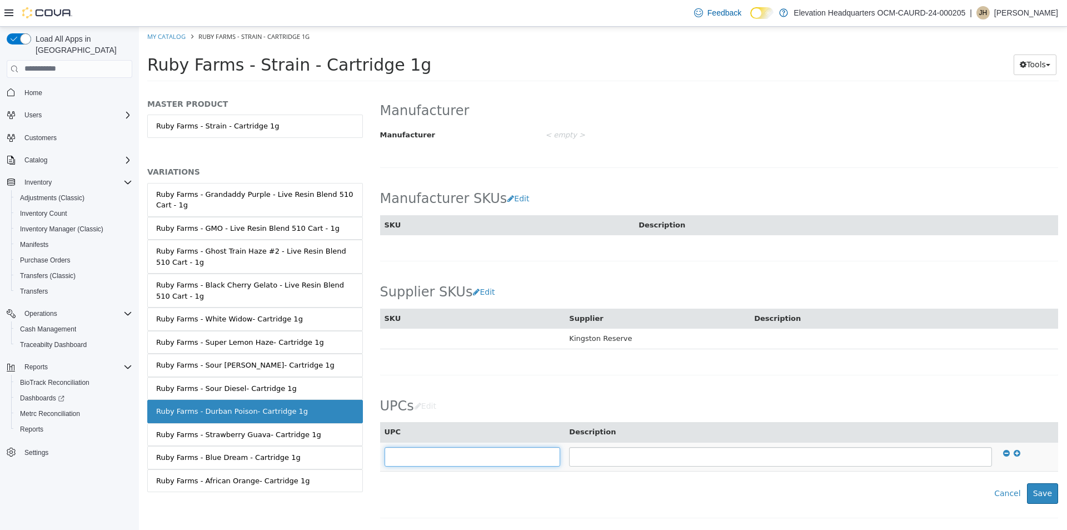
click at [465, 450] on input "text" at bounding box center [473, 455] width 176 height 19
type input "**********"
click at [1032, 487] on button "Save" at bounding box center [1042, 492] width 31 height 21
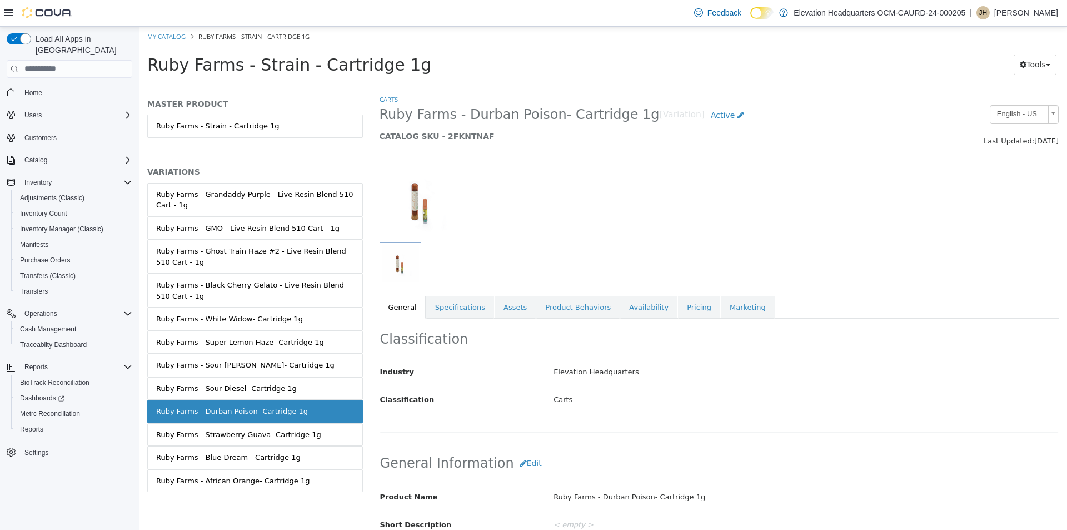
scroll to position [0, 0]
click at [477, 302] on link "Specifications" at bounding box center [460, 308] width 68 height 23
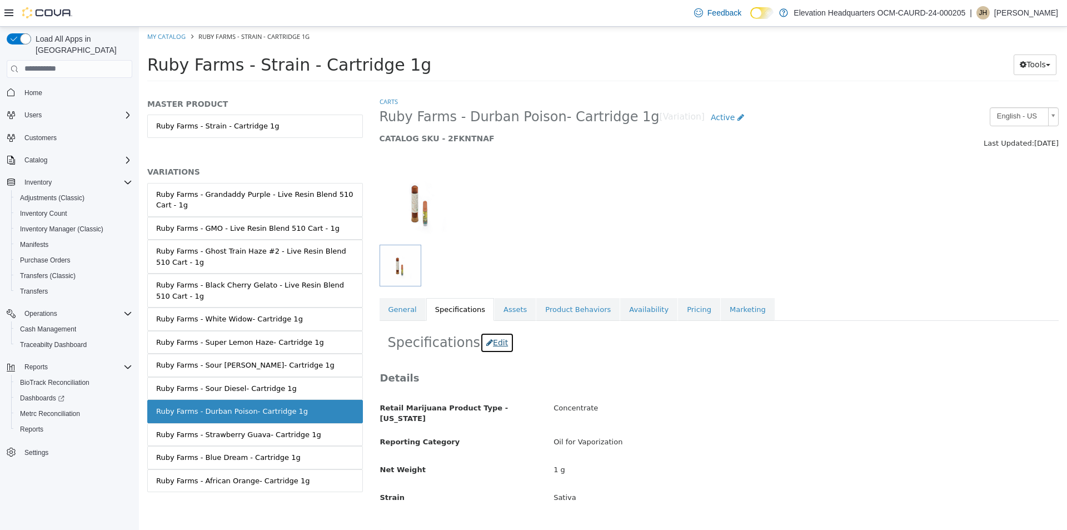
click at [482, 336] on button "Edit" at bounding box center [497, 342] width 34 height 21
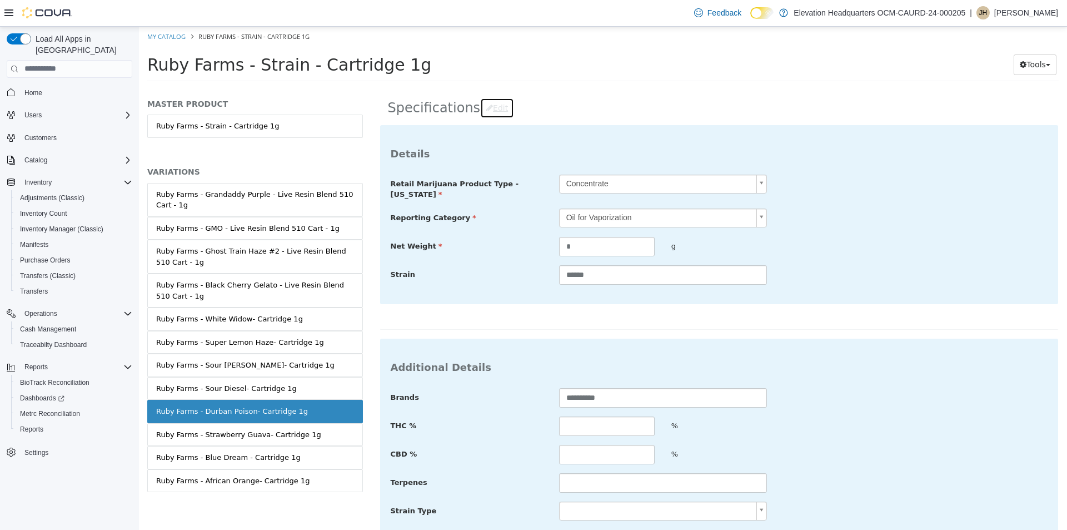
scroll to position [278, 0]
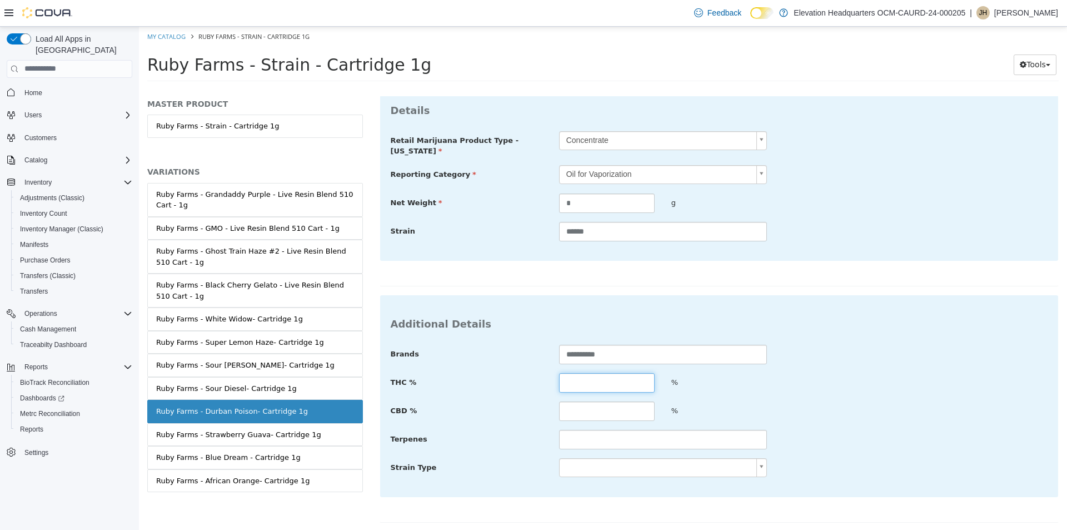
click at [604, 372] on input "text" at bounding box center [607, 381] width 96 height 19
type input "*****"
click at [625, 410] on input "text" at bounding box center [607, 410] width 96 height 19
type input "****"
click at [841, 460] on div "Strain Type" at bounding box center [719, 467] width 674 height 20
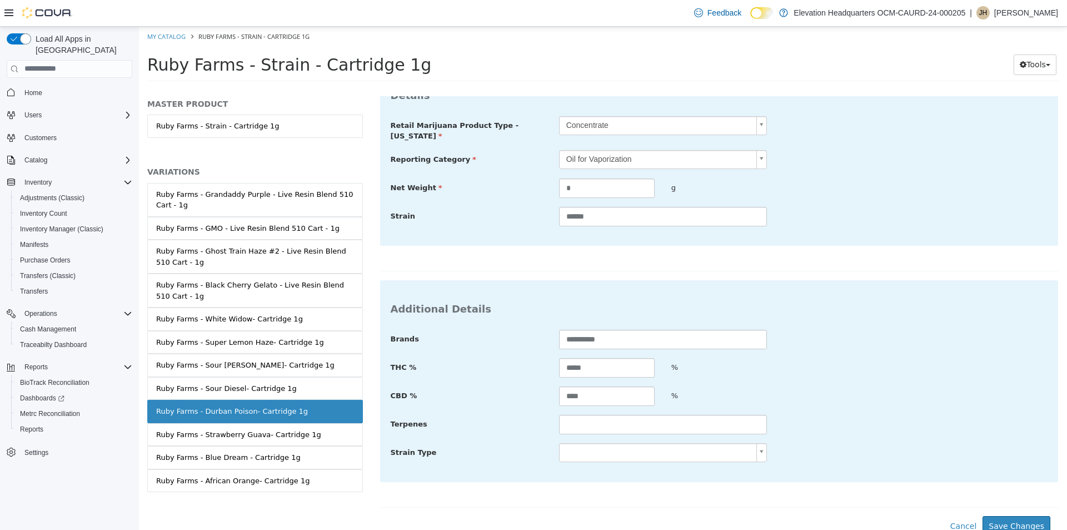
scroll to position [295, 0]
click at [1012, 519] on button "Save Changes" at bounding box center [1017, 524] width 68 height 21
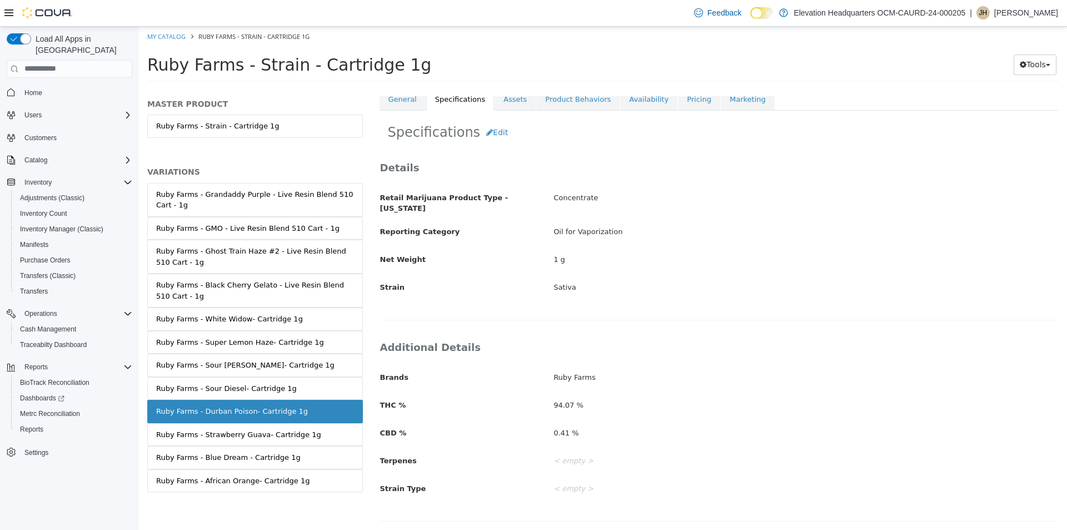
scroll to position [205, 0]
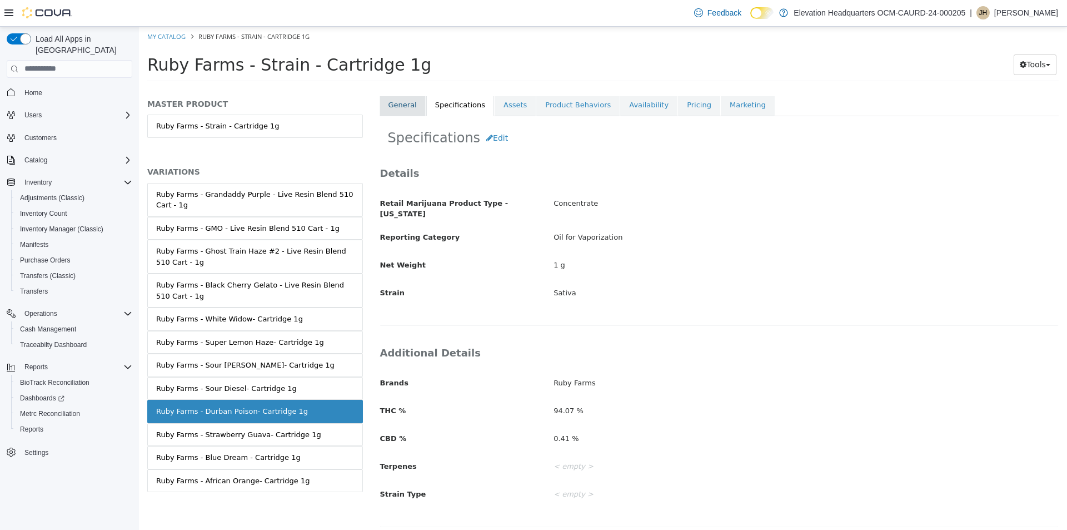
click at [409, 103] on link "General" at bounding box center [403, 104] width 46 height 23
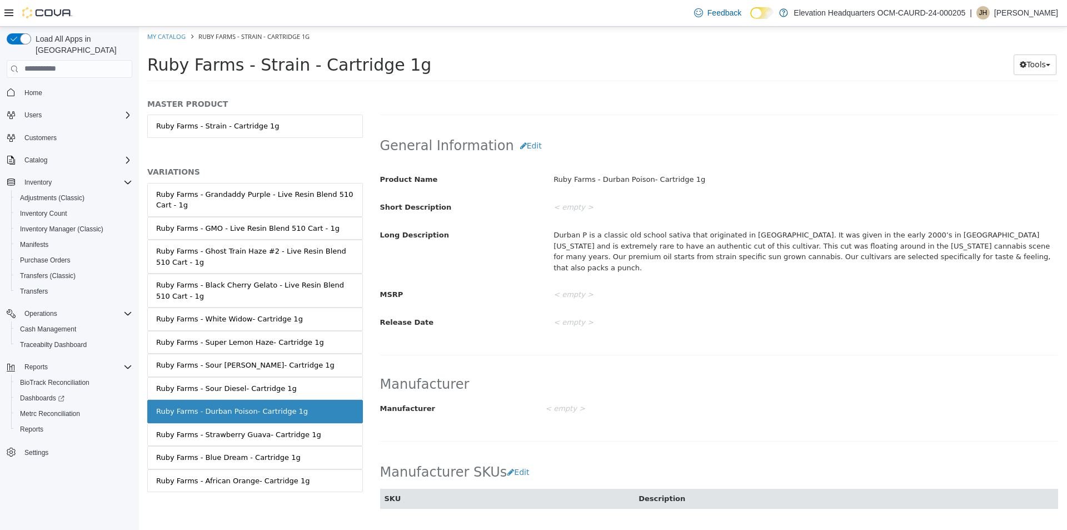
scroll to position [614, 0]
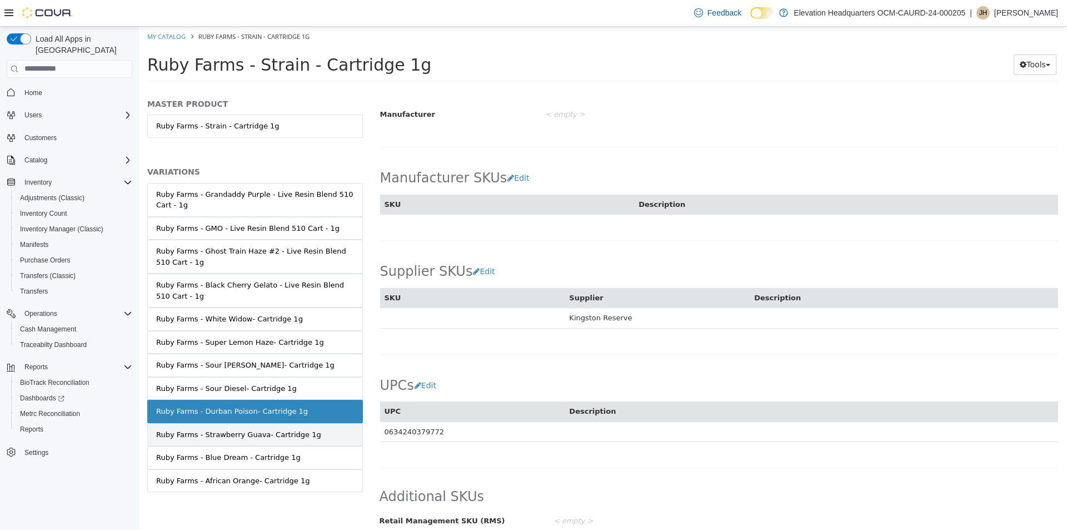
click at [252, 426] on link "Ruby Farms - Strawberry Guava- Cartridge 1g" at bounding box center [255, 433] width 216 height 23
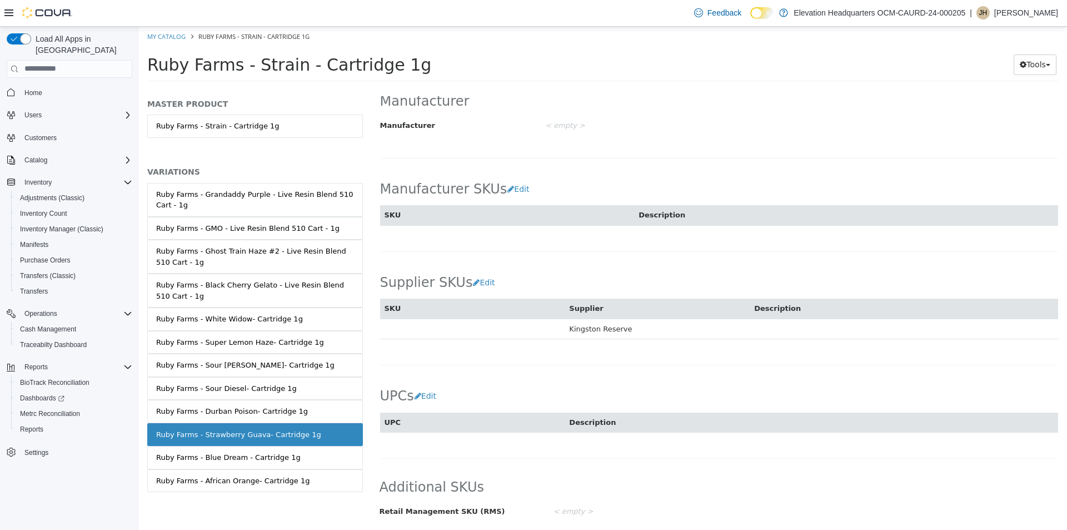
scroll to position [604, 0]
click at [433, 392] on button "Edit" at bounding box center [428, 396] width 28 height 21
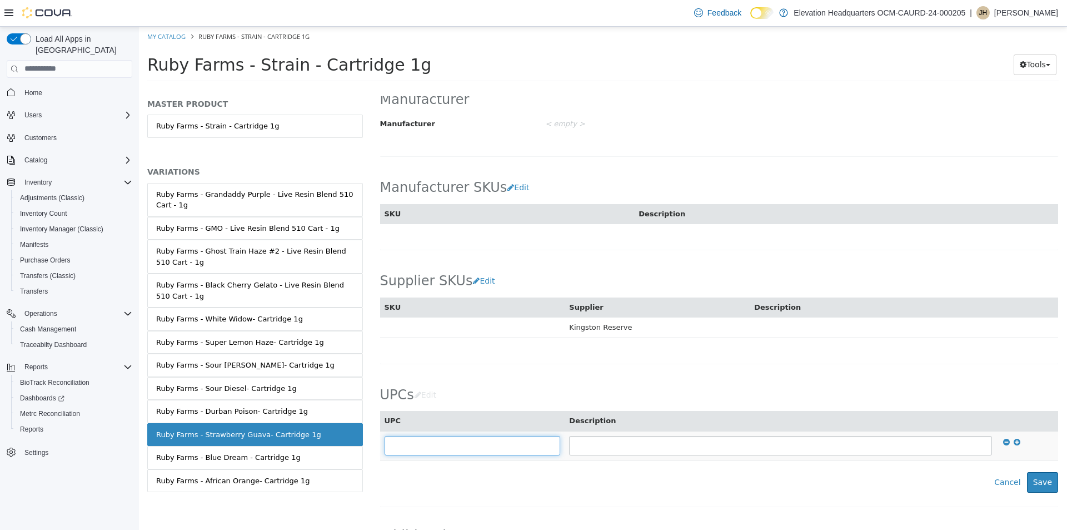
click at [456, 450] on input "text" at bounding box center [473, 444] width 176 height 19
type input "**********"
click at [1030, 491] on button "Save" at bounding box center [1042, 481] width 31 height 21
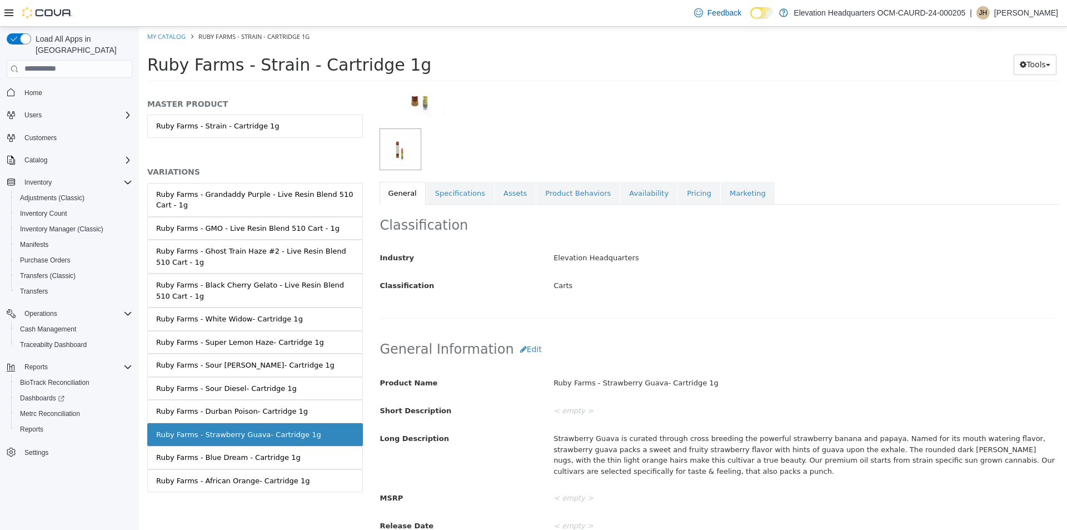
scroll to position [104, 0]
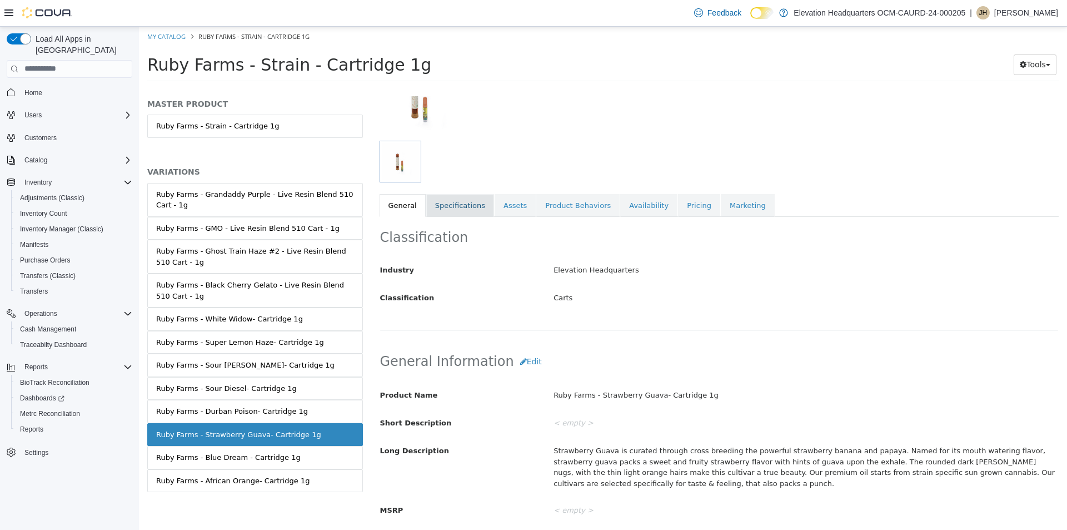
click at [446, 206] on link "Specifications" at bounding box center [460, 204] width 68 height 23
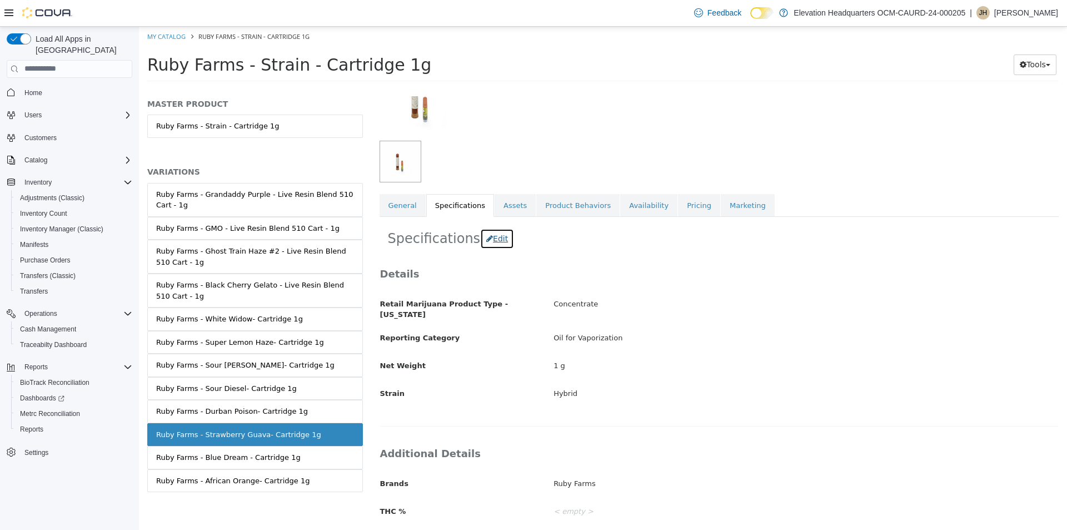
click at [486, 233] on button "Edit" at bounding box center [497, 238] width 34 height 21
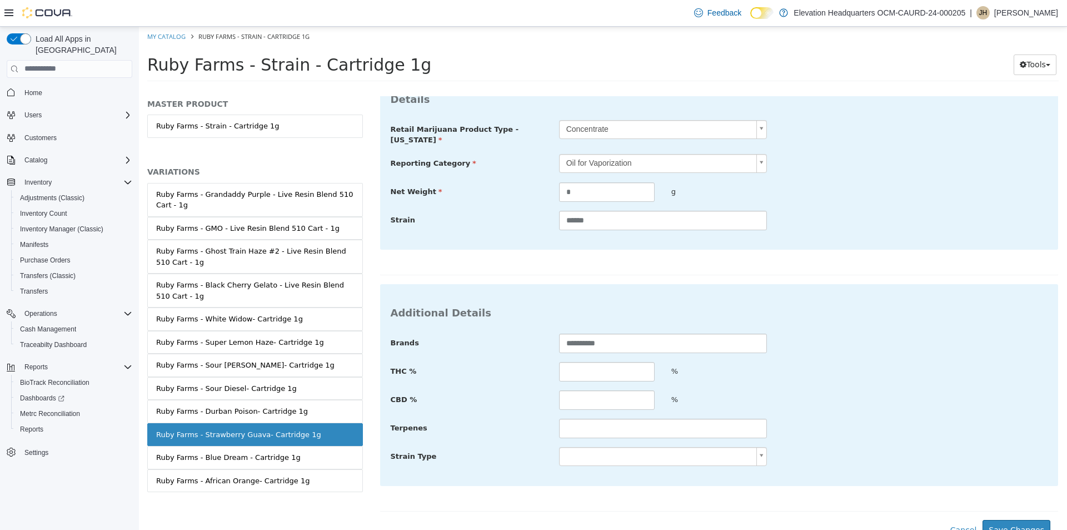
scroll to position [295, 0]
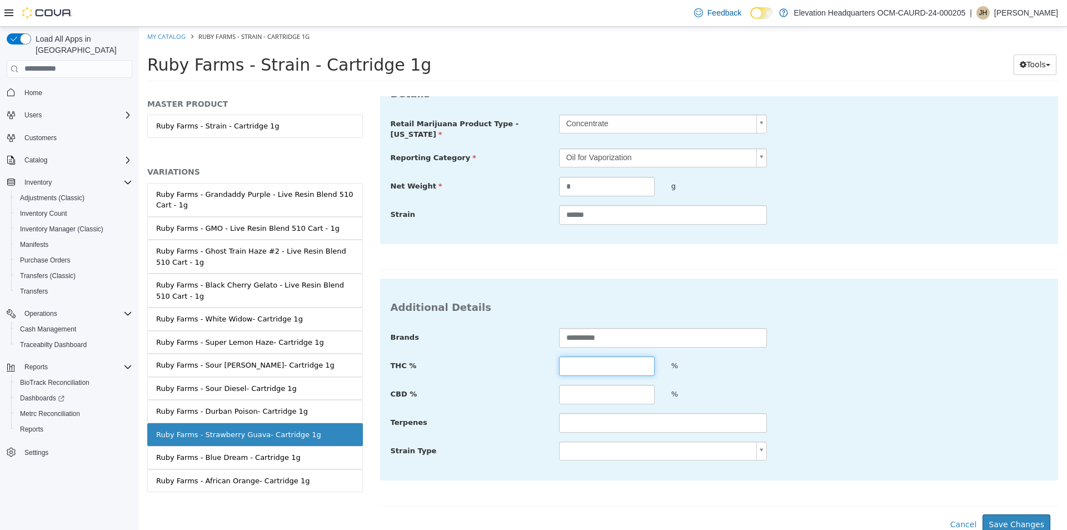
click at [622, 363] on input "text" at bounding box center [607, 365] width 96 height 19
type input "*****"
click at [631, 387] on input "text" at bounding box center [607, 393] width 96 height 19
type input "****"
click at [1018, 515] on button "Save Changes" at bounding box center [1017, 524] width 68 height 21
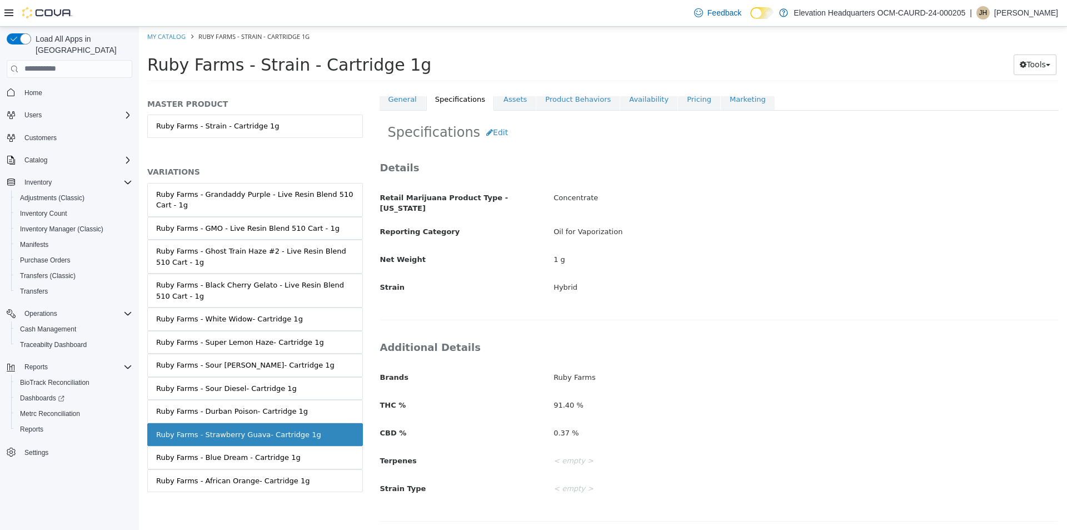
scroll to position [205, 0]
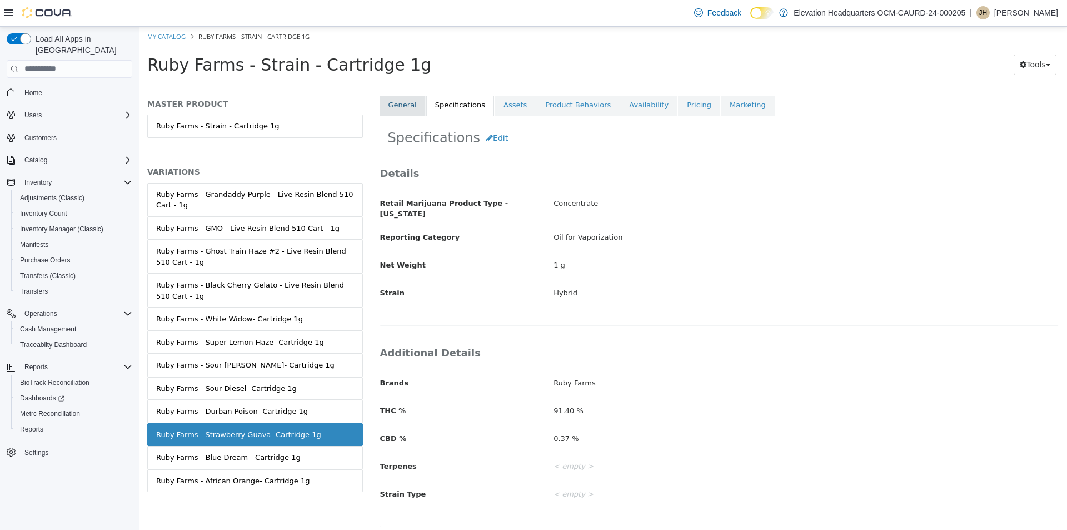
click at [415, 104] on link "General" at bounding box center [403, 104] width 46 height 23
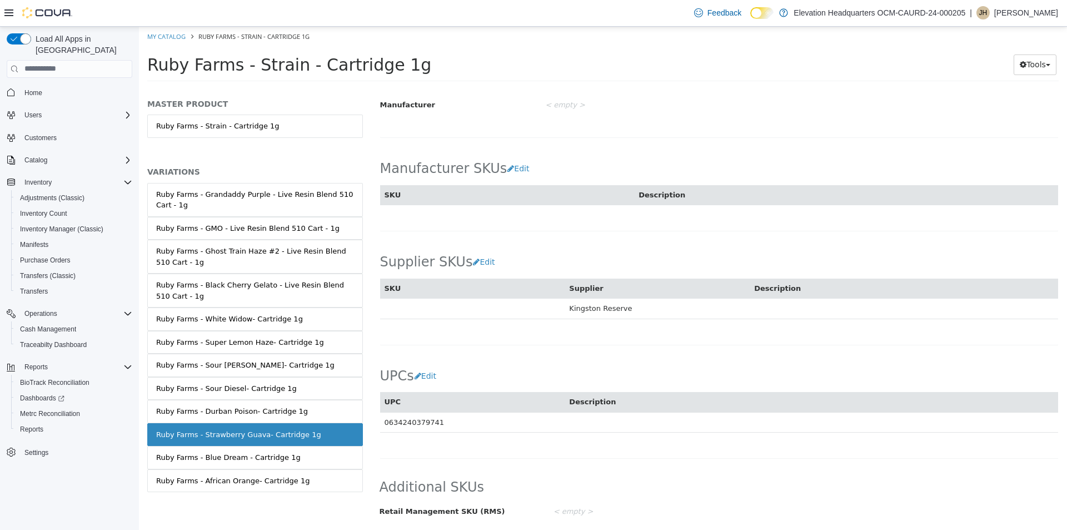
scroll to position [624, 0]
click at [235, 457] on div "Ruby Farms - Blue Dream - Cartridge 1g" at bounding box center [228, 456] width 145 height 11
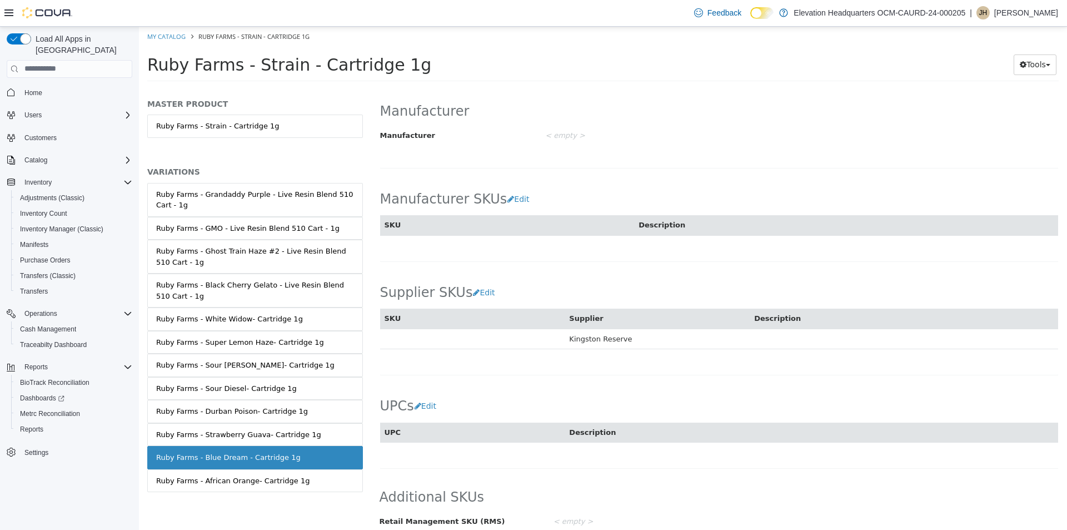
scroll to position [593, 0]
click at [434, 397] on button "Edit" at bounding box center [428, 405] width 28 height 21
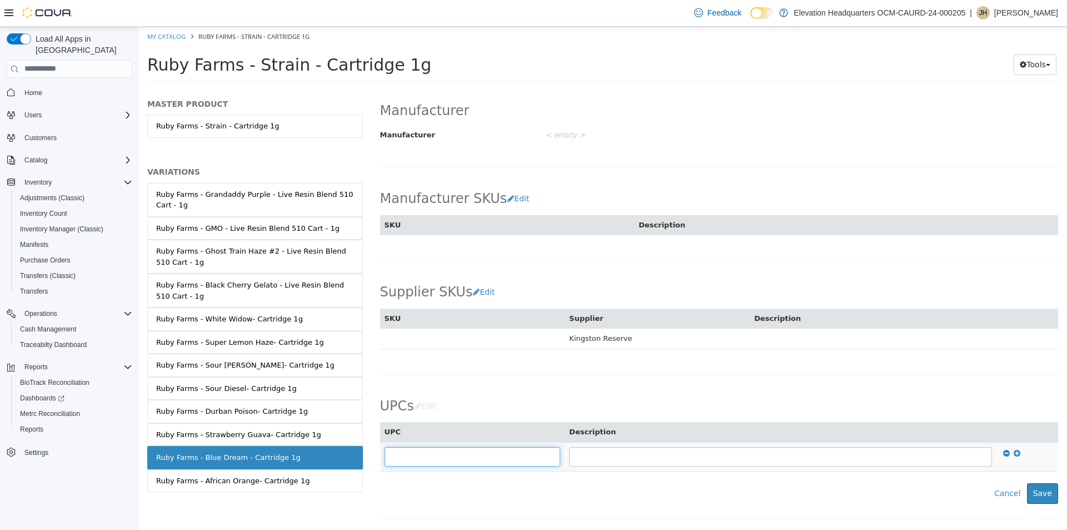
click at [440, 449] on input "text" at bounding box center [473, 455] width 176 height 19
type input "**********"
click at [1047, 491] on button "Save" at bounding box center [1042, 492] width 31 height 21
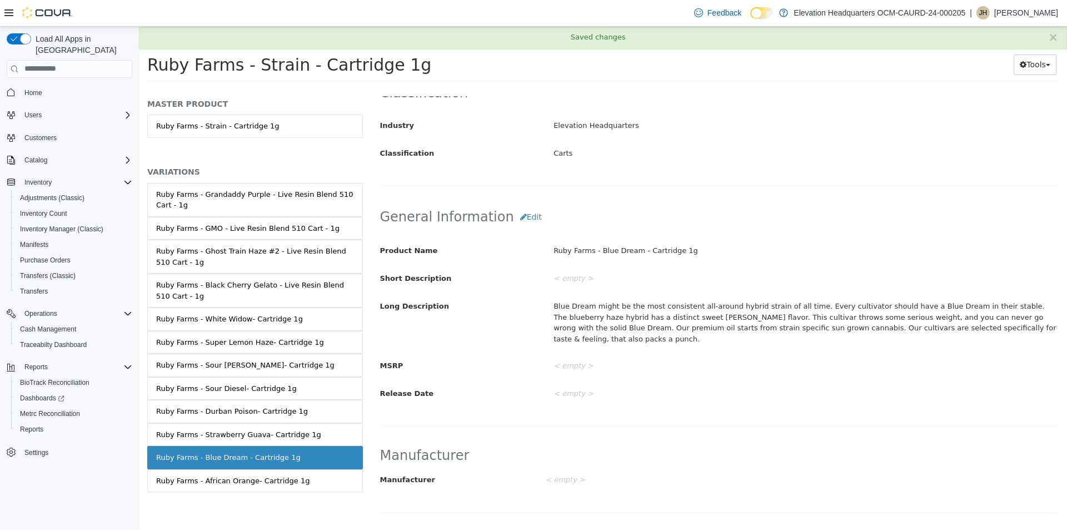
scroll to position [148, 0]
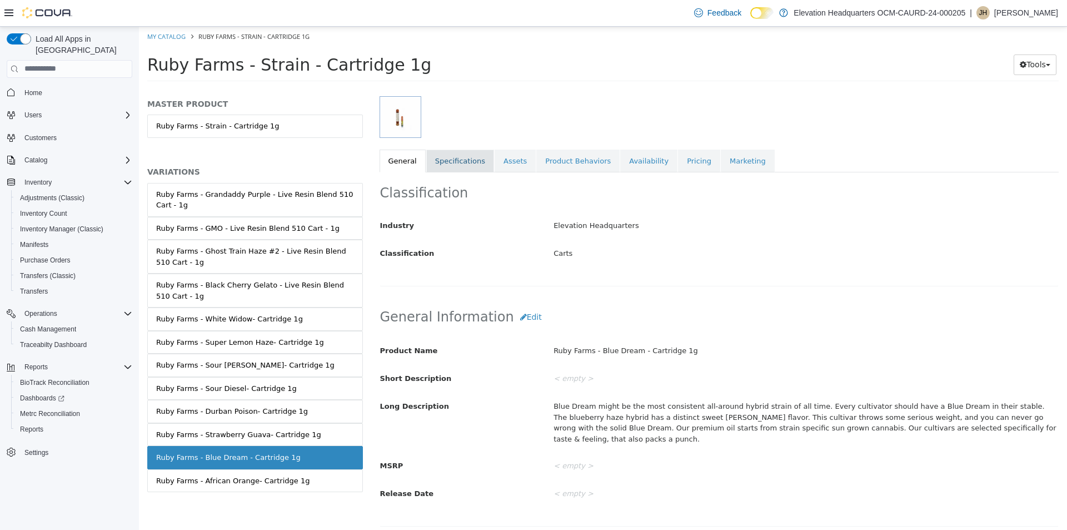
click at [441, 153] on link "Specifications" at bounding box center [460, 160] width 68 height 23
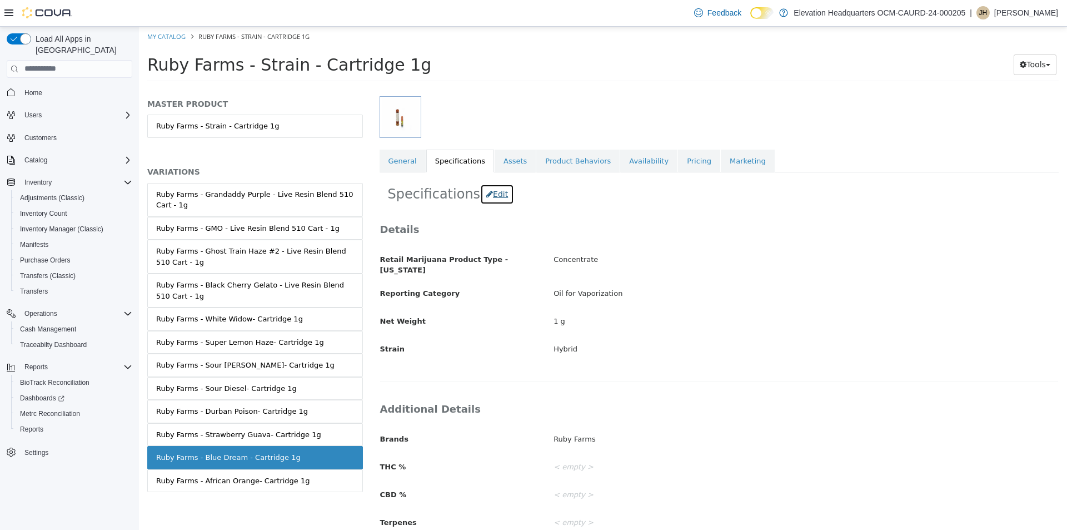
click at [482, 202] on button "Edit" at bounding box center [497, 193] width 34 height 21
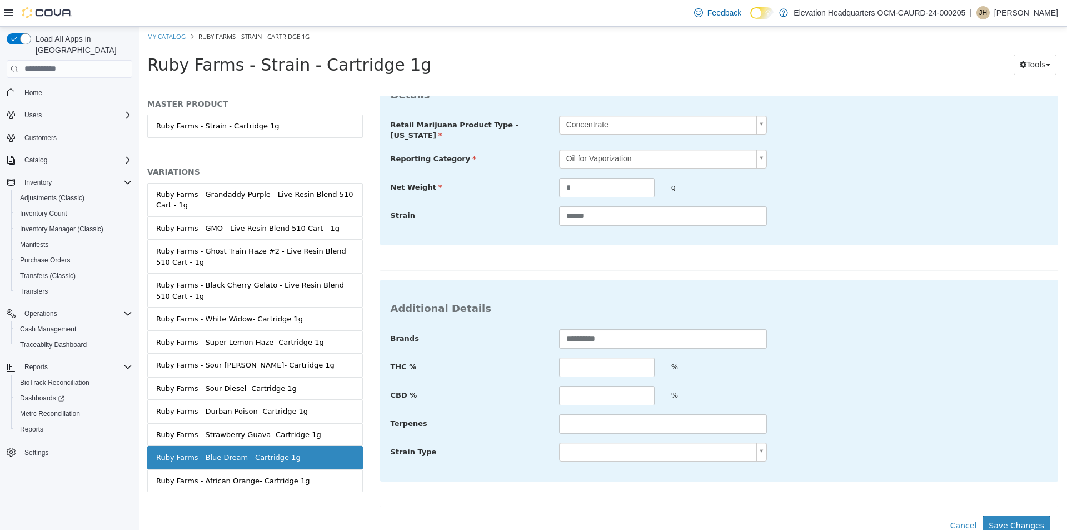
scroll to position [295, 0]
click at [632, 363] on input "text" at bounding box center [607, 365] width 96 height 19
type input "*****"
click at [600, 385] on input "text" at bounding box center [607, 393] width 96 height 19
type input "****"
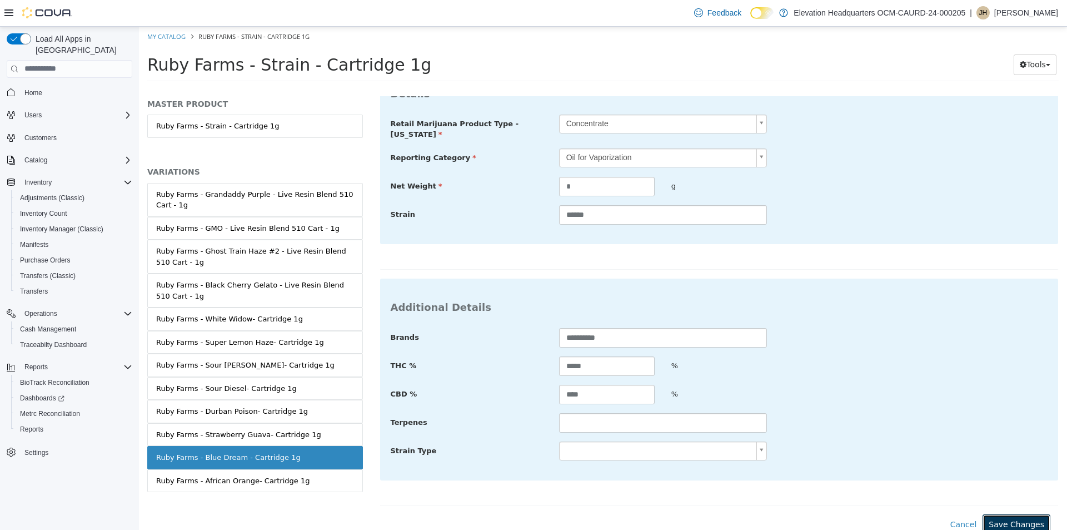
click at [995, 514] on button "Save Changes" at bounding box center [1017, 524] width 68 height 21
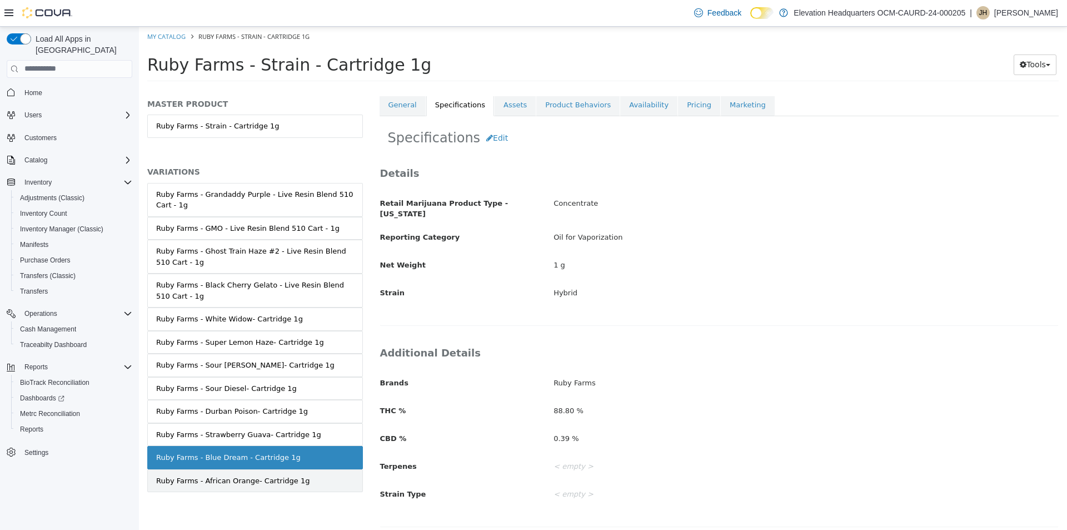
click at [286, 485] on div "Ruby Farms - African Orange- Cartridge 1g" at bounding box center [232, 480] width 153 height 11
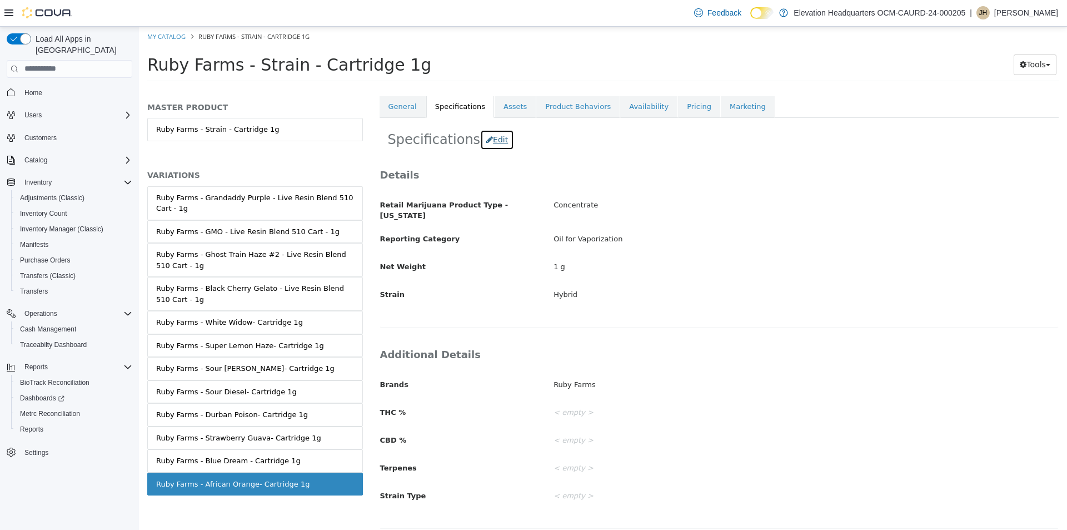
click at [486, 132] on button "Edit" at bounding box center [497, 139] width 34 height 21
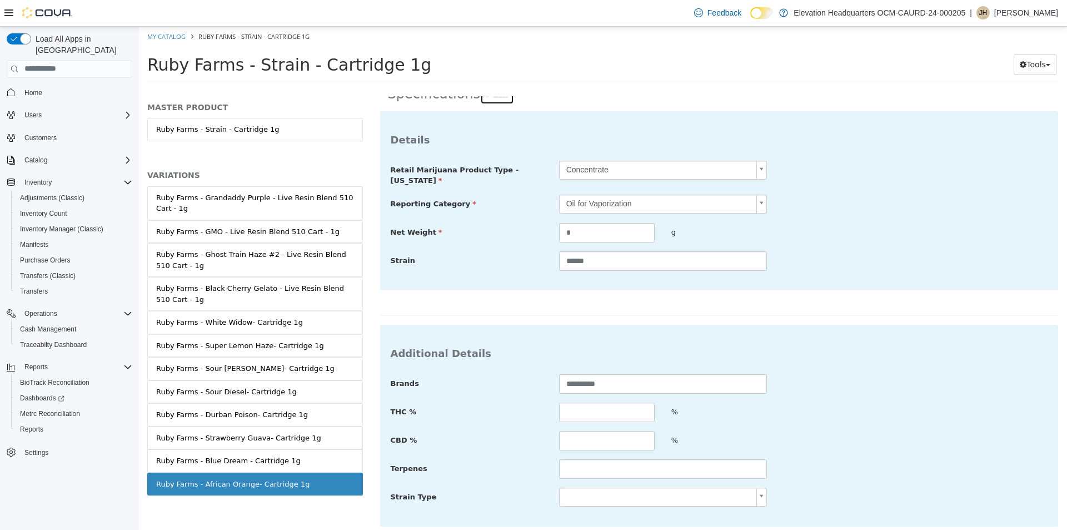
scroll to position [295, 0]
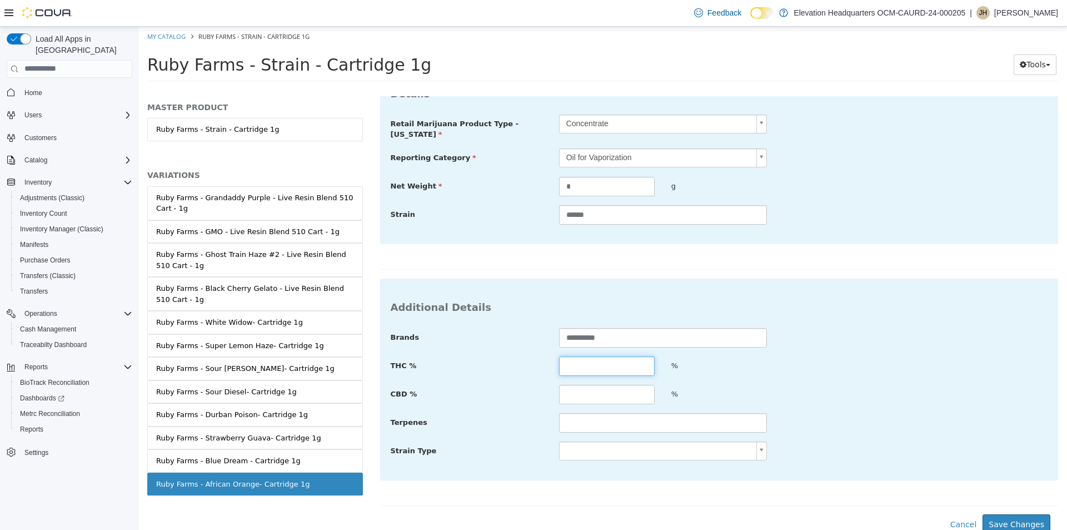
click at [602, 356] on input "text" at bounding box center [607, 365] width 96 height 19
type input "****"
click at [626, 384] on input "text" at bounding box center [607, 393] width 96 height 19
type input "****"
click at [1023, 514] on button "Save Changes" at bounding box center [1017, 524] width 68 height 21
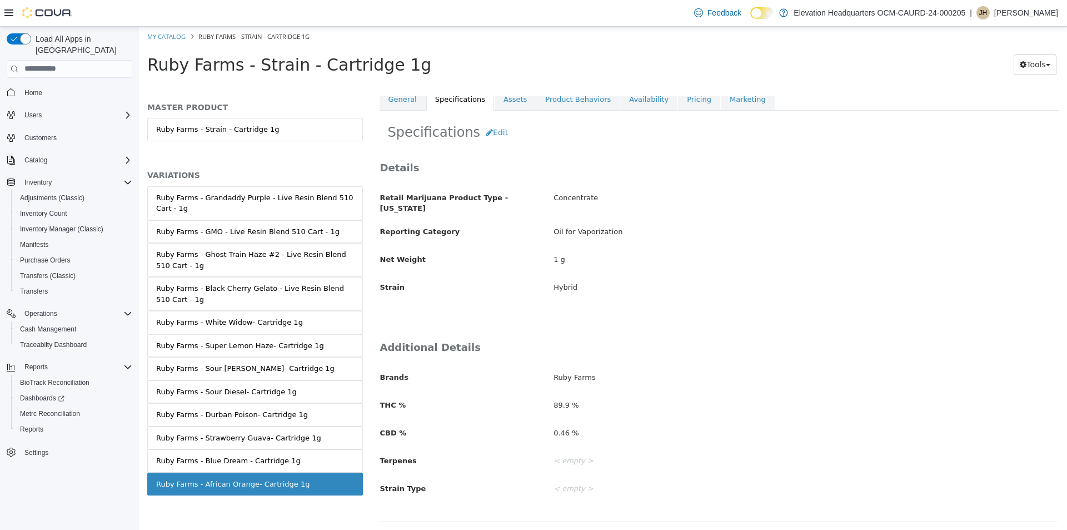
scroll to position [205, 0]
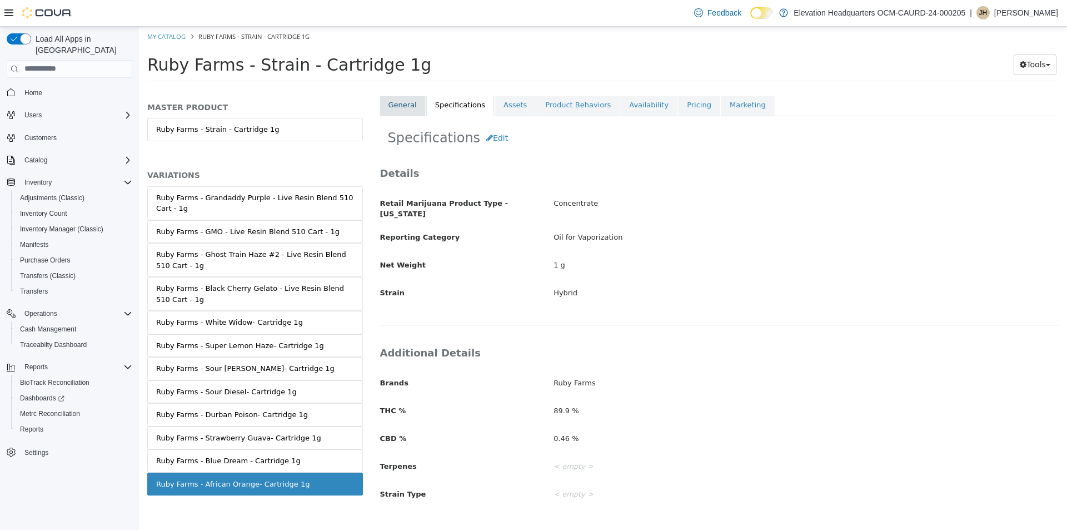
click at [416, 106] on link "General" at bounding box center [403, 104] width 46 height 23
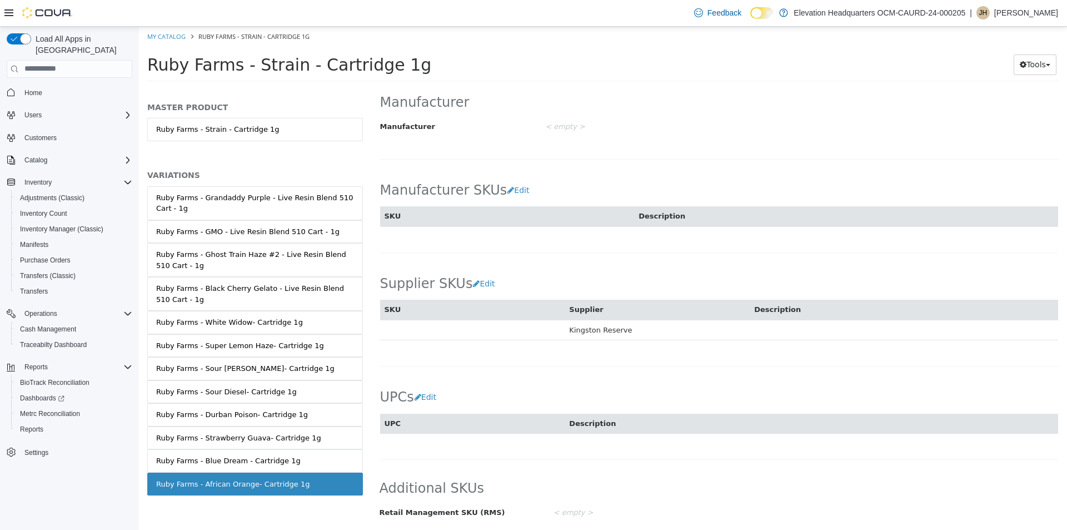
scroll to position [593, 0]
click at [427, 390] on button "Edit" at bounding box center [428, 395] width 28 height 21
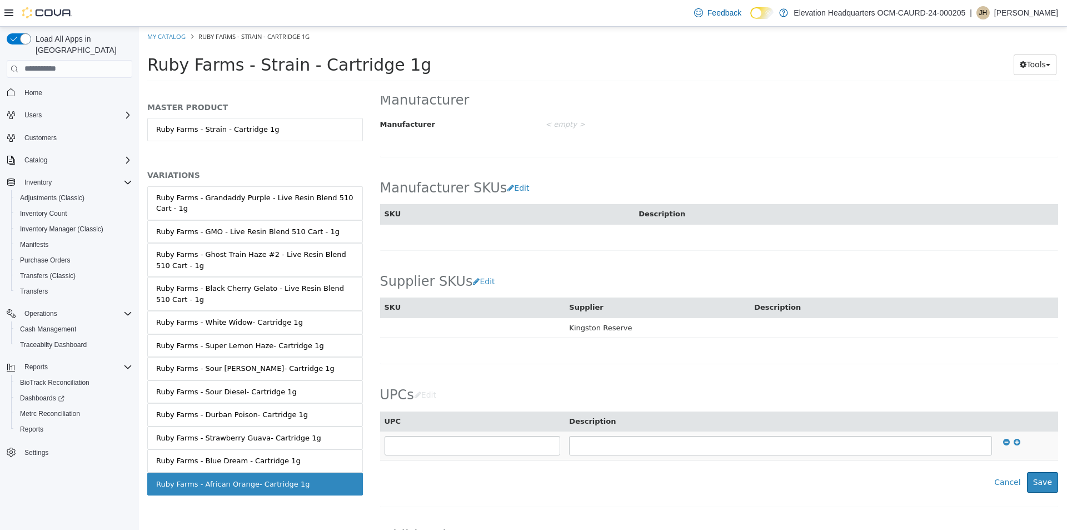
click at [447, 458] on td at bounding box center [472, 445] width 185 height 29
click at [450, 444] on input "text" at bounding box center [473, 444] width 176 height 19
type input "**********"
click at [1032, 476] on button "Save" at bounding box center [1042, 481] width 31 height 21
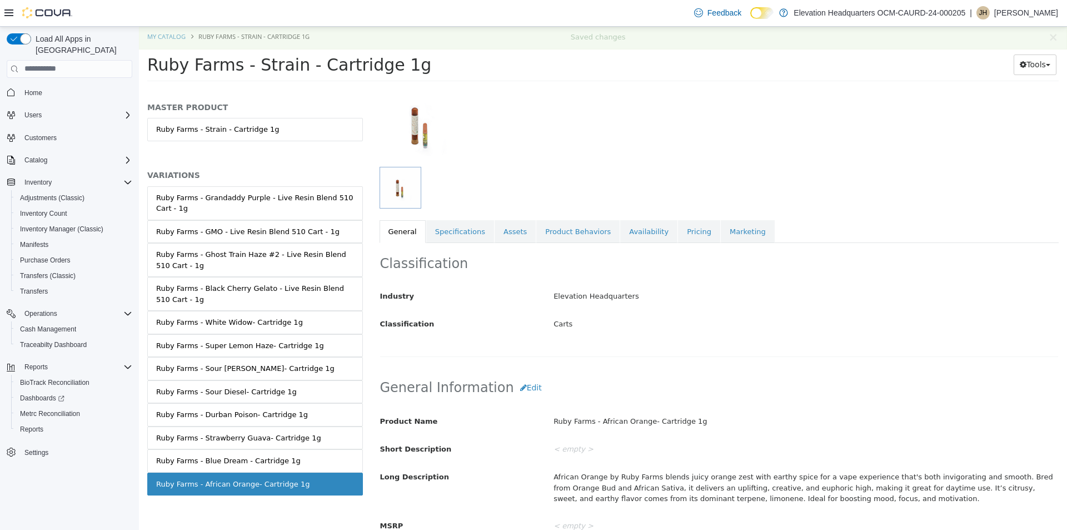
scroll to position [0, 0]
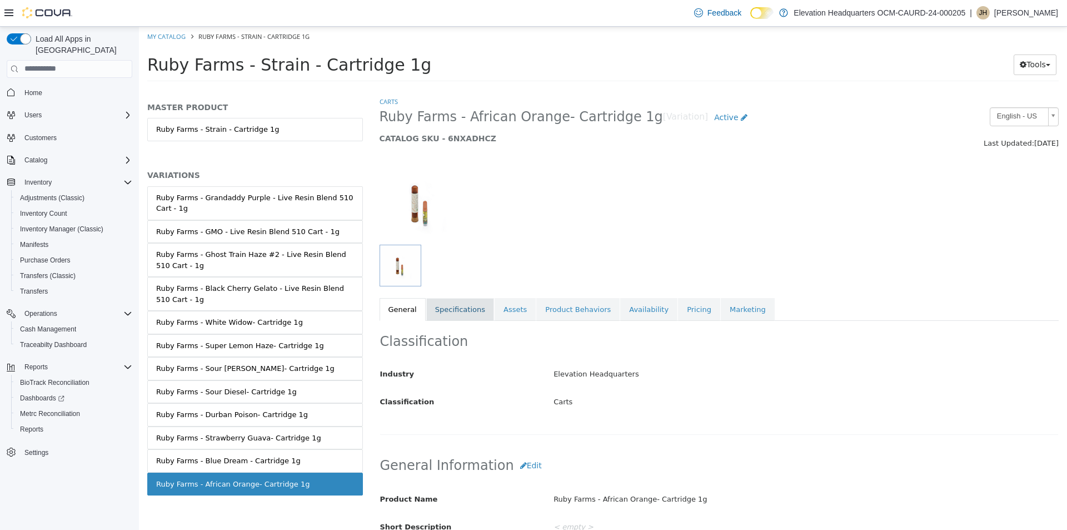
click at [453, 307] on link "Specifications" at bounding box center [460, 308] width 68 height 23
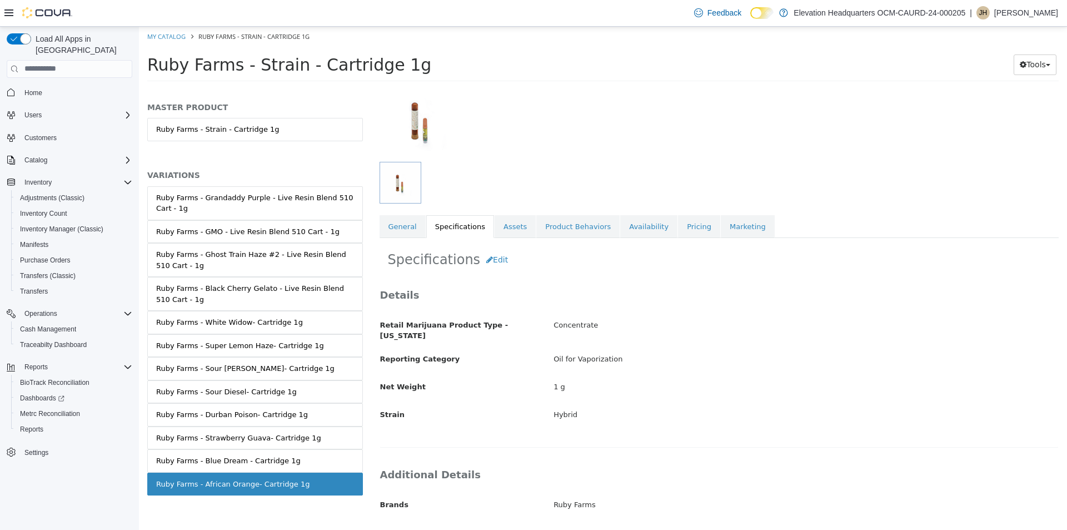
scroll to position [205, 0]
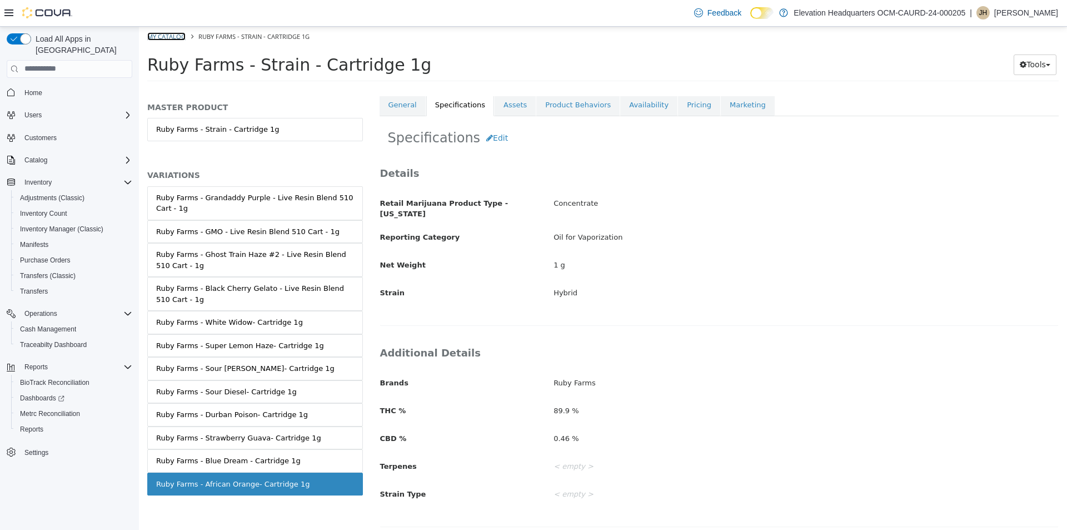
click at [172, 36] on link "My Catalog" at bounding box center [166, 36] width 38 height 8
select select "**********"
